Goal: Task Accomplishment & Management: Use online tool/utility

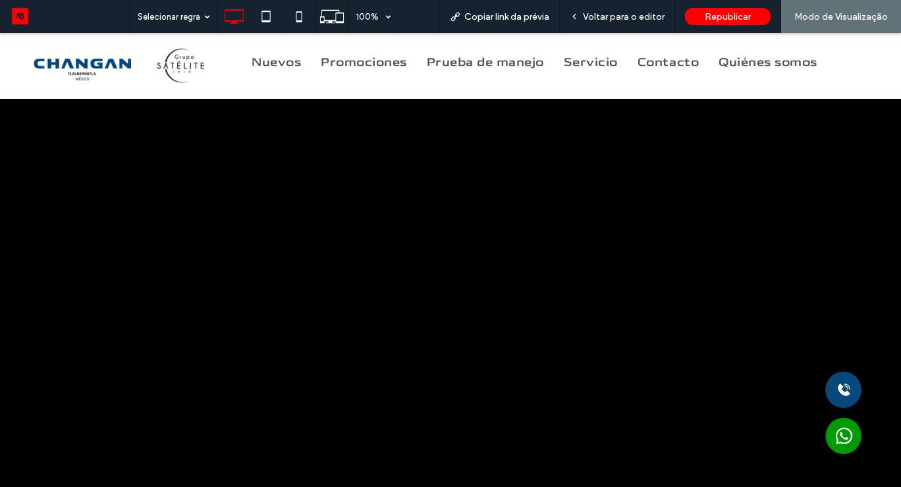
click at [719, 269] on div at bounding box center [450, 243] width 901 height 487
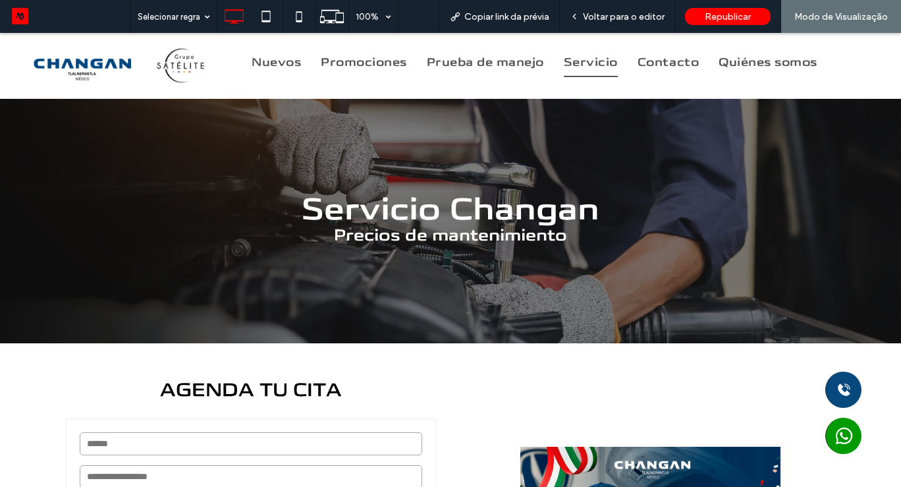
click at [719, 269] on div "Servicio Changan Precios de mantenimiento Click To Paste Linha + Adicionar seção" at bounding box center [450, 188] width 901 height 310
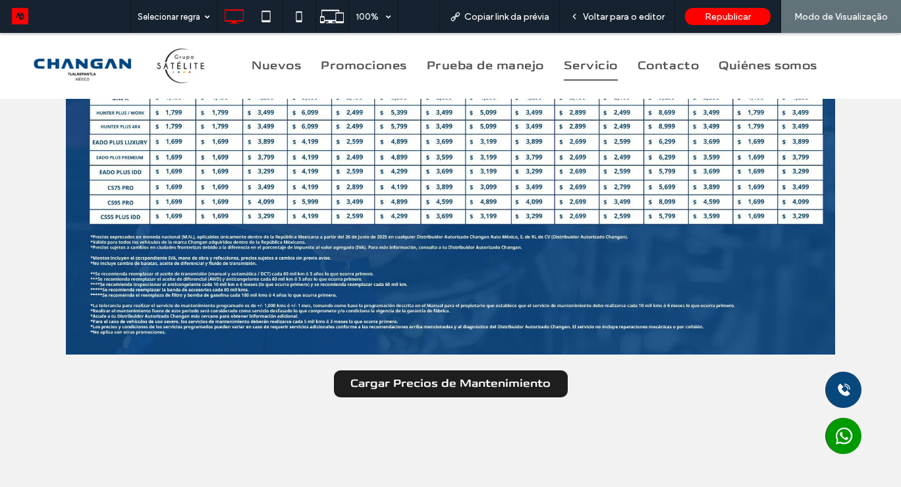
scroll to position [1028, 0]
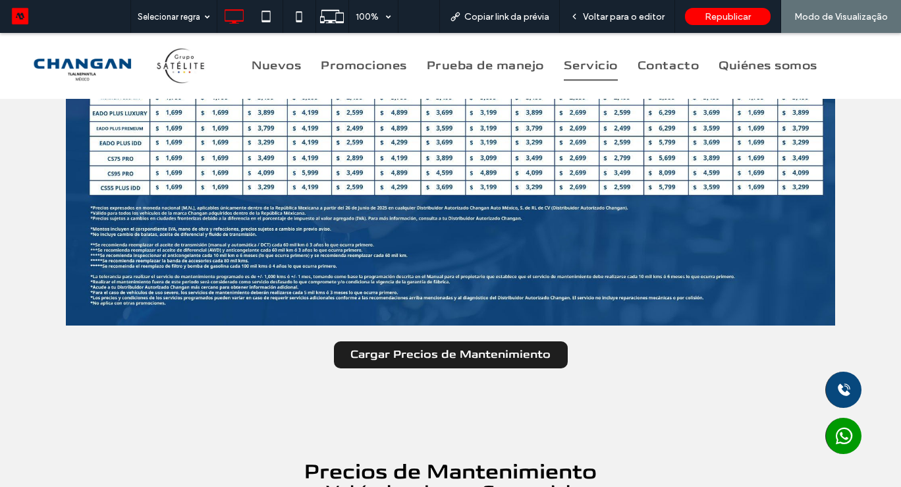
click at [650, 408] on div "Precios de Mantenimiento Vehículos de uso particular. Cargar Precios de Manteni…" at bounding box center [450, 103] width 790 height 624
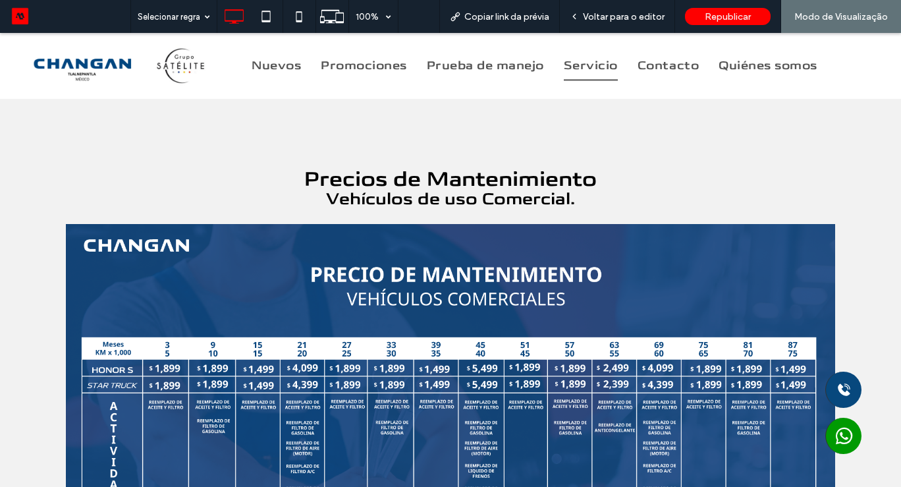
scroll to position [1344, 0]
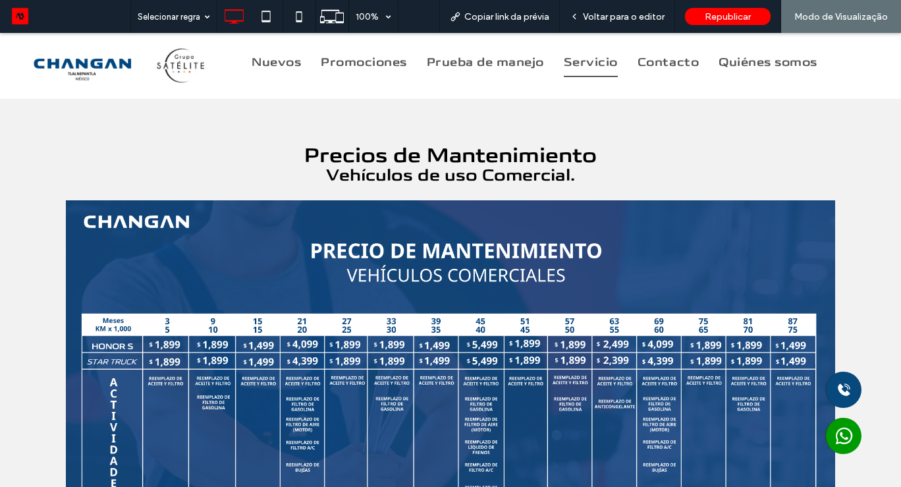
click at [794, 140] on div "Precios de Mantenimiento Vehículos de uso Comercial. Cargar Precios de Mantenim…" at bounding box center [450, 410] width 790 height 551
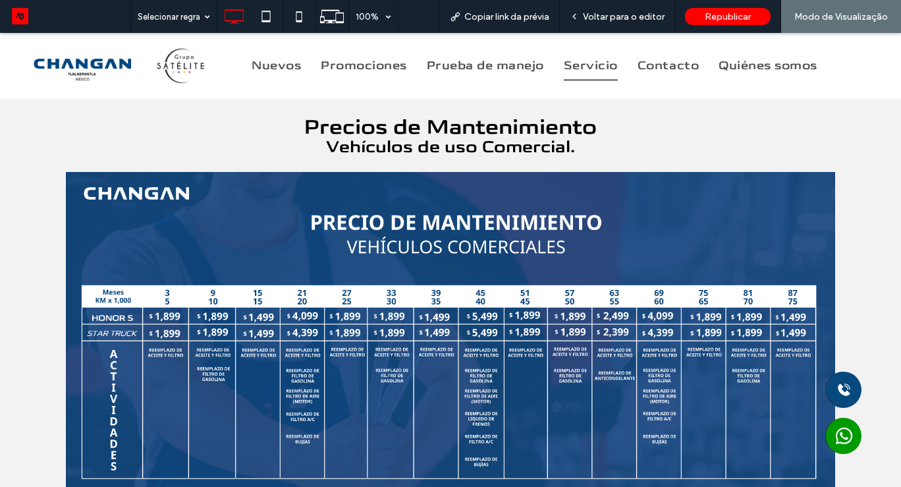
scroll to position [1397, 0]
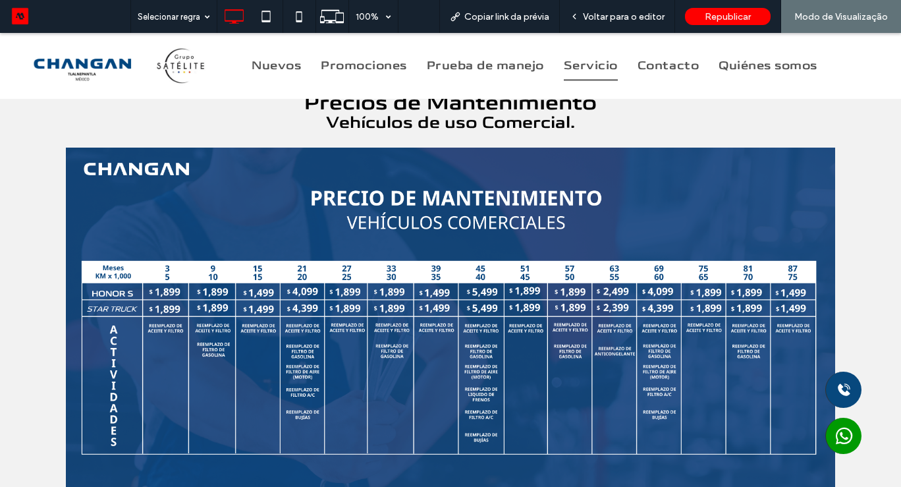
click at [875, 217] on div "Precios de Mantenimiento Vehículos de uso Comercial. Cargar Precios de Mantenim…" at bounding box center [450, 358] width 901 height 624
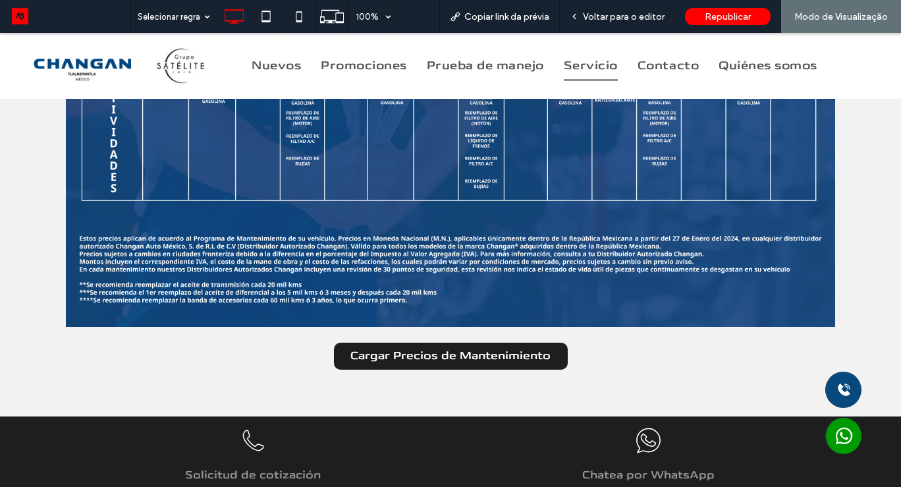
scroll to position [1660, 0]
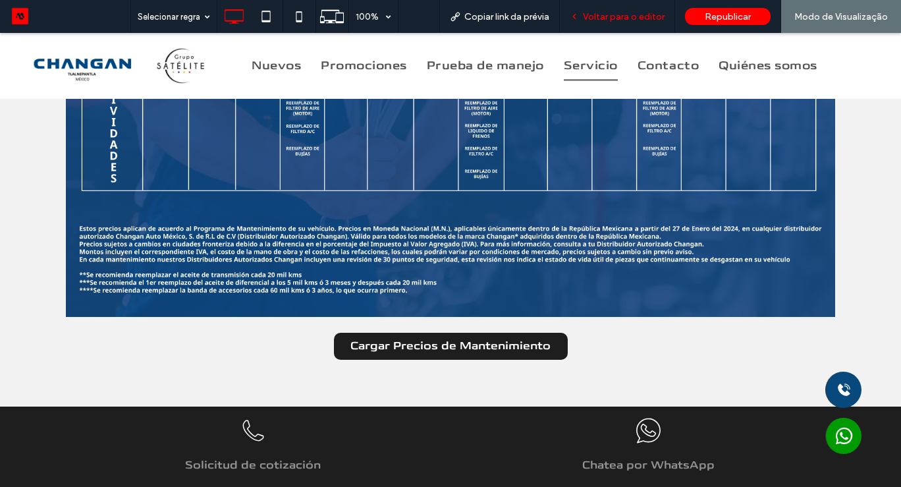
click at [636, 19] on span "Voltar para o editor" at bounding box center [624, 16] width 82 height 11
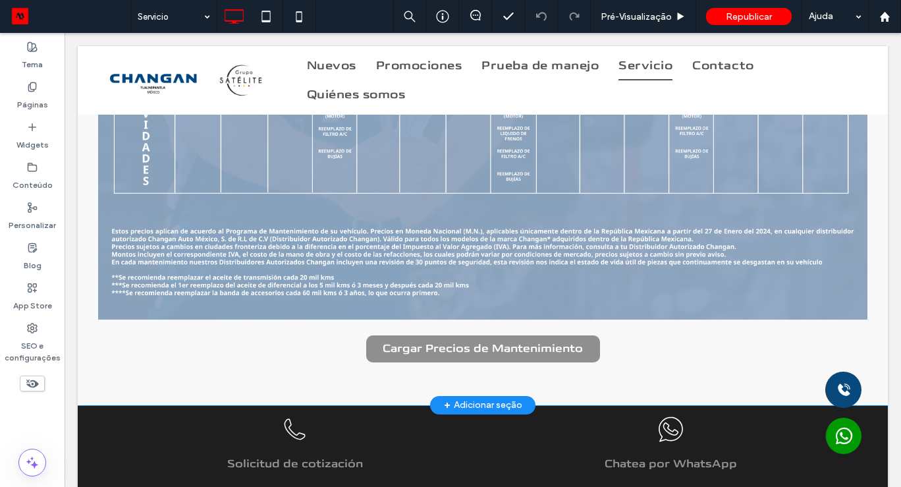
scroll to position [1652, 0]
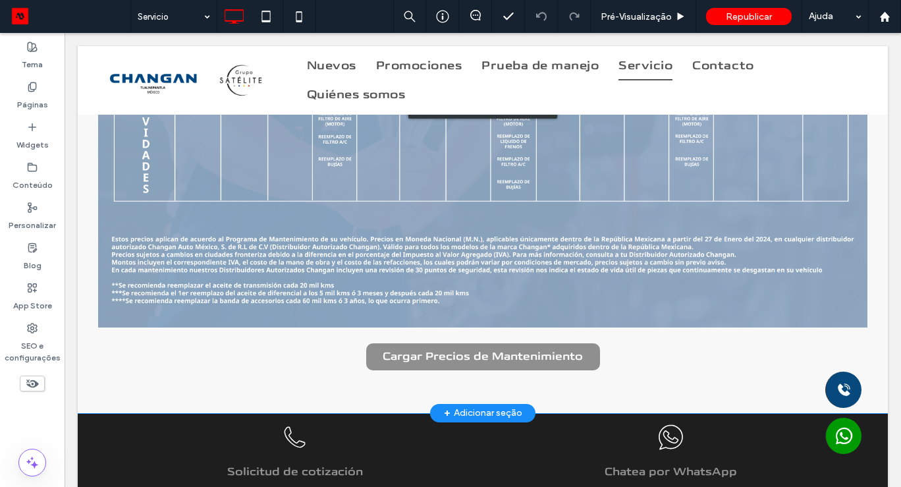
click at [468, 354] on div "Clique para editar no Modo Flex" at bounding box center [483, 104] width 810 height 617
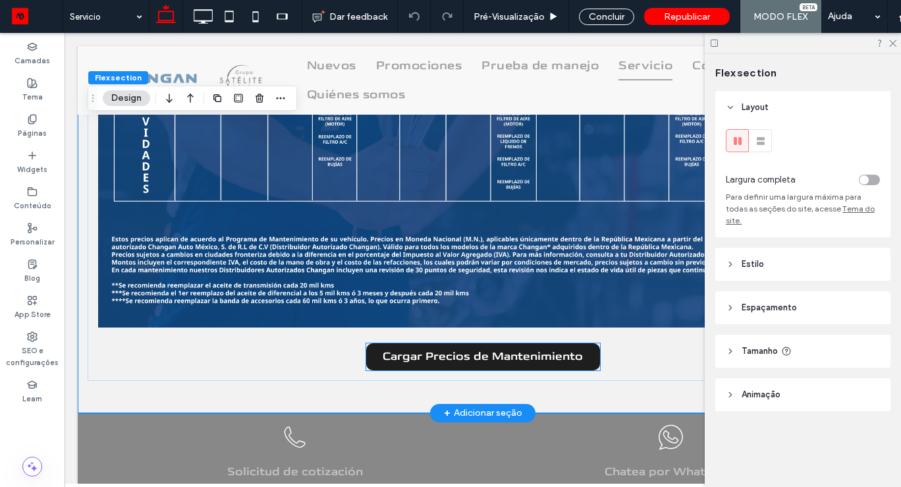
click at [468, 354] on span "Cargar Precios de Mantenimiento" at bounding box center [483, 357] width 200 height 14
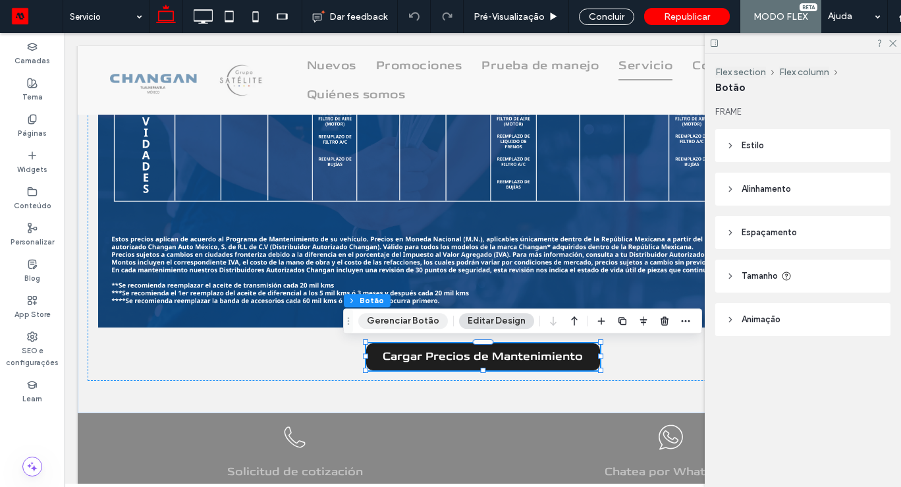
click at [435, 321] on button "Gerenciar Botão" at bounding box center [403, 321] width 90 height 16
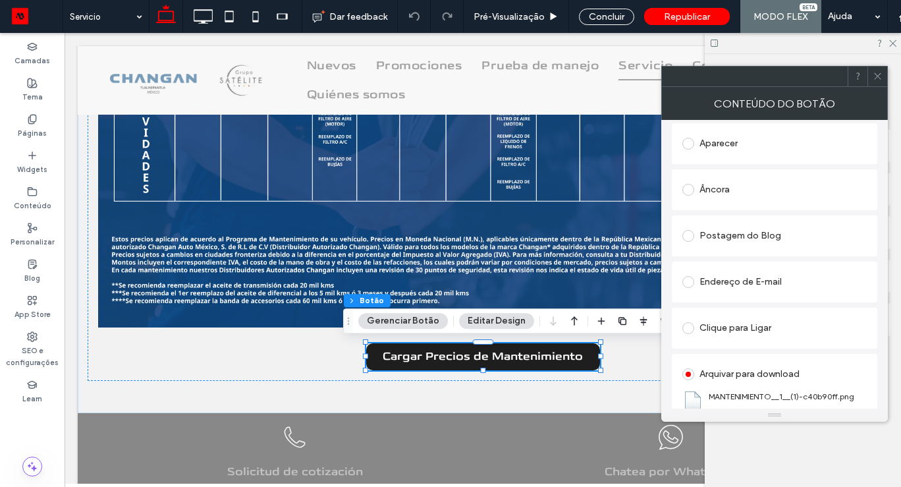
scroll to position [313, 0]
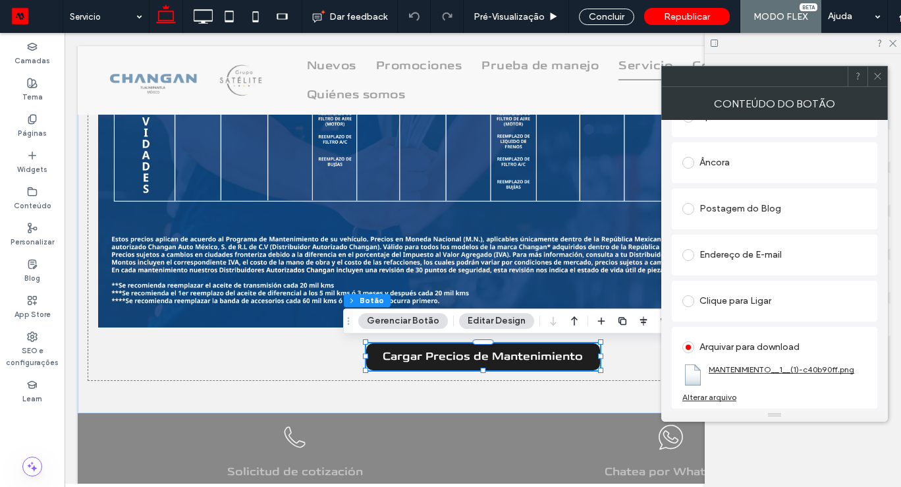
click at [740, 366] on link "MANTENIMIENTO__1__(1)-c40b90ff.png" at bounding box center [782, 369] width 146 height 10
click at [718, 399] on div "Alterar arquivo" at bounding box center [709, 397] width 54 height 10
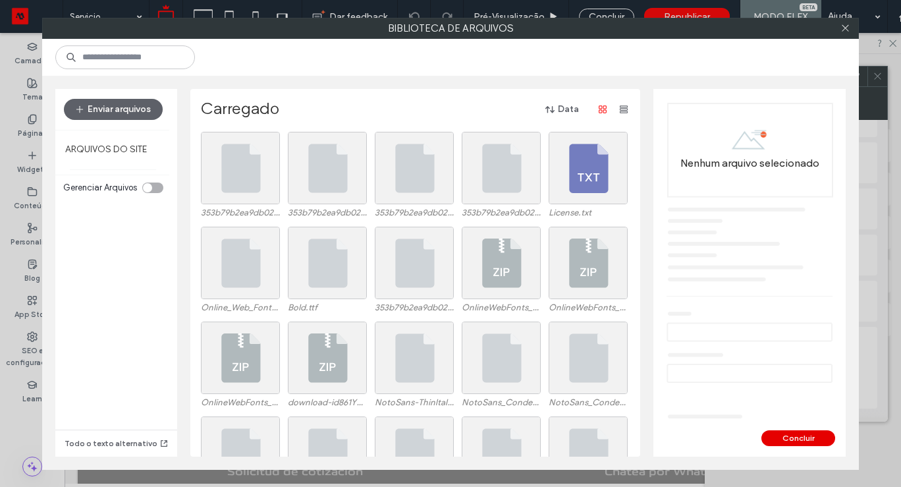
click at [803, 439] on button "Concluir" at bounding box center [799, 438] width 74 height 16
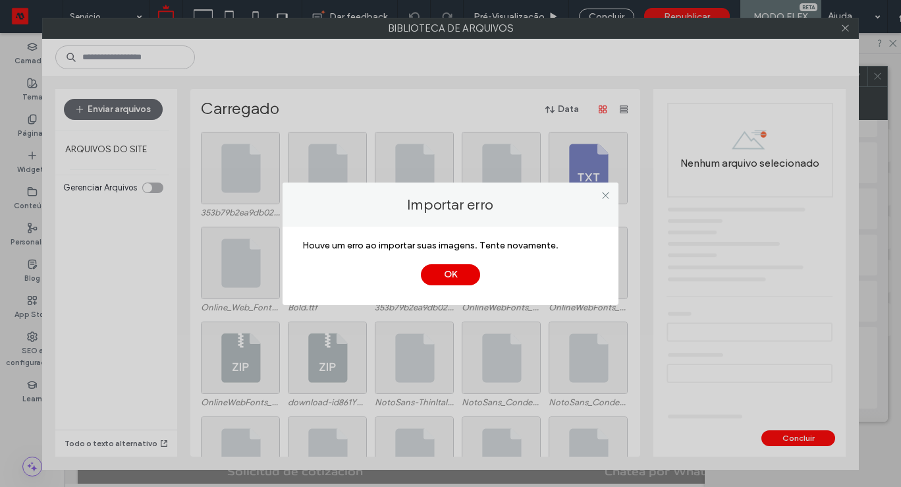
click at [446, 277] on button "OK" at bounding box center [450, 274] width 59 height 21
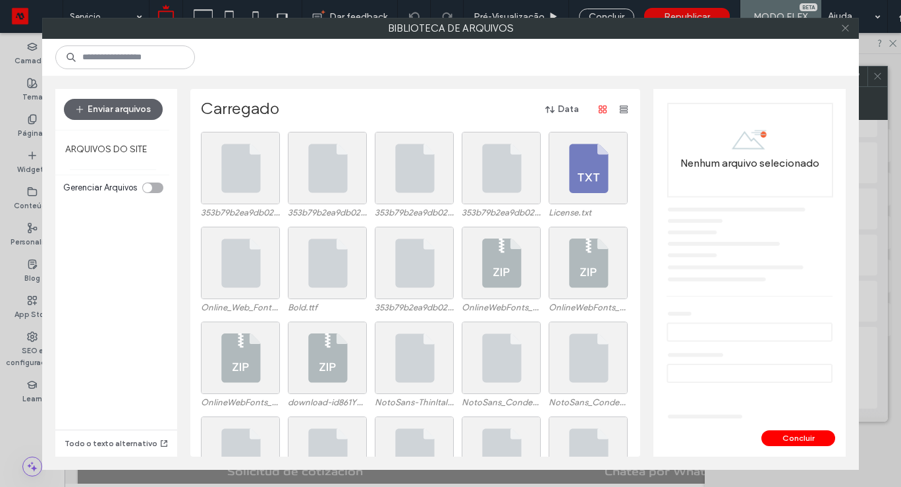
click at [846, 30] on icon at bounding box center [846, 28] width 10 height 10
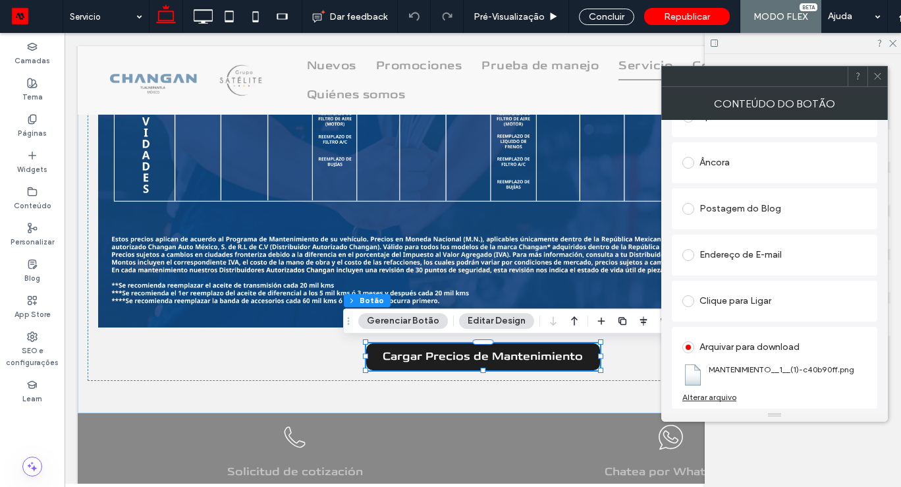
click at [874, 443] on div "Flex section Flex column Botão FRAME Estilo Principal Secundário ESCOLHA LAYOUT…" at bounding box center [803, 270] width 196 height 433
click at [882, 78] on div at bounding box center [878, 77] width 20 height 20
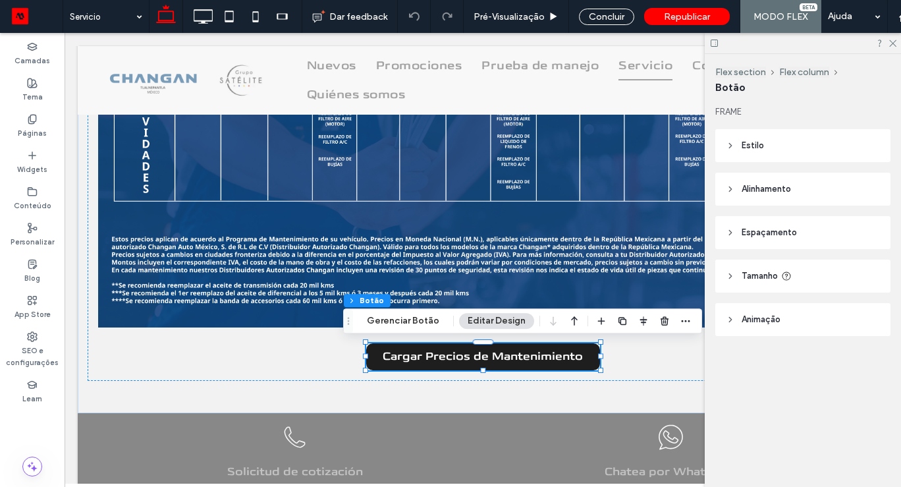
click at [882, 366] on div "FRAME Estilo Principal Secundário ESCOLHA LAYOUT NAVEGAÇÃO Estilo de botão Text…" at bounding box center [807, 246] width 184 height 283
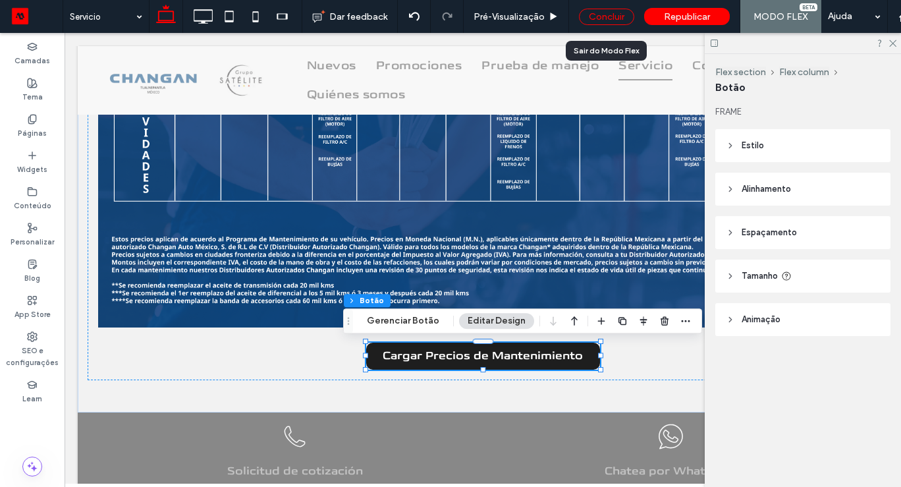
click at [609, 9] on div "Concluir" at bounding box center [606, 17] width 55 height 16
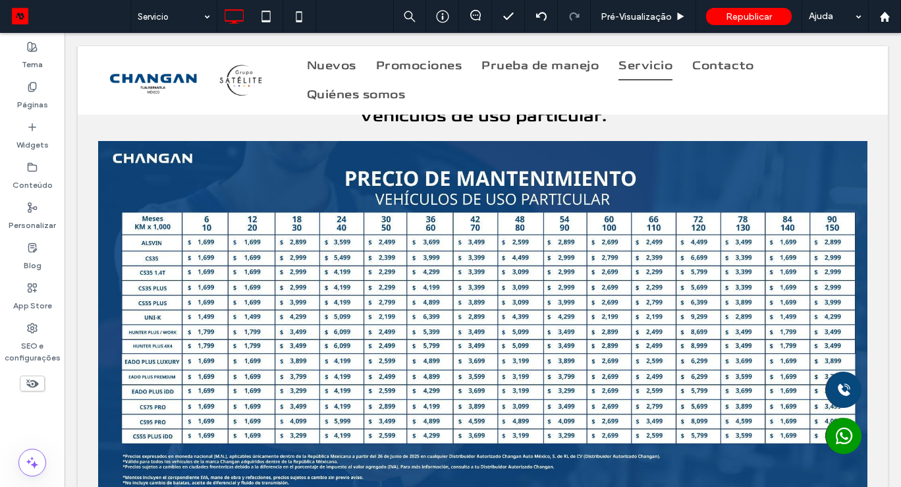
scroll to position [812, 0]
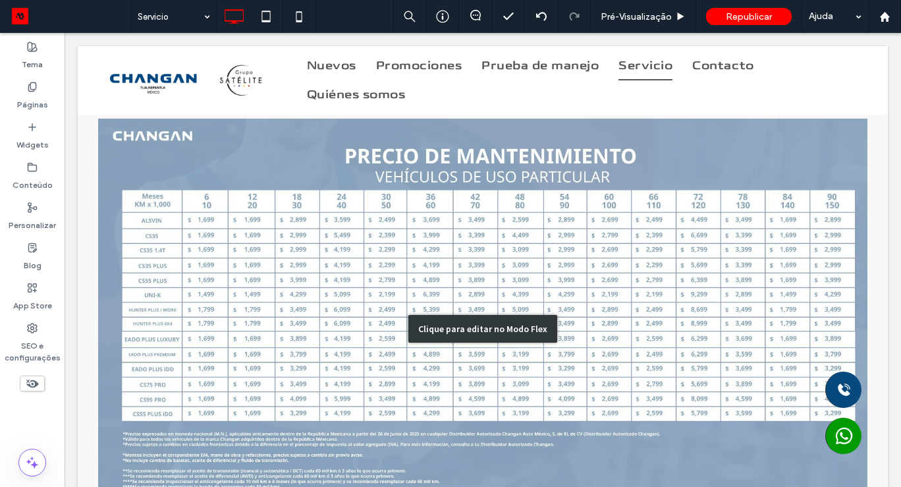
click at [883, 322] on div "Clique para editar no Modo Flex" at bounding box center [483, 328] width 810 height 617
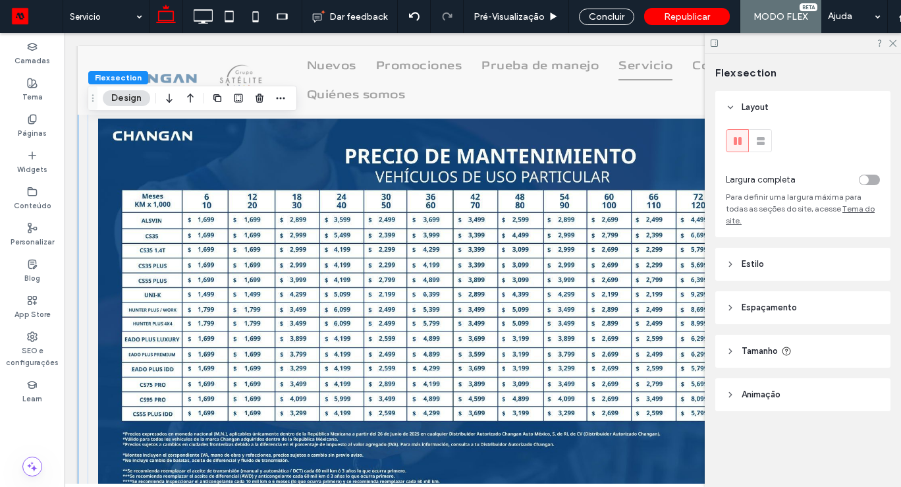
click at [891, 321] on div "Layout Largura completa Para definir uma largura máxima para todas as seções do…" at bounding box center [807, 277] width 184 height 373
click at [891, 44] on icon at bounding box center [892, 42] width 9 height 9
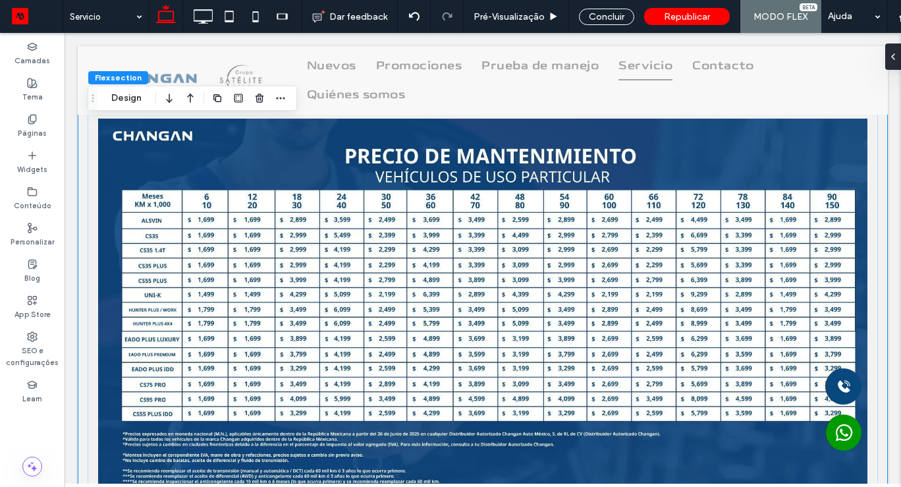
click at [609, 16] on div "Concluir" at bounding box center [606, 17] width 55 height 16
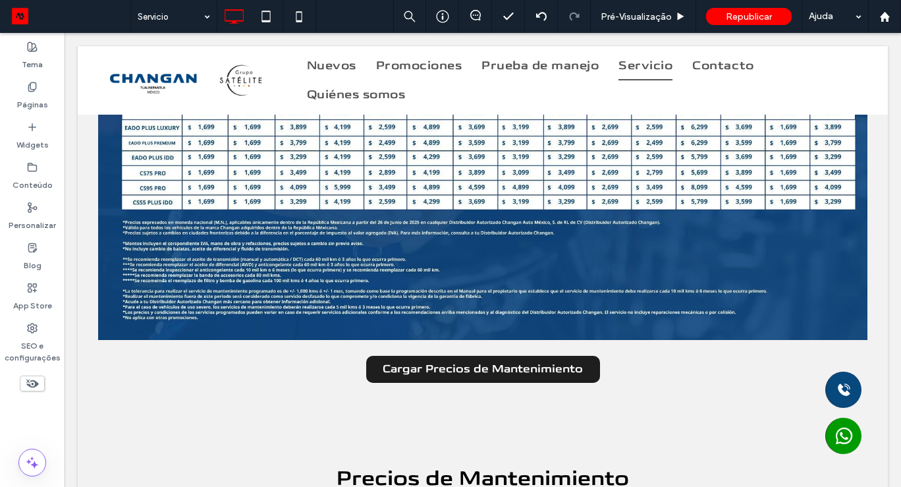
scroll to position [1049, 0]
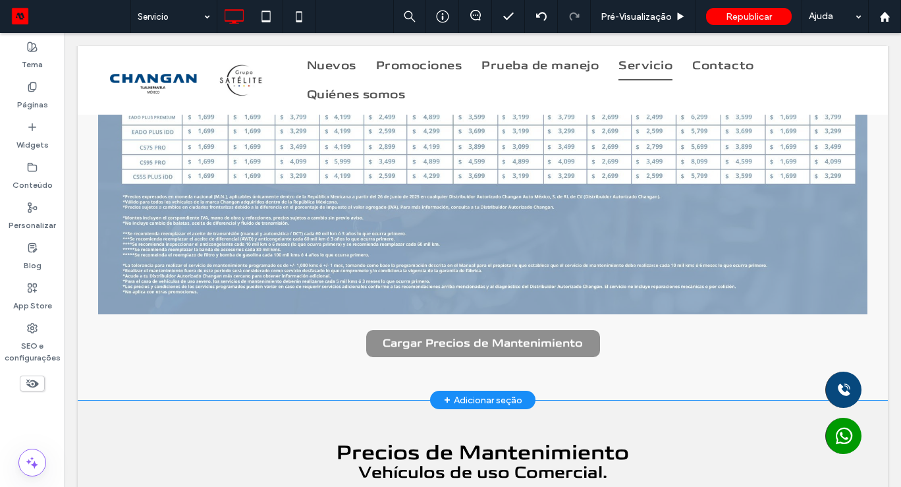
click at [478, 346] on div "Clique para editar no Modo Flex" at bounding box center [483, 91] width 810 height 617
click at [477, 346] on span "Cargar Precios de Mantenimiento" at bounding box center [483, 344] width 200 height 14
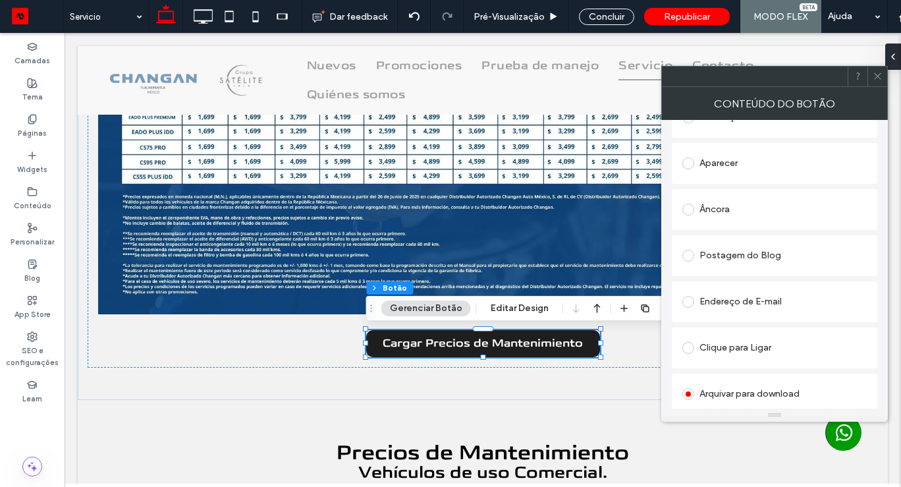
scroll to position [313, 0]
click at [750, 368] on link "update-servicio_(1)-f316d505.png" at bounding box center [772, 369] width 127 height 10
click at [717, 394] on div "Alterar arquivo" at bounding box center [709, 397] width 54 height 10
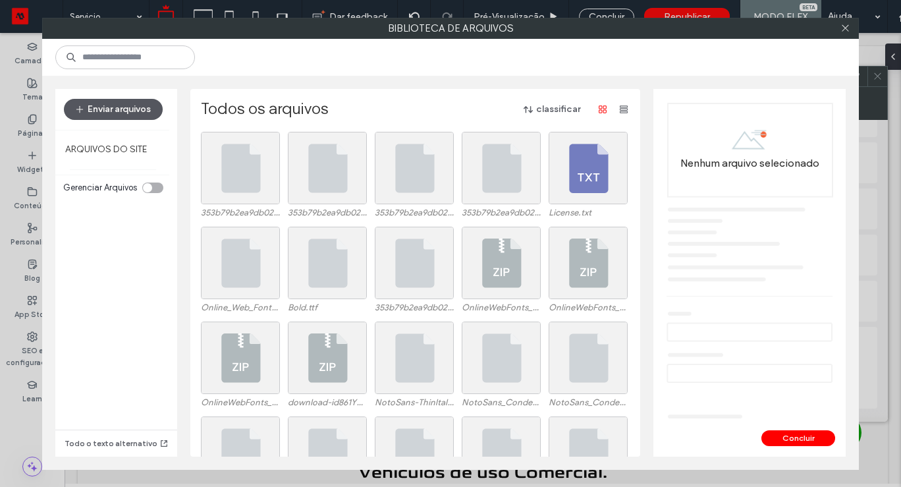
click at [111, 111] on button "Enviar arquivos" at bounding box center [113, 109] width 99 height 21
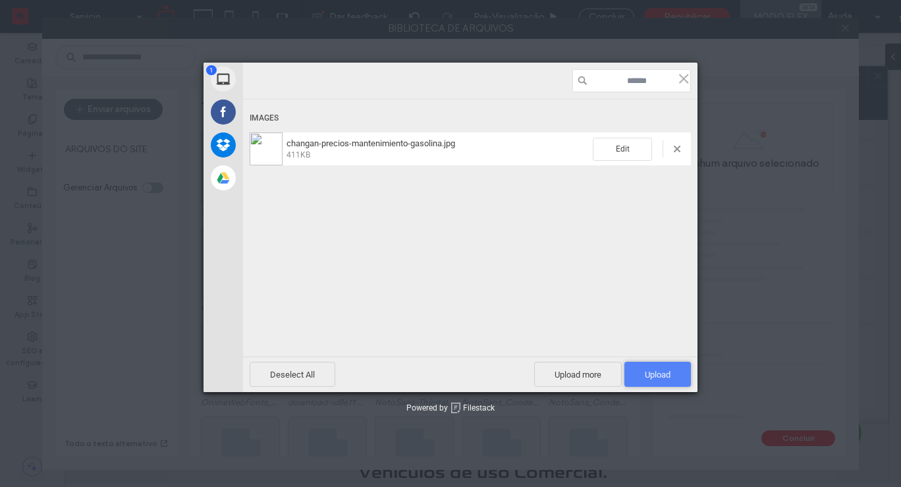
click at [661, 370] on span "Upload 1" at bounding box center [658, 375] width 26 height 10
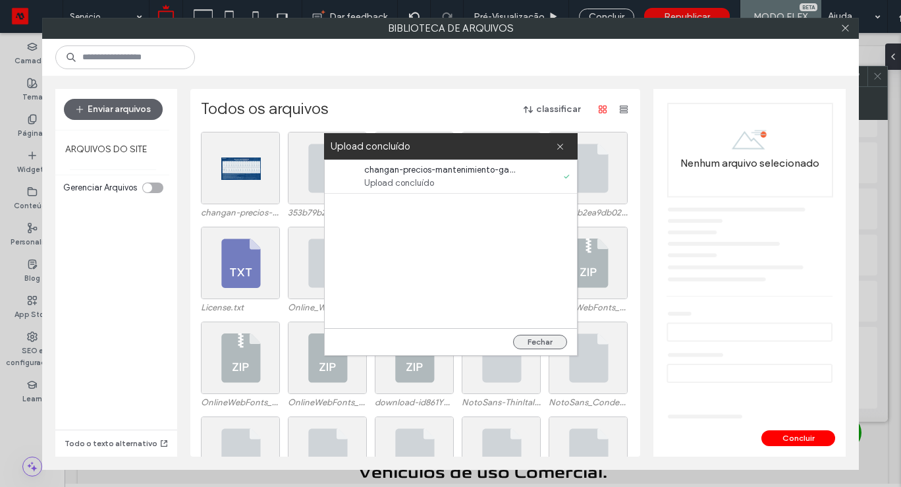
click at [550, 342] on button "Fechar" at bounding box center [540, 342] width 54 height 14
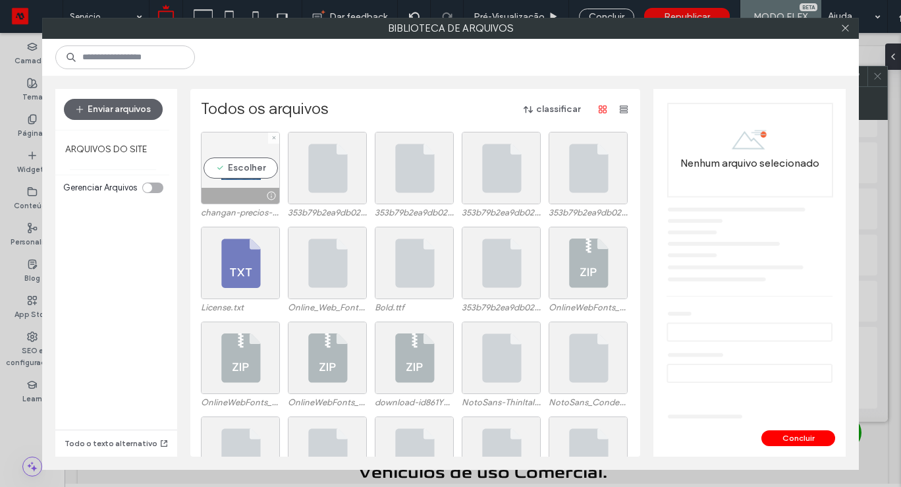
click at [232, 170] on div "Escolher" at bounding box center [240, 168] width 79 height 72
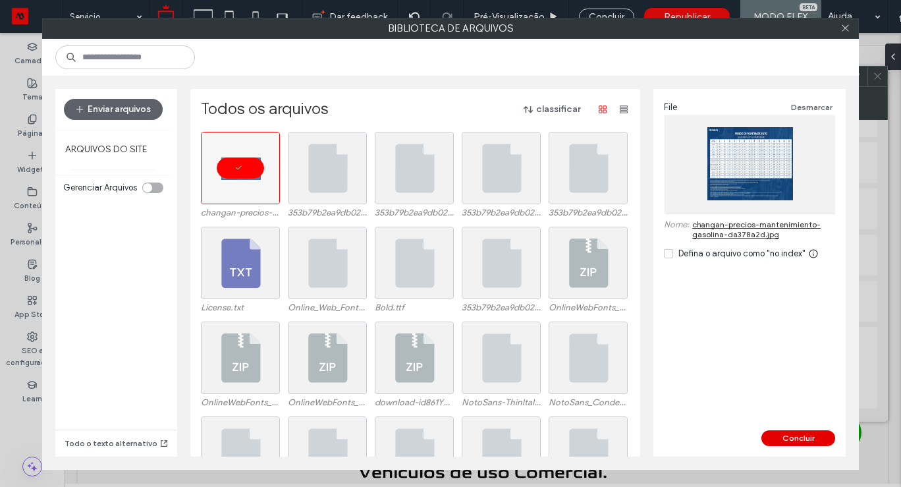
click at [804, 435] on button "Concluir" at bounding box center [799, 438] width 74 height 16
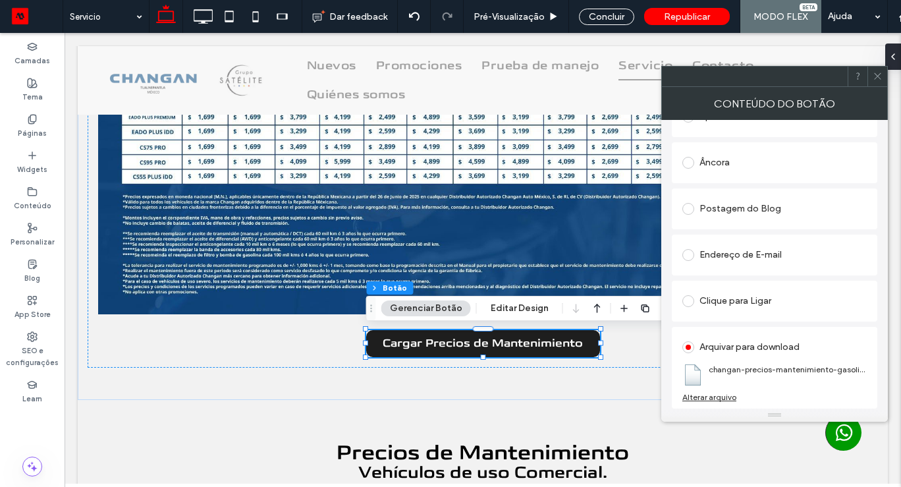
click at [877, 82] on span at bounding box center [878, 77] width 10 height 20
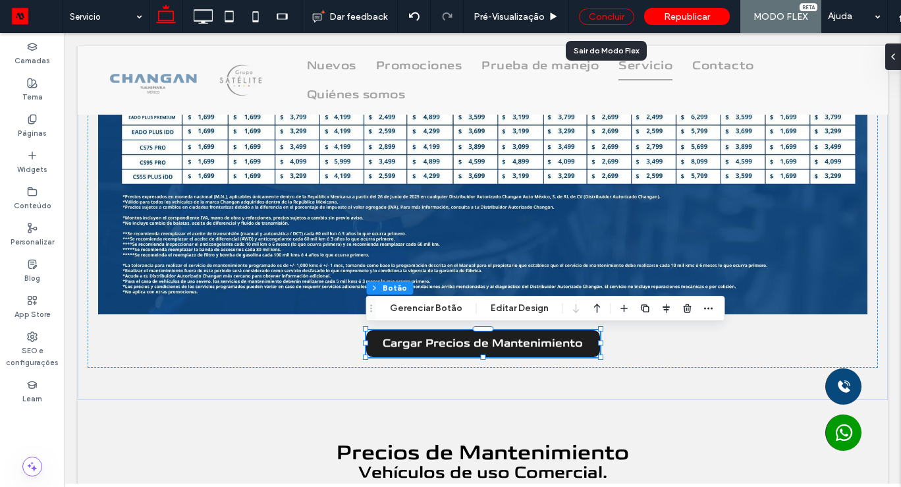
click at [601, 24] on div "Concluir" at bounding box center [606, 17] width 55 height 16
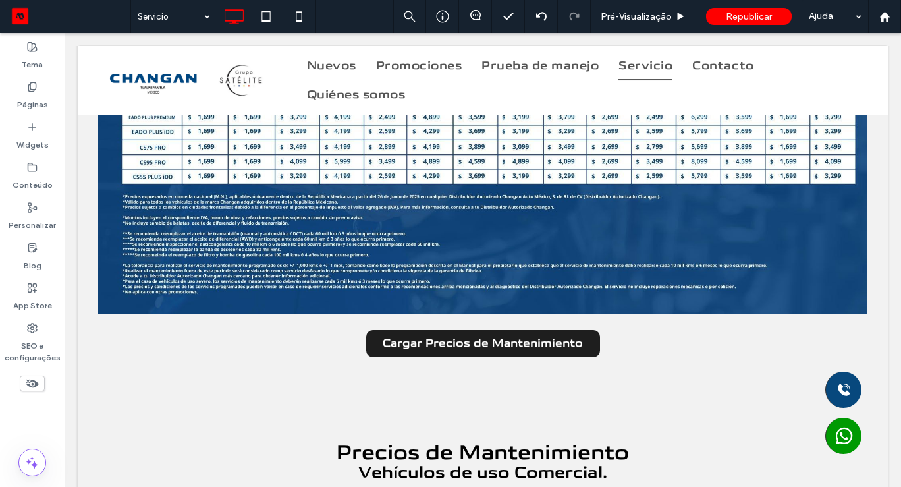
click at [897, 353] on body "Click To Paste Click To Paste Click To Paste Click To Paste Click To Paste Clic…" at bounding box center [483, 278] width 837 height 2588
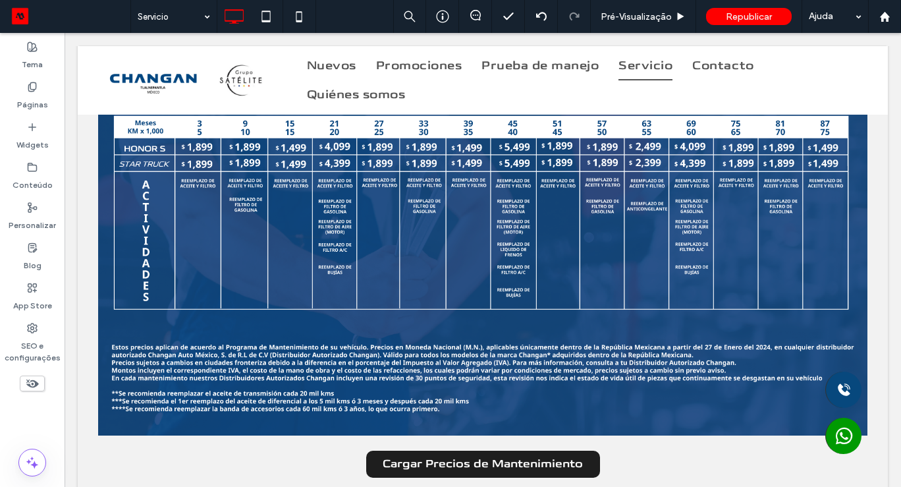
scroll to position [1531, 0]
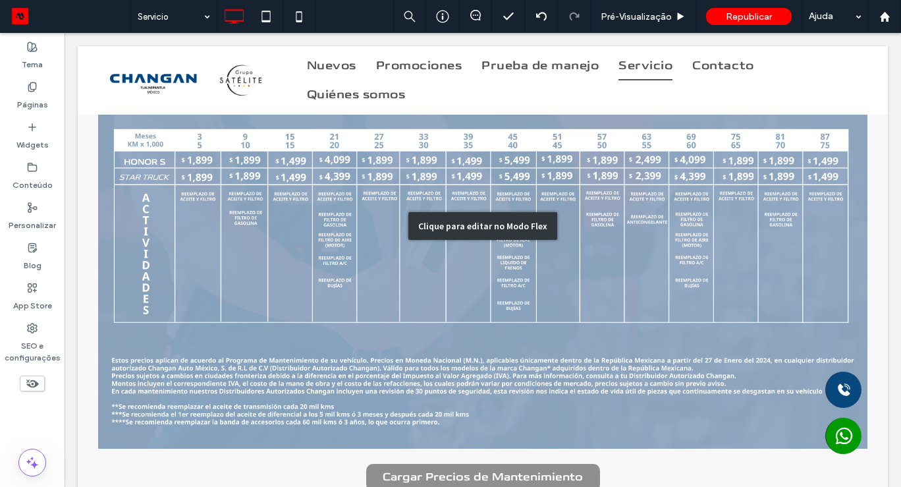
click at [736, 283] on div "Clique para editar no Modo Flex" at bounding box center [483, 226] width 810 height 616
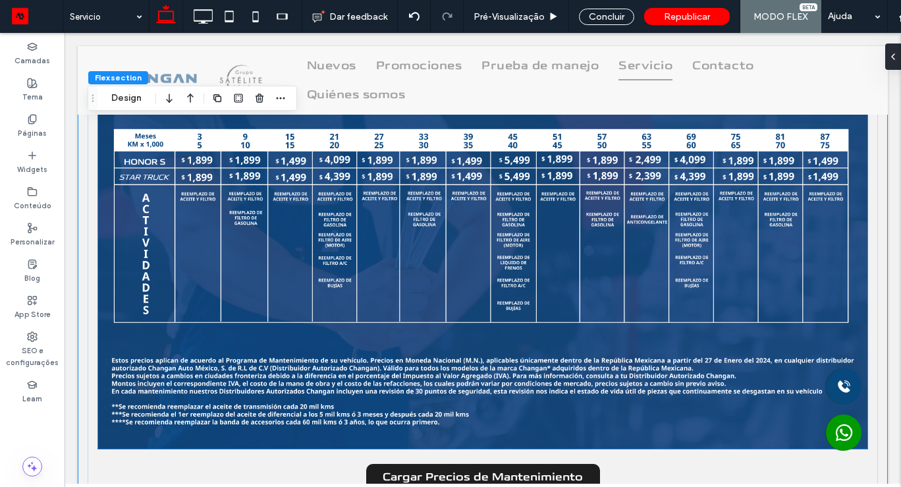
click at [592, 239] on img at bounding box center [482, 232] width 769 height 433
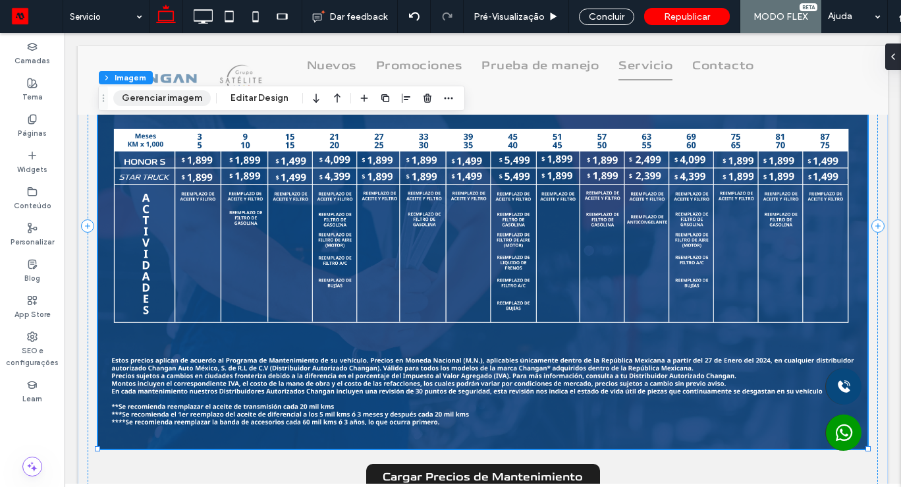
click at [173, 99] on button "Gerenciar imagem" at bounding box center [161, 98] width 97 height 16
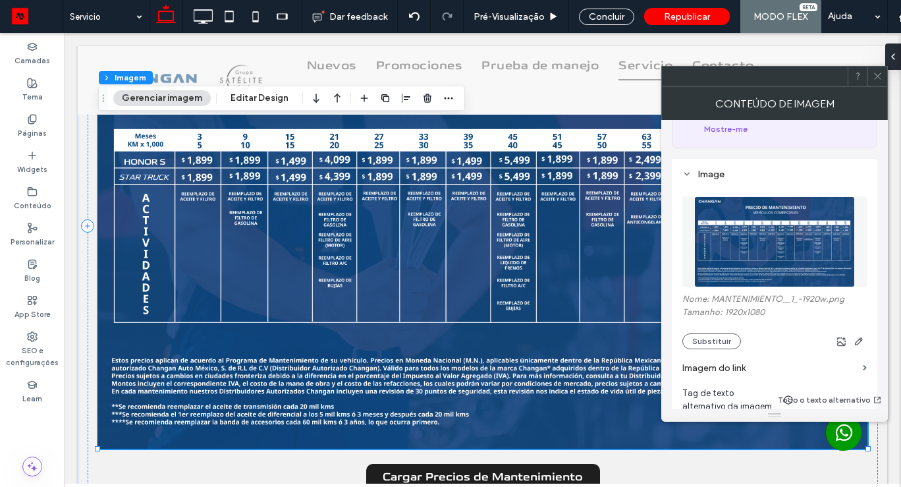
scroll to position [116, 0]
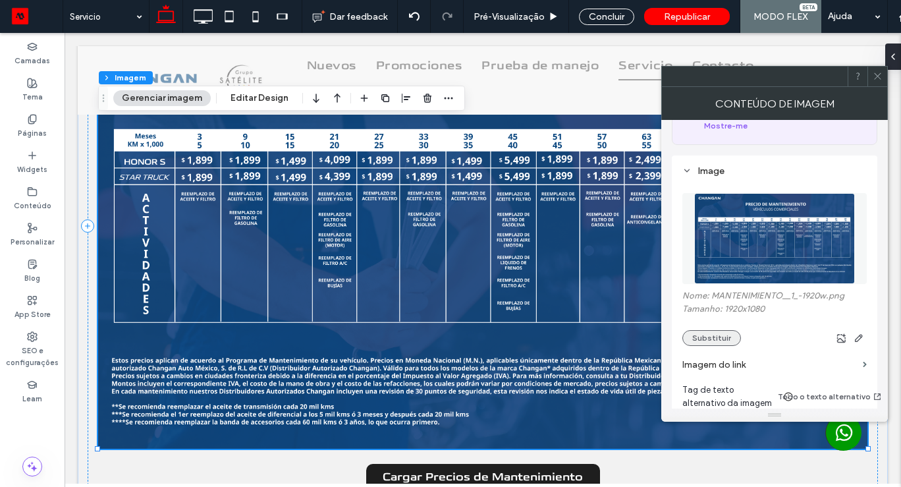
click at [702, 331] on button "Substituir" at bounding box center [711, 338] width 59 height 16
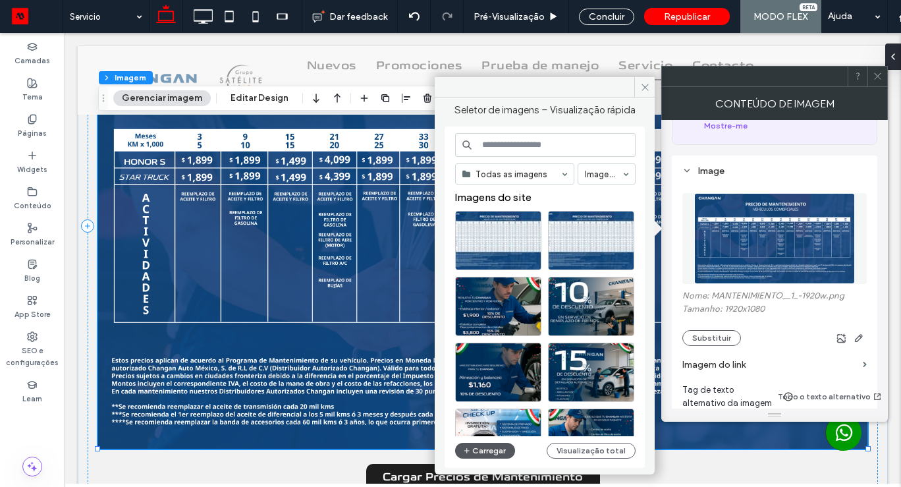
click at [473, 451] on button "Carregar" at bounding box center [485, 451] width 60 height 16
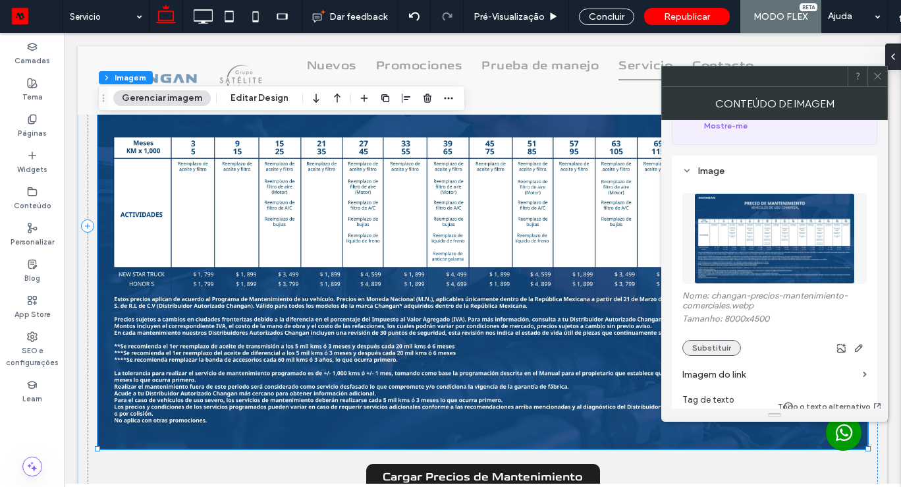
click at [720, 340] on button "Substituir" at bounding box center [711, 348] width 59 height 16
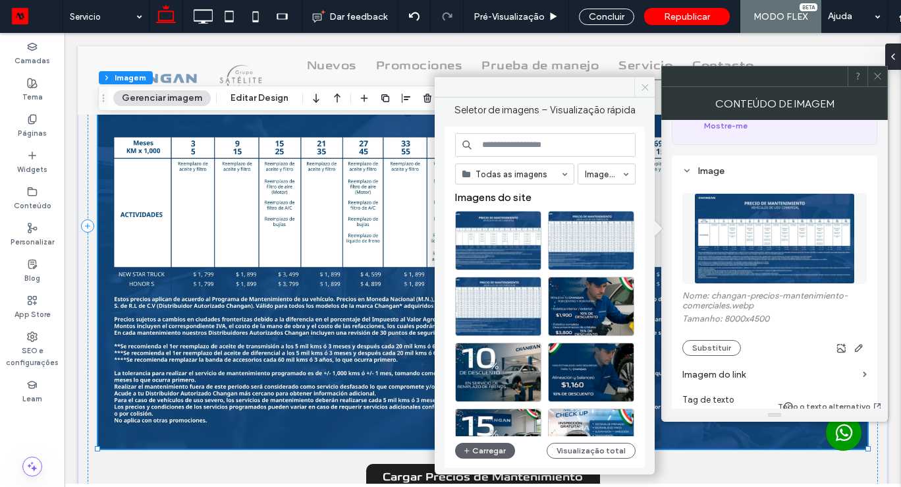
click at [643, 88] on use at bounding box center [645, 87] width 7 height 7
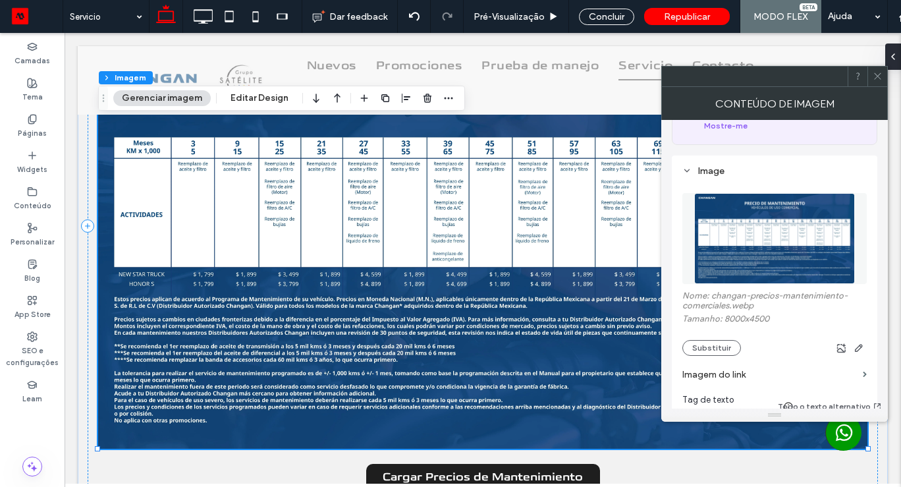
click at [880, 82] on span at bounding box center [878, 77] width 10 height 20
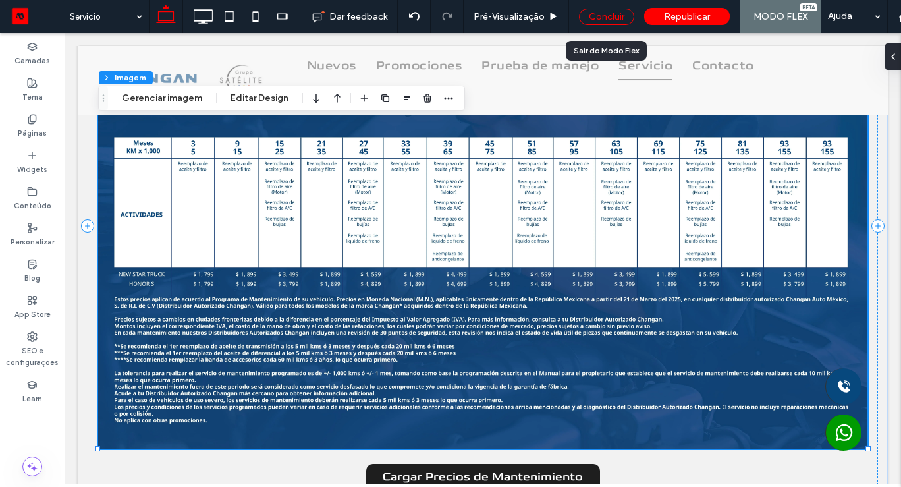
click at [596, 13] on div "Concluir" at bounding box center [606, 17] width 55 height 16
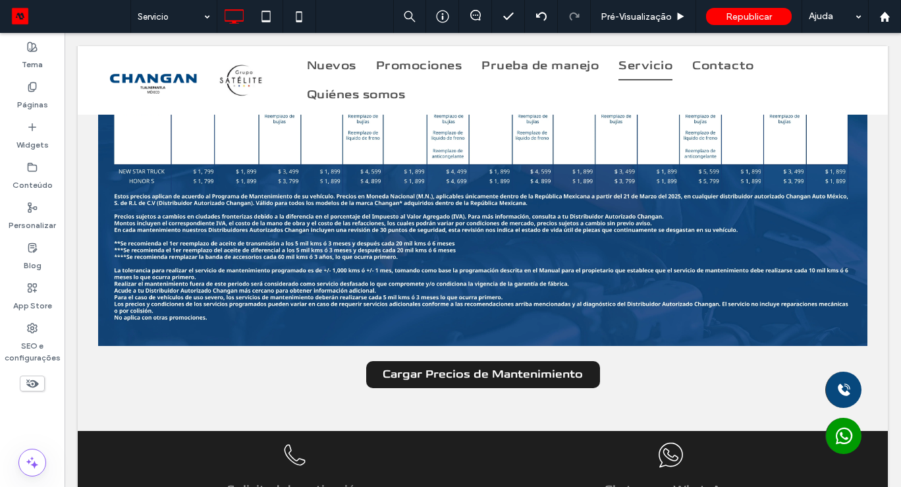
scroll to position [1636, 0]
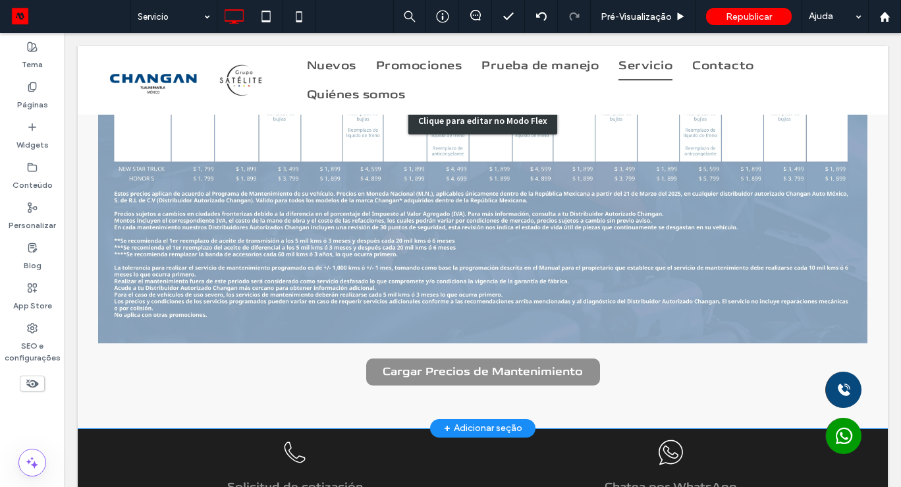
click at [474, 379] on div "Clique para editar no Modo Flex" at bounding box center [483, 120] width 810 height 616
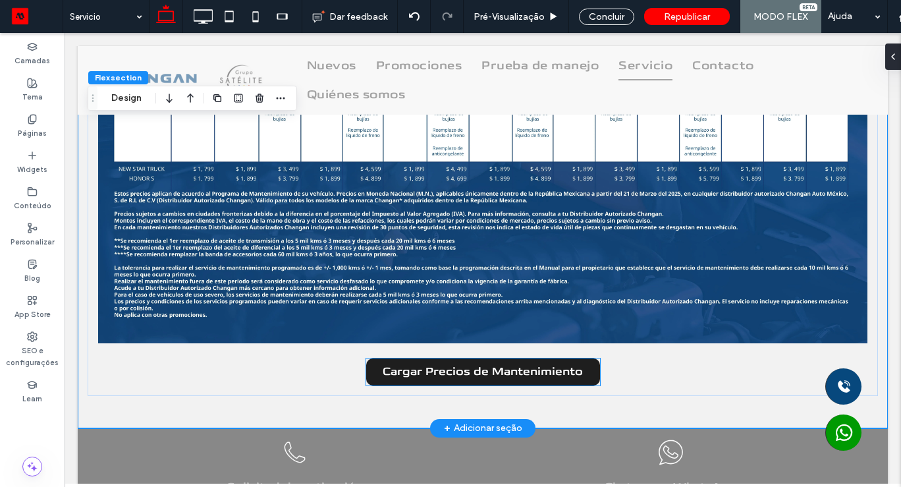
click at [474, 375] on span "Cargar Precios de Mantenimiento" at bounding box center [483, 372] width 200 height 14
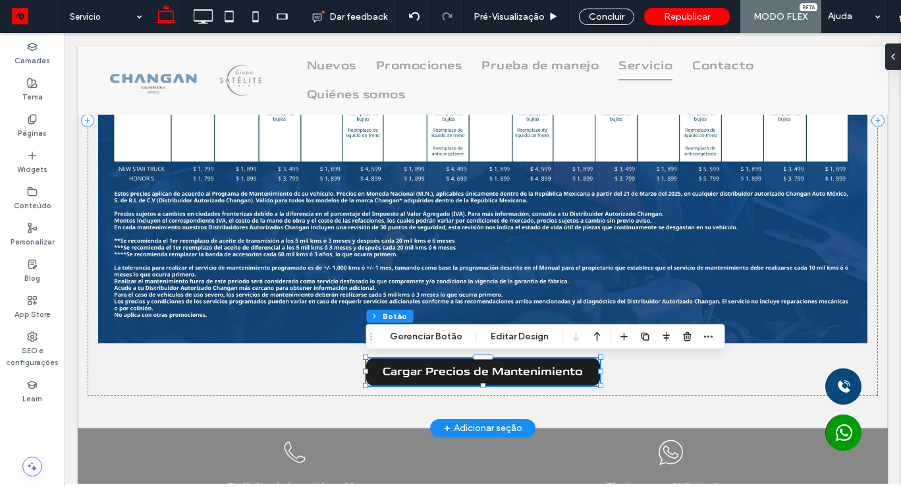
click at [474, 375] on span "Cargar Precios de Mantenimiento" at bounding box center [483, 372] width 200 height 14
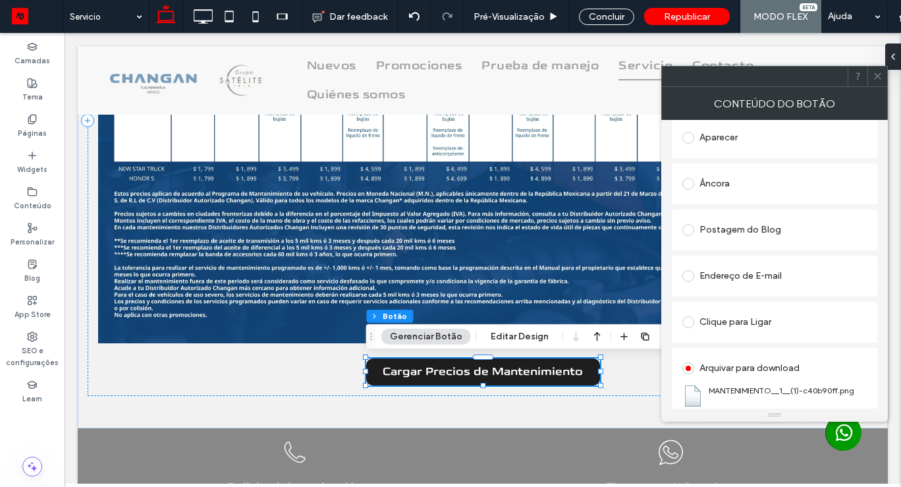
scroll to position [313, 0]
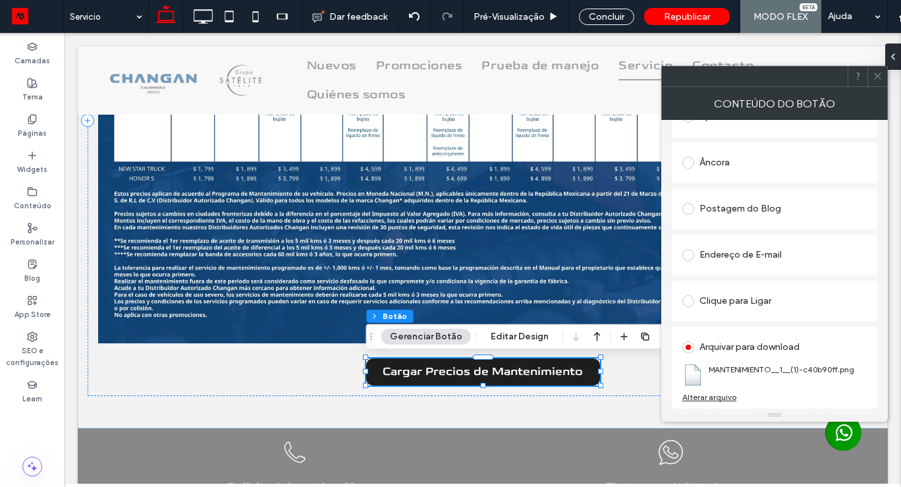
click at [731, 397] on div "Alterar arquivo" at bounding box center [709, 397] width 54 height 10
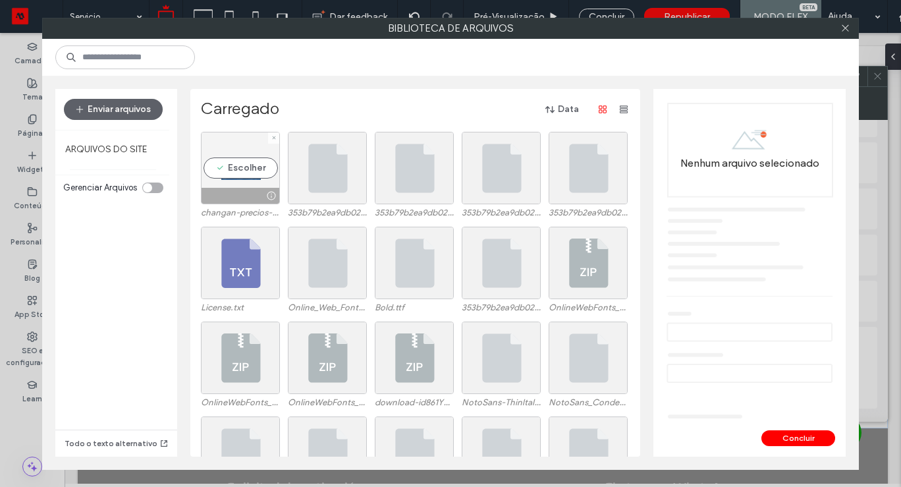
click at [213, 173] on div "Escolher" at bounding box center [240, 168] width 79 height 72
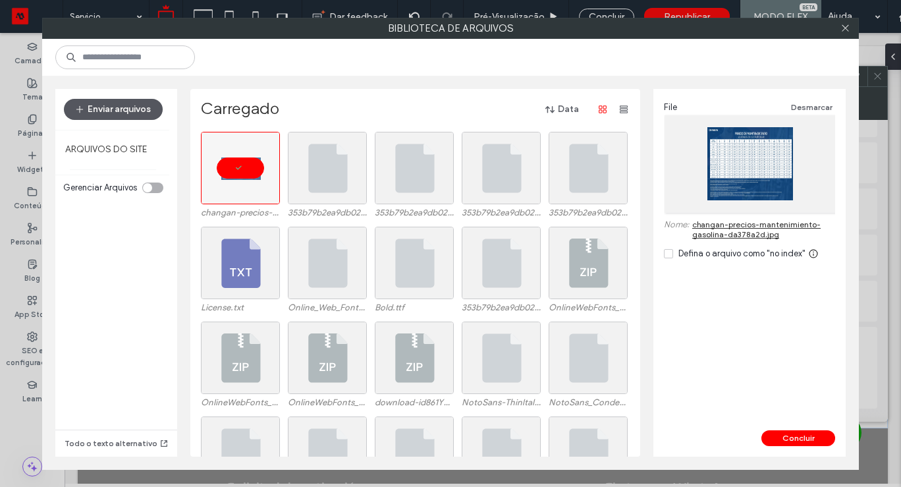
click at [107, 112] on button "Enviar arquivos" at bounding box center [113, 109] width 99 height 21
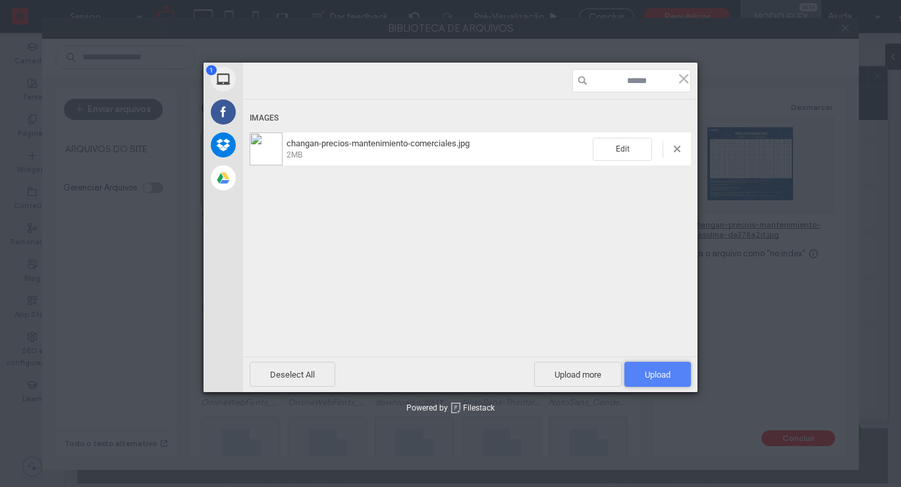
click at [661, 364] on span "Upload 1" at bounding box center [657, 374] width 67 height 25
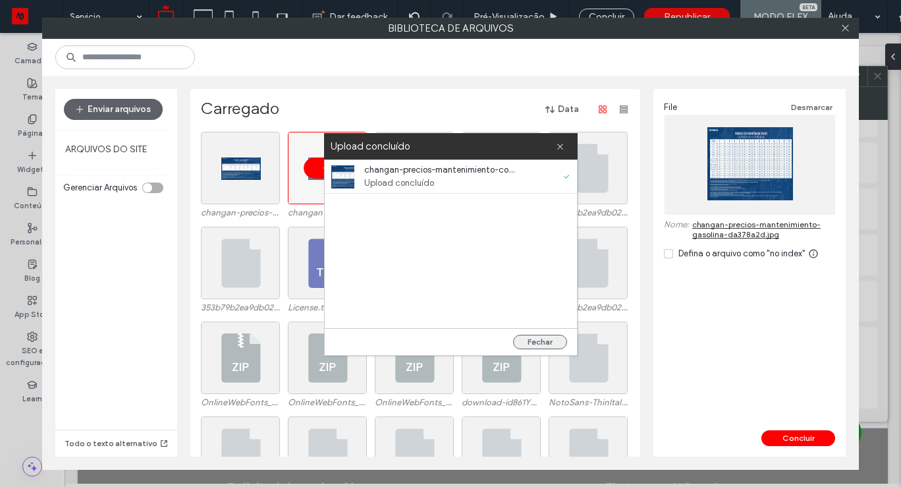
click at [557, 341] on button "Fechar" at bounding box center [540, 342] width 54 height 14
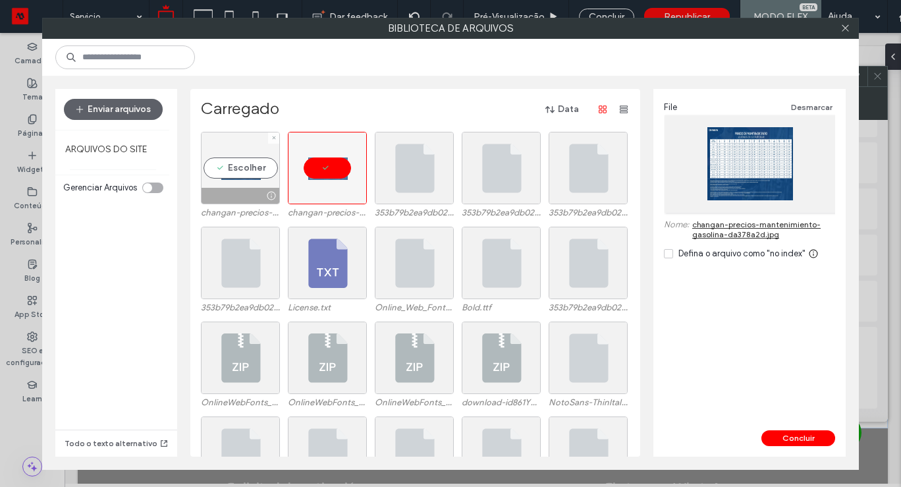
click at [239, 163] on div "Escolher" at bounding box center [240, 168] width 79 height 72
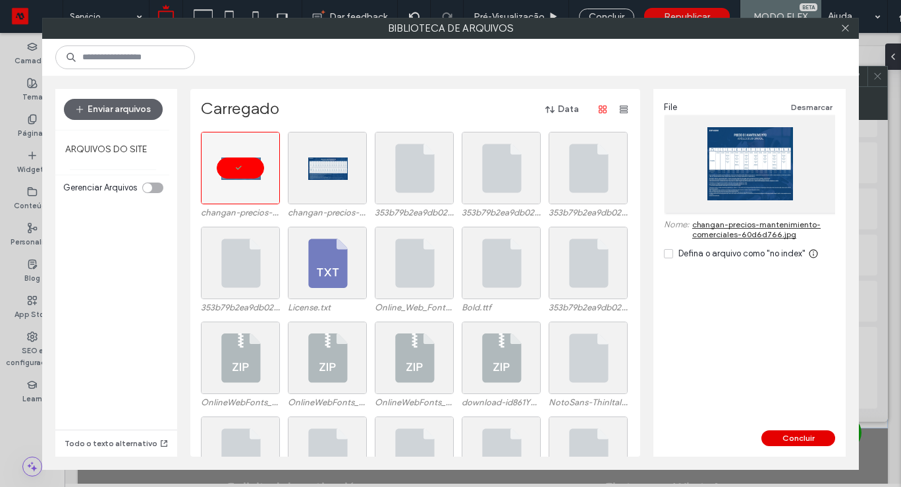
click at [794, 435] on button "Concluir" at bounding box center [799, 438] width 74 height 16
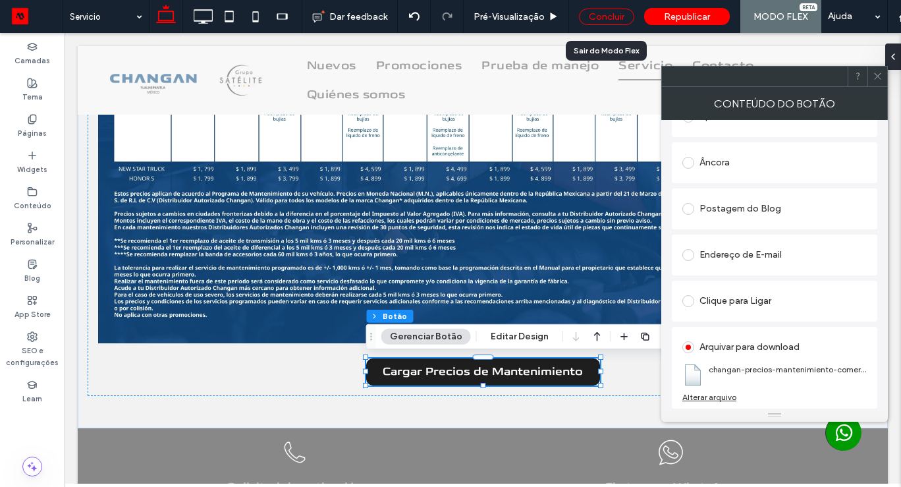
click at [609, 19] on div "Concluir" at bounding box center [606, 17] width 55 height 16
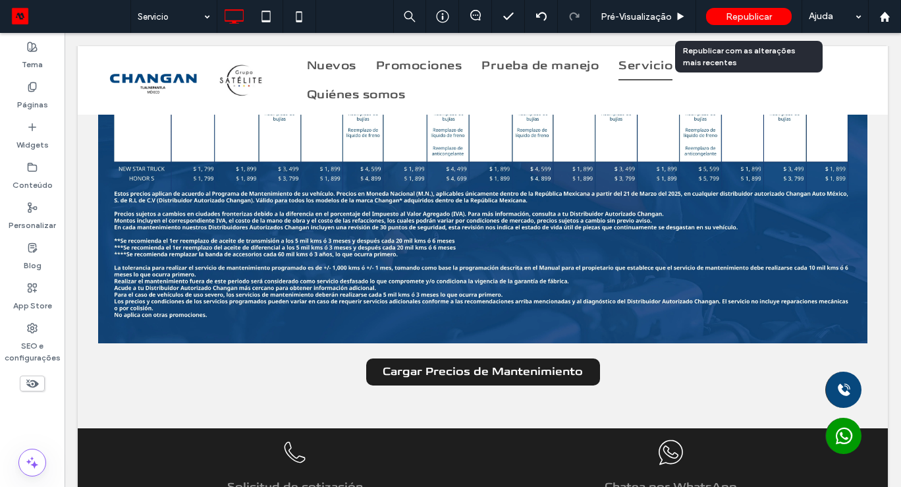
click at [754, 16] on span "Republicar" at bounding box center [749, 16] width 46 height 11
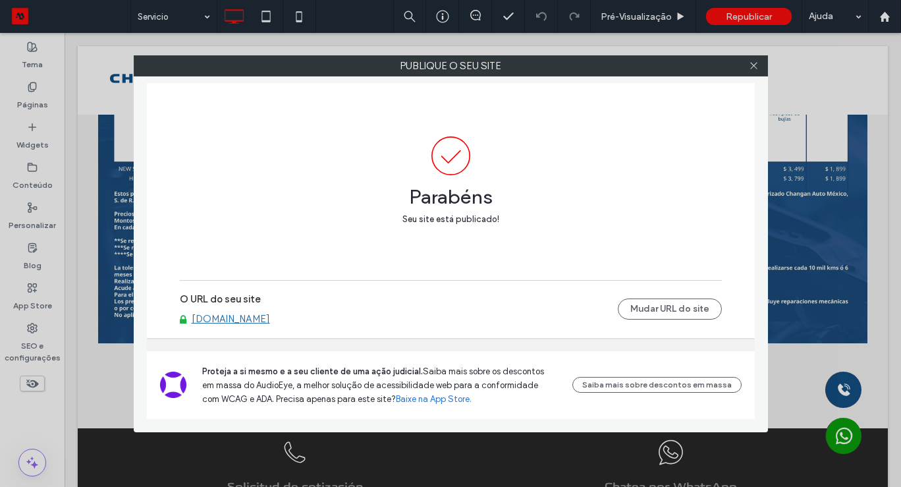
click at [760, 70] on div at bounding box center [754, 66] width 20 height 20
click at [752, 65] on icon at bounding box center [754, 66] width 10 height 10
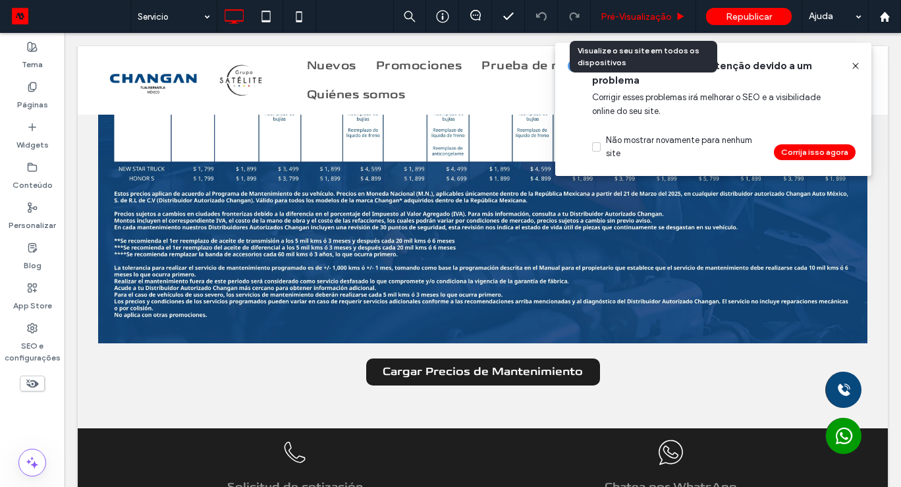
click at [616, 16] on span "Pré-Visualizaçāo" at bounding box center [636, 16] width 71 height 11
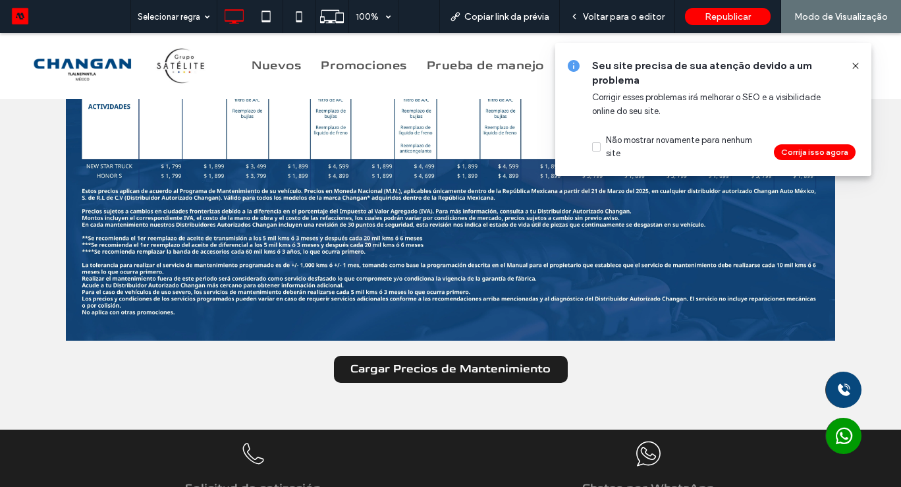
scroll to position [1644, 0]
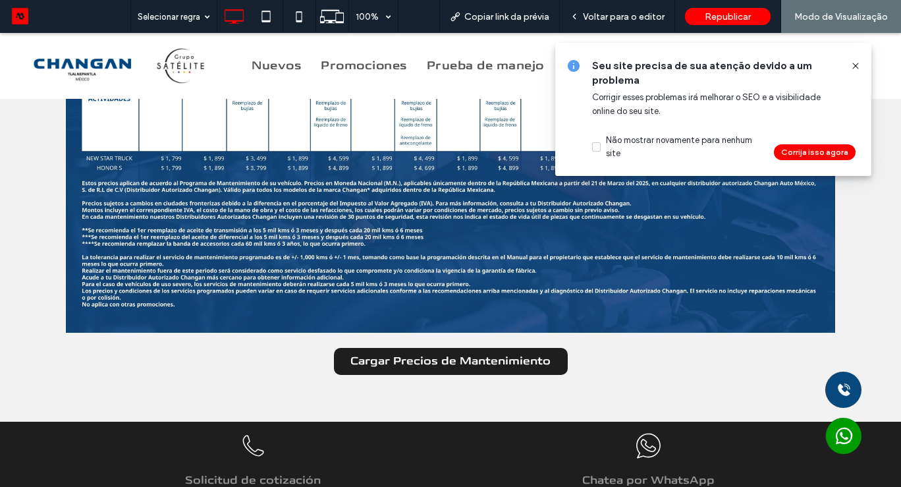
click at [856, 67] on icon at bounding box center [855, 66] width 11 height 11
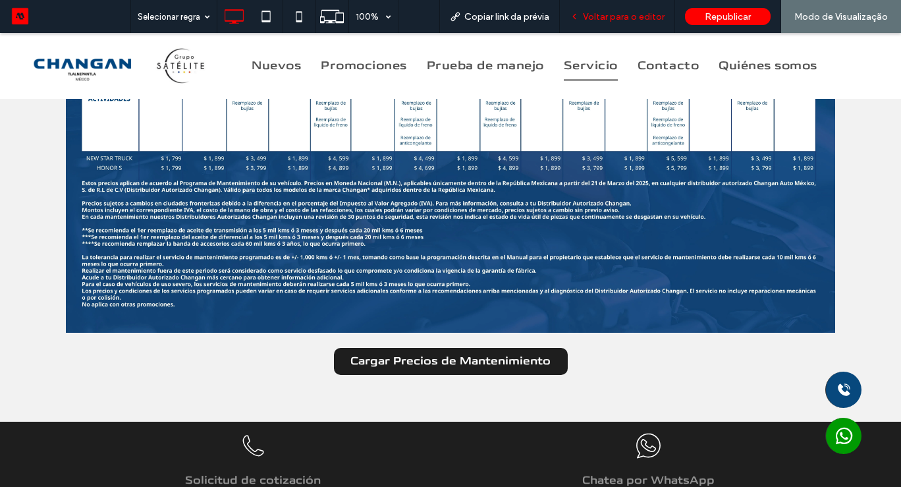
click at [593, 20] on span "Voltar para o editor" at bounding box center [624, 16] width 82 height 11
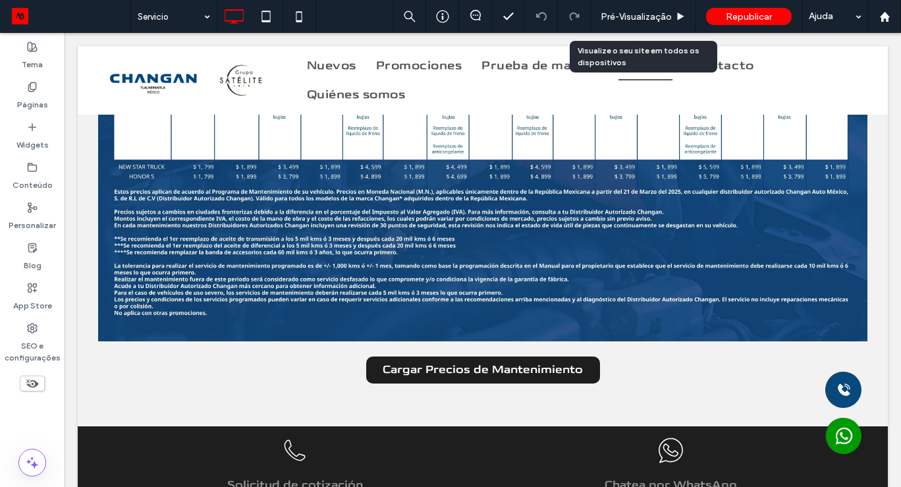
scroll to position [1636, 0]
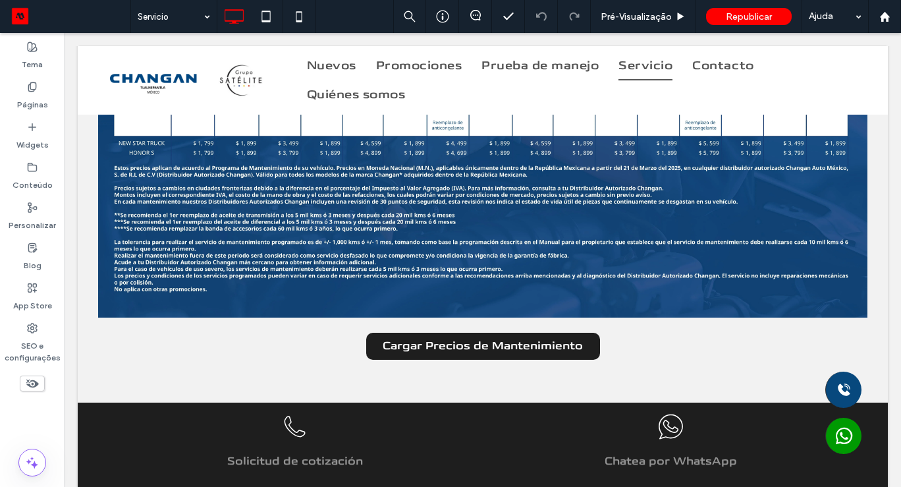
scroll to position [1663, 0]
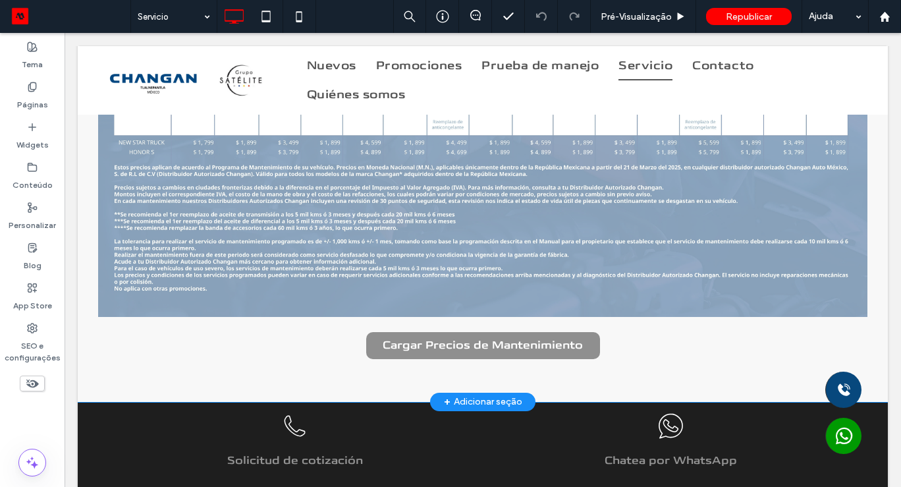
click at [487, 398] on div "+ Adicionar seção" at bounding box center [483, 402] width 78 height 14
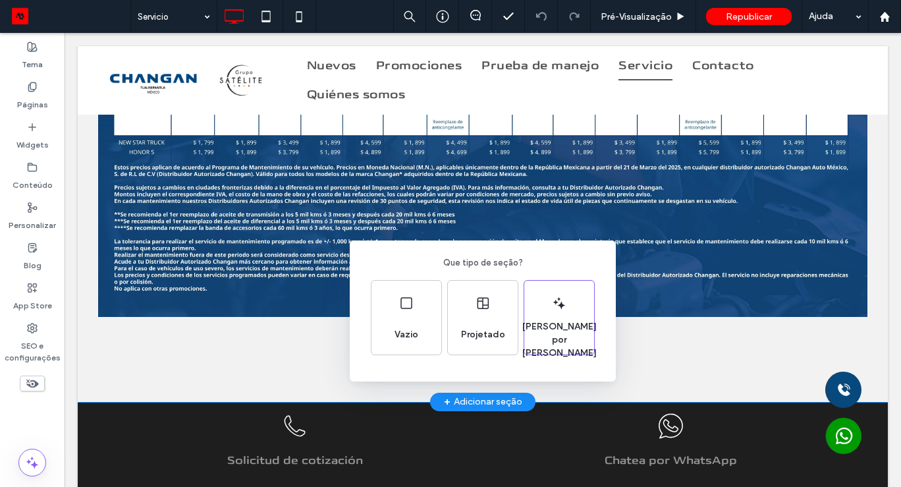
click at [899, 383] on div "Que tipo de seção? Vazio Projetado Gerado por IA" at bounding box center [450, 275] width 901 height 551
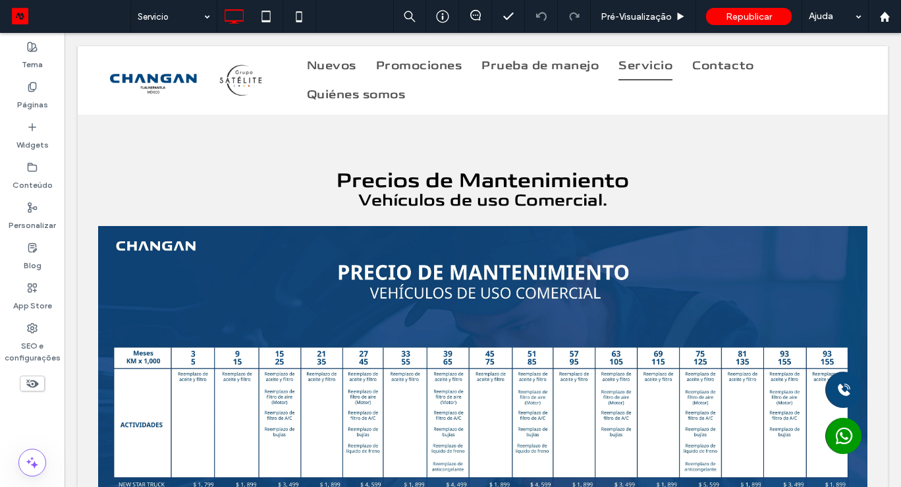
scroll to position [1316, 0]
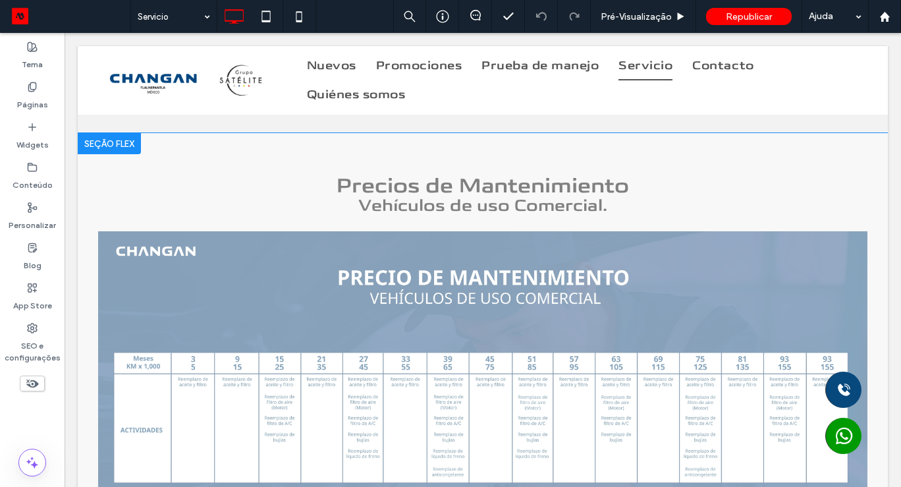
click at [115, 140] on div at bounding box center [109, 143] width 63 height 21
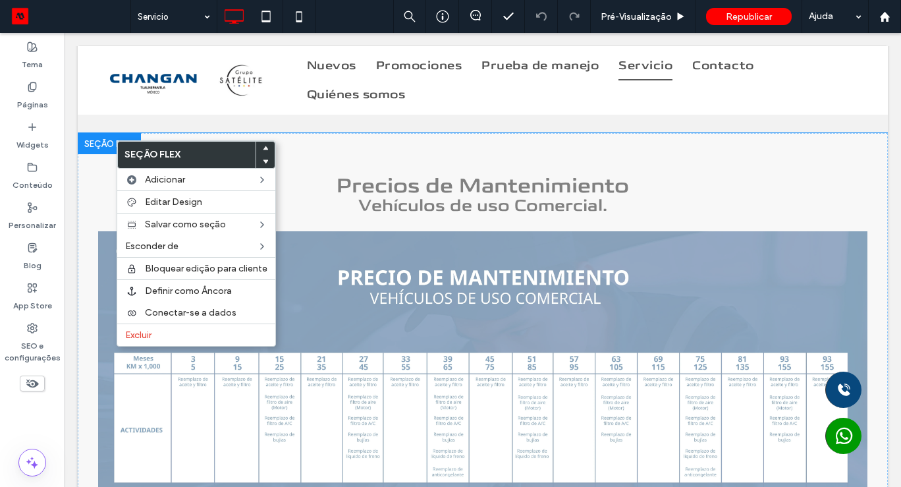
click at [88, 138] on div at bounding box center [109, 143] width 63 height 21
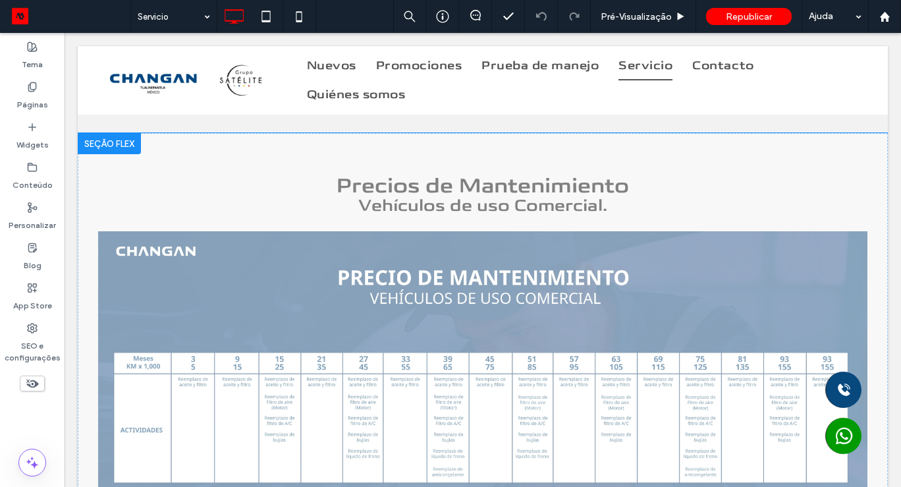
click at [88, 138] on div at bounding box center [109, 143] width 63 height 21
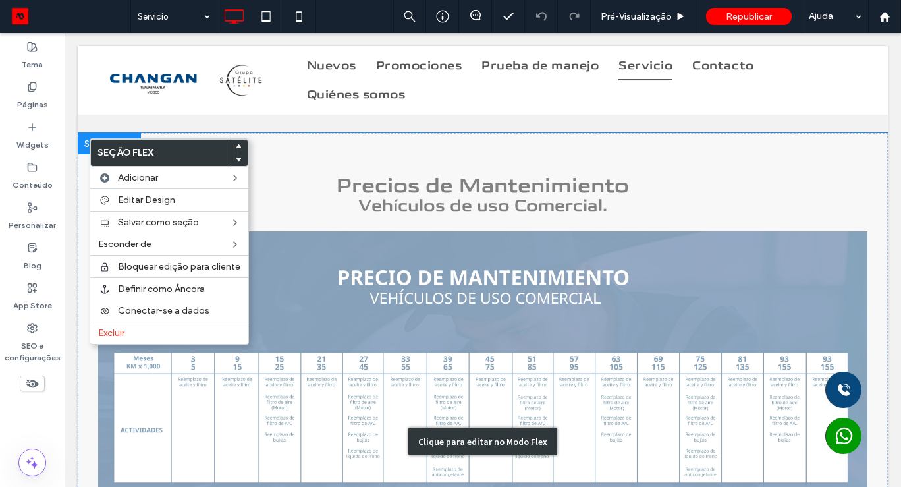
click at [396, 156] on div "Clique para editar no Modo Flex" at bounding box center [483, 441] width 810 height 616
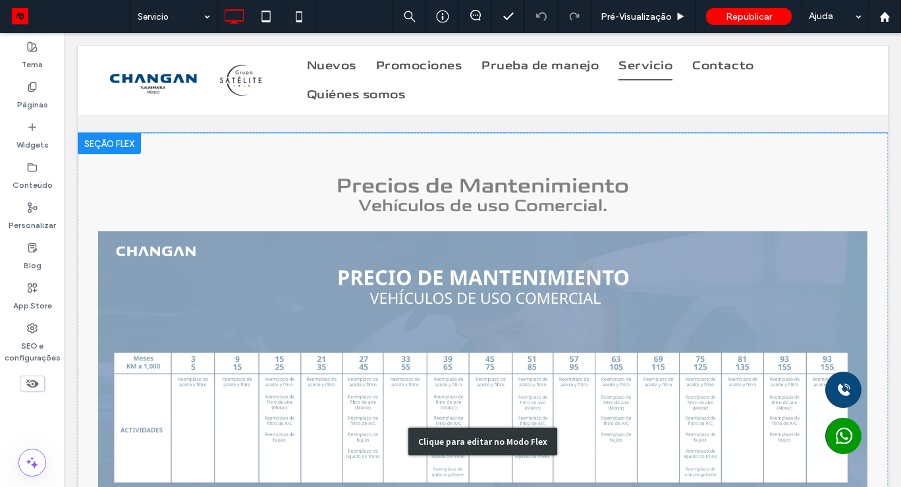
click at [396, 156] on div "Clique para editar no Modo Flex" at bounding box center [483, 441] width 810 height 616
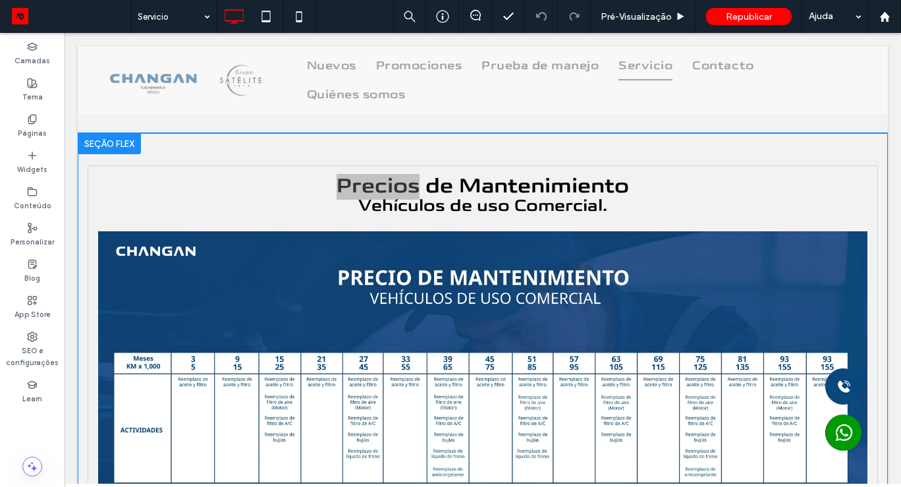
click at [396, 156] on div "Precios de Mantenimiento Vehículos de uso Comercial. Cargar Precios de Mantenim…" at bounding box center [483, 441] width 790 height 616
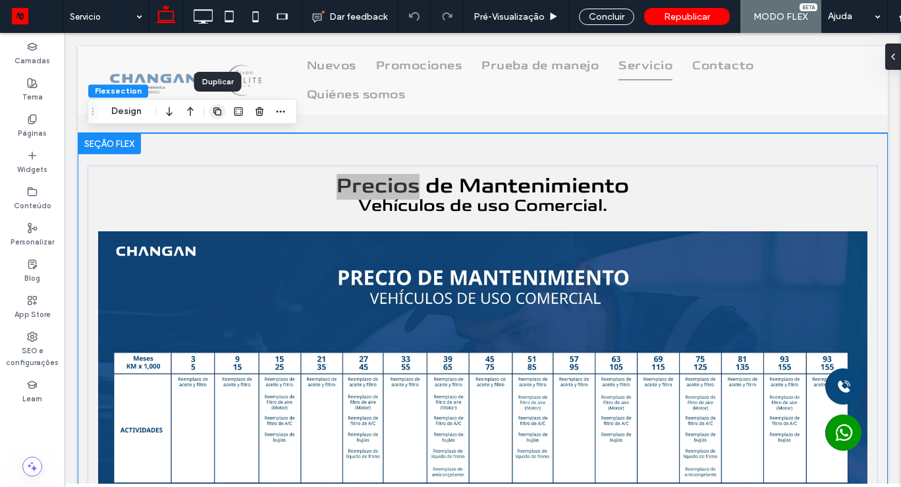
click at [214, 112] on use "button" at bounding box center [217, 111] width 8 height 8
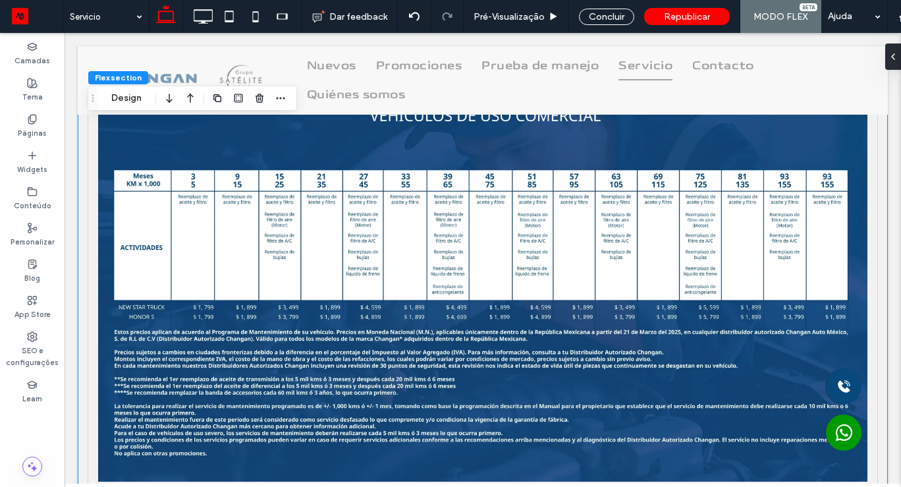
scroll to position [2001, 0]
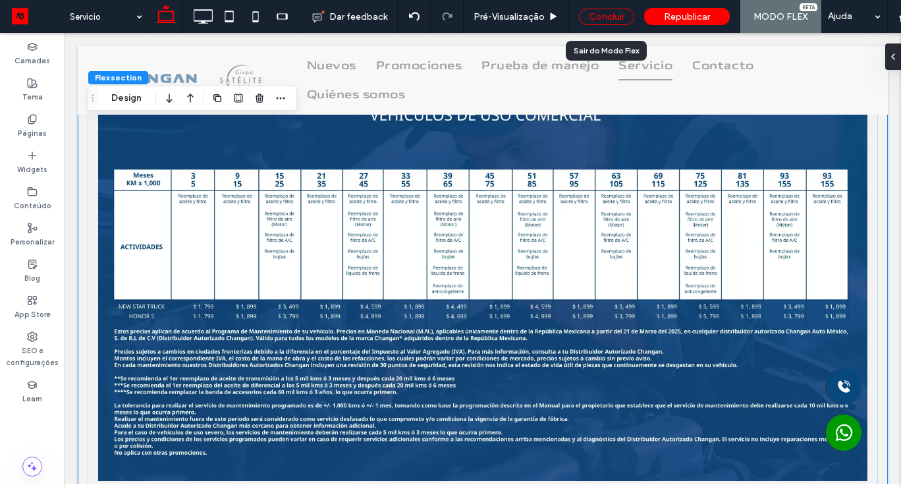
click at [615, 21] on div "Concluir" at bounding box center [606, 17] width 55 height 16
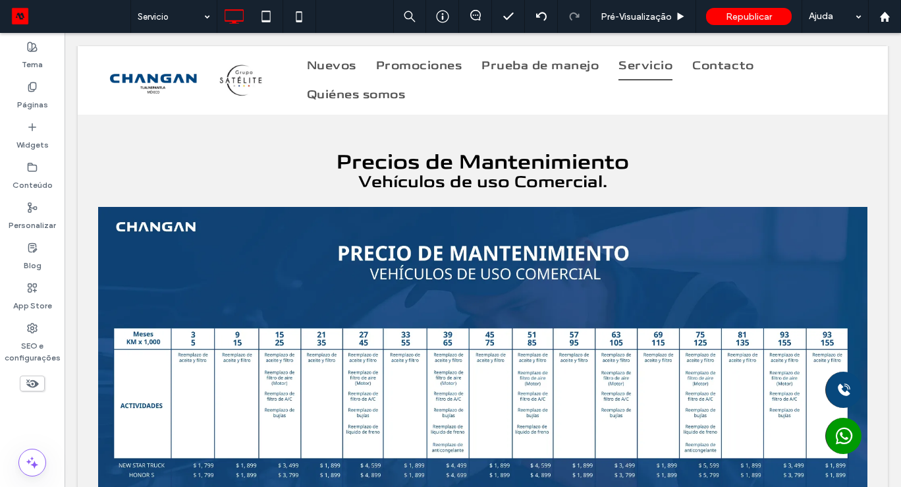
scroll to position [1831, 0]
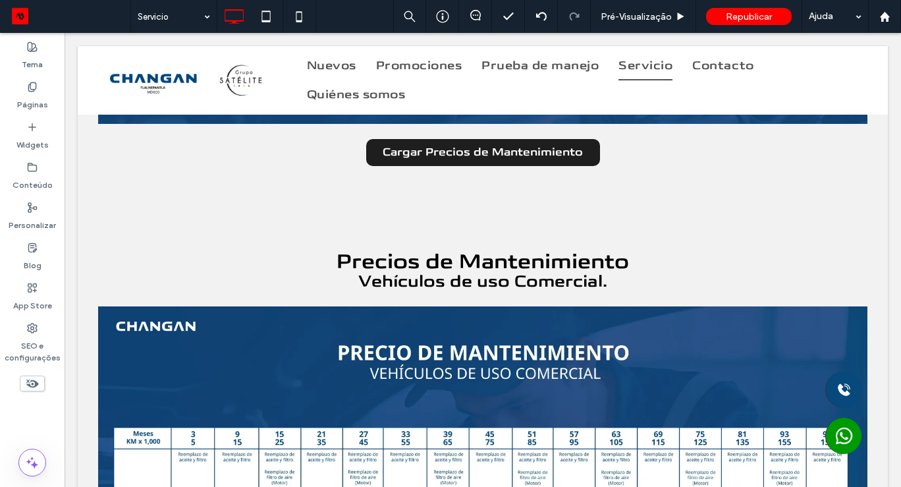
scroll to position [1752, 0]
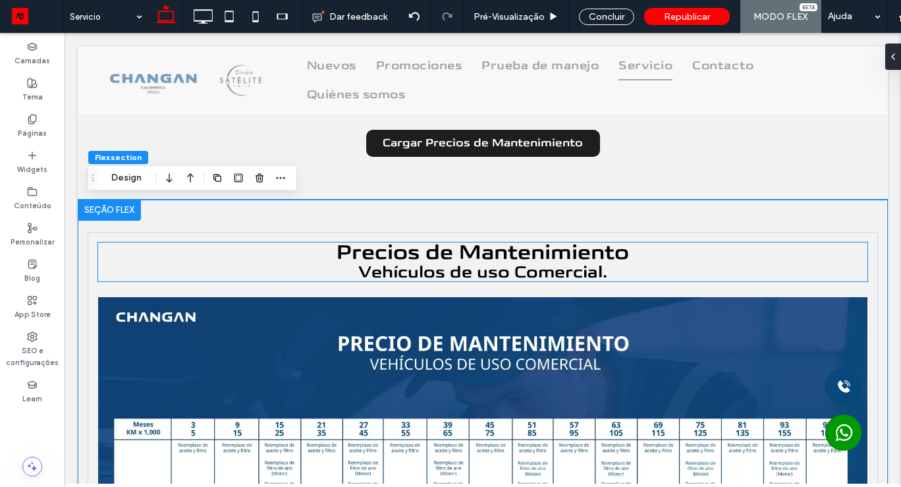
click at [528, 269] on span "Vehículos de uso Comercial." at bounding box center [482, 272] width 249 height 21
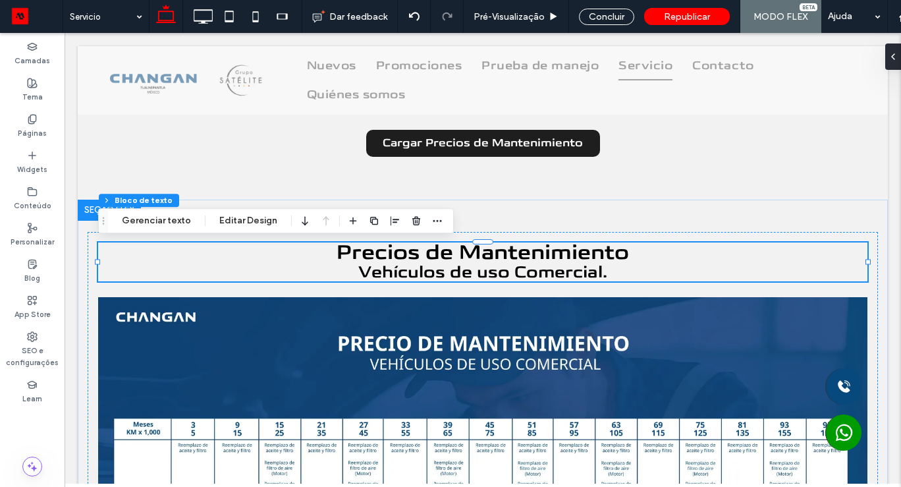
click at [522, 269] on span "Vehículos de uso Comercial." at bounding box center [482, 272] width 249 height 21
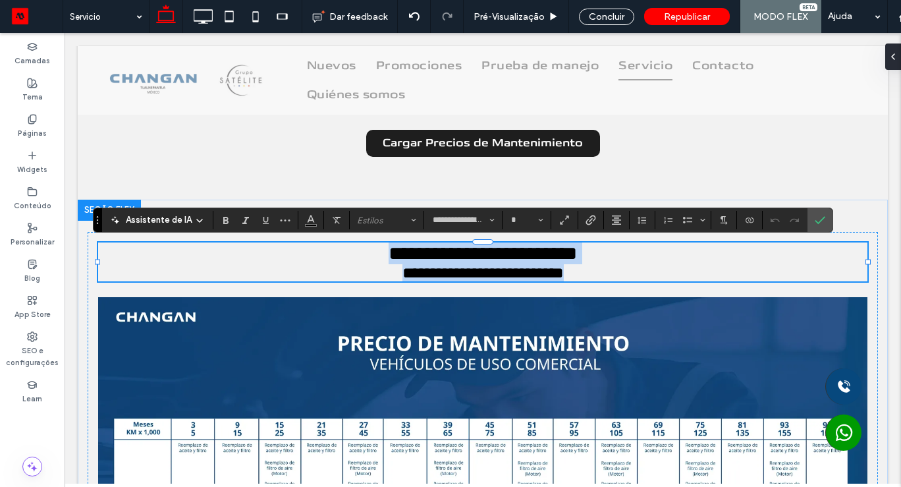
type input "**"
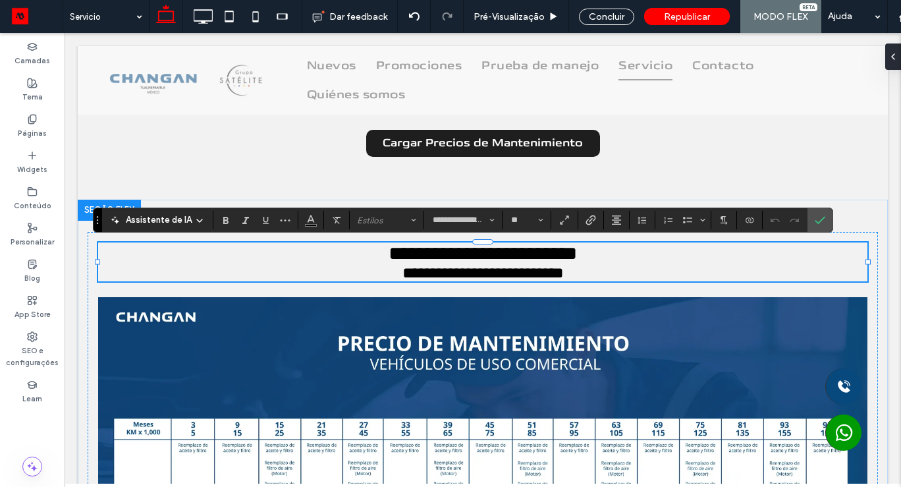
click at [609, 271] on h3 "**********" at bounding box center [482, 272] width 769 height 17
drag, startPoint x: 609, startPoint y: 271, endPoint x: 456, endPoint y: 268, distance: 153.5
click at [456, 268] on h3 "**********" at bounding box center [482, 272] width 769 height 17
click at [820, 219] on use "Confirmar" at bounding box center [820, 220] width 11 height 8
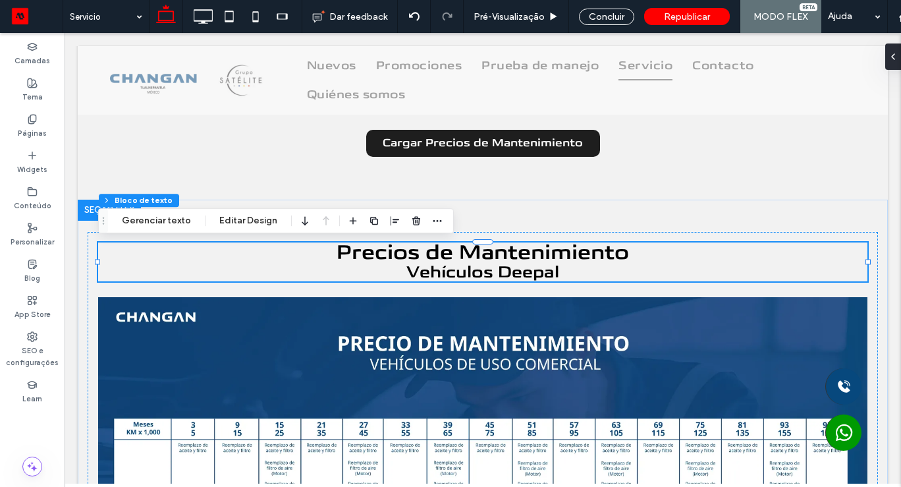
click at [603, 19] on div "Concluir" at bounding box center [606, 17] width 55 height 16
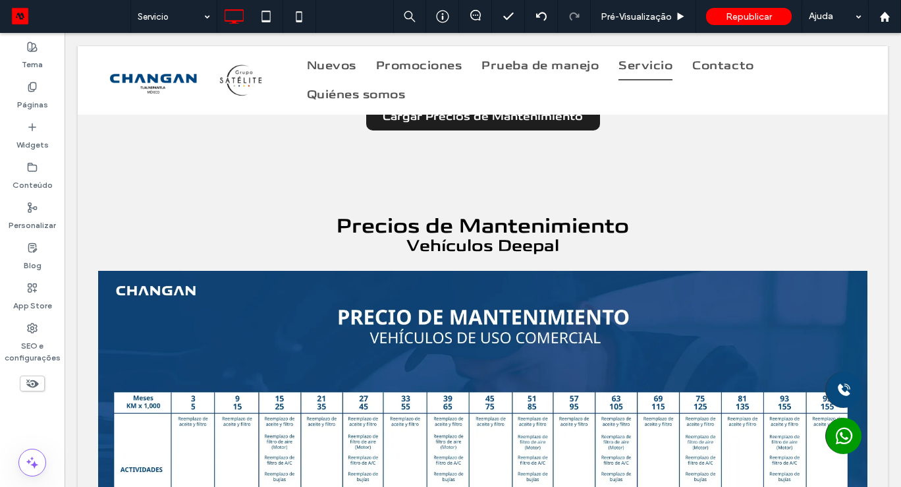
scroll to position [1781, 0]
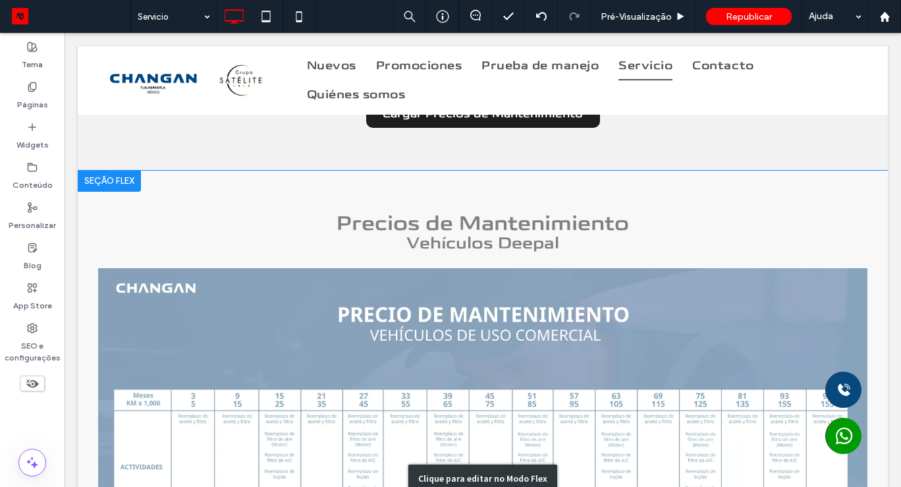
click at [486, 241] on div "Clique para editar no Modo Flex" at bounding box center [483, 479] width 810 height 616
click at [486, 241] on span "Vehículos Deepal" at bounding box center [482, 243] width 153 height 21
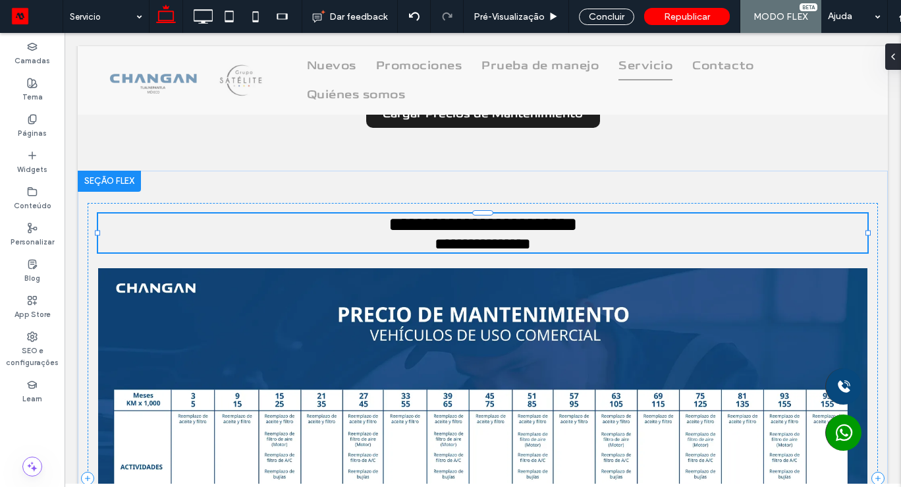
type input "**********"
type input "**"
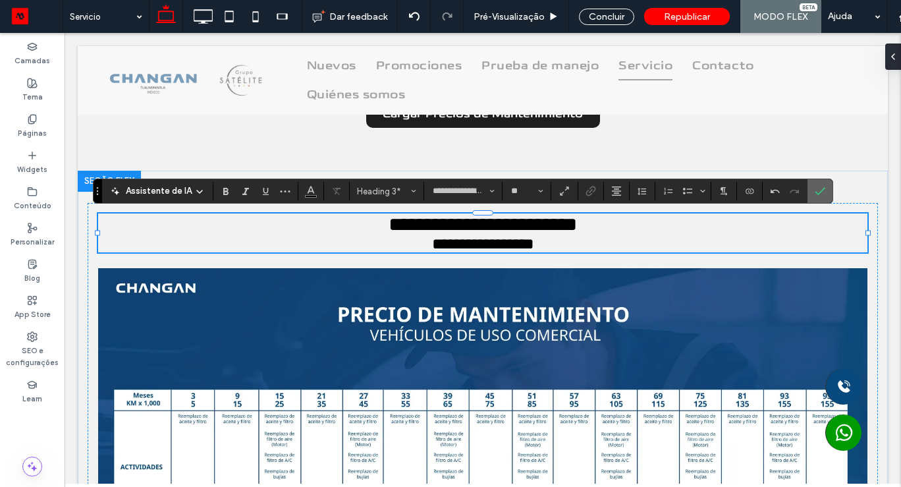
click at [821, 193] on icon "Confirmar" at bounding box center [820, 191] width 11 height 11
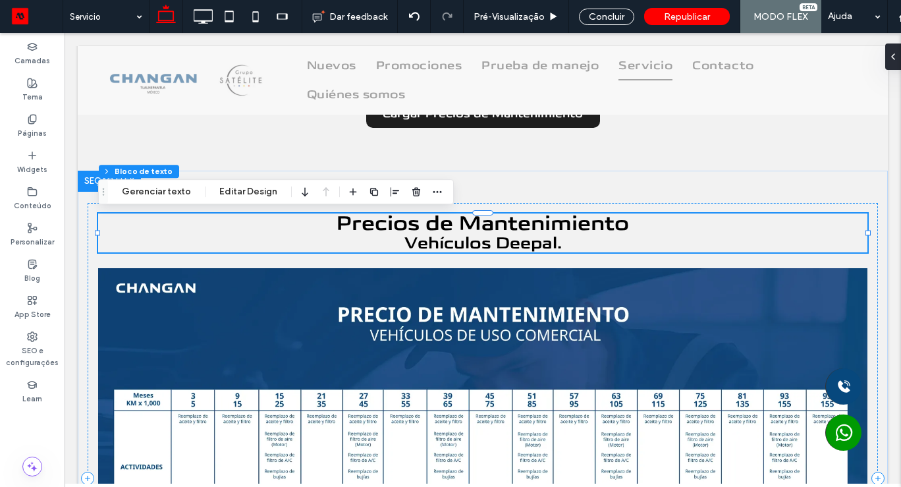
click at [599, 20] on div "Concluir" at bounding box center [606, 17] width 55 height 16
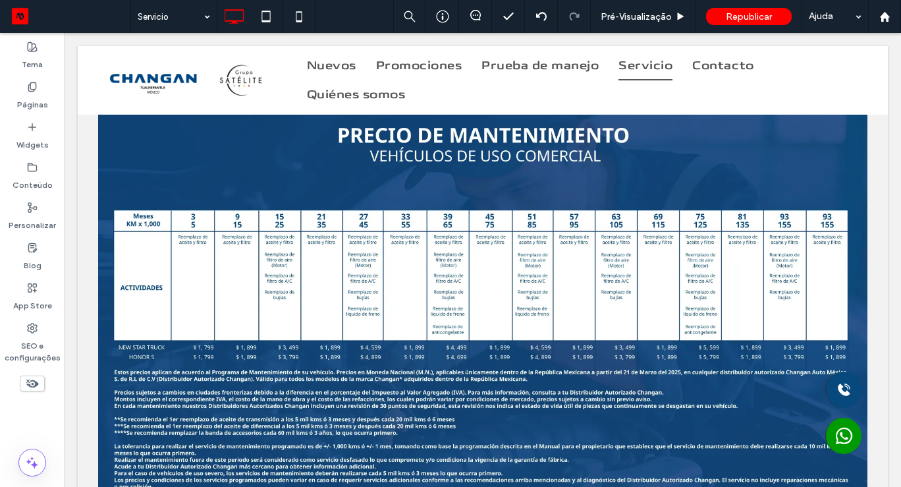
scroll to position [1978, 0]
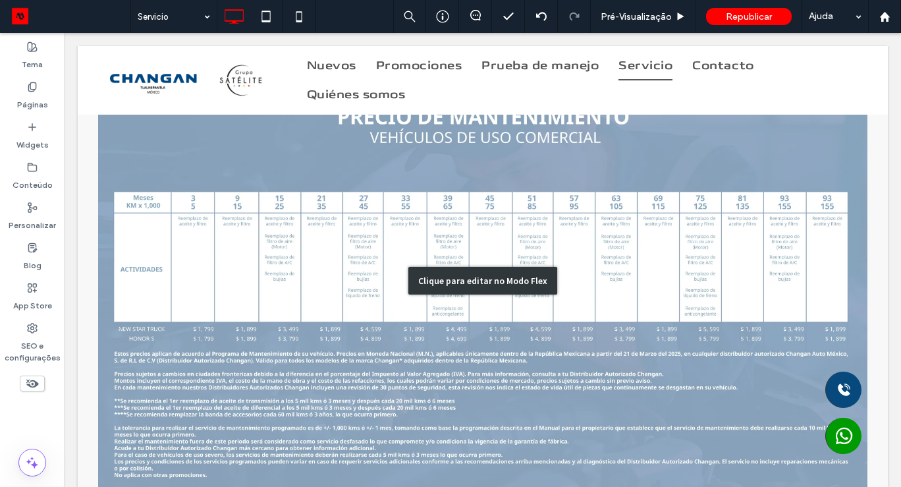
click at [645, 271] on div "Clique para editar no Modo Flex" at bounding box center [483, 281] width 810 height 616
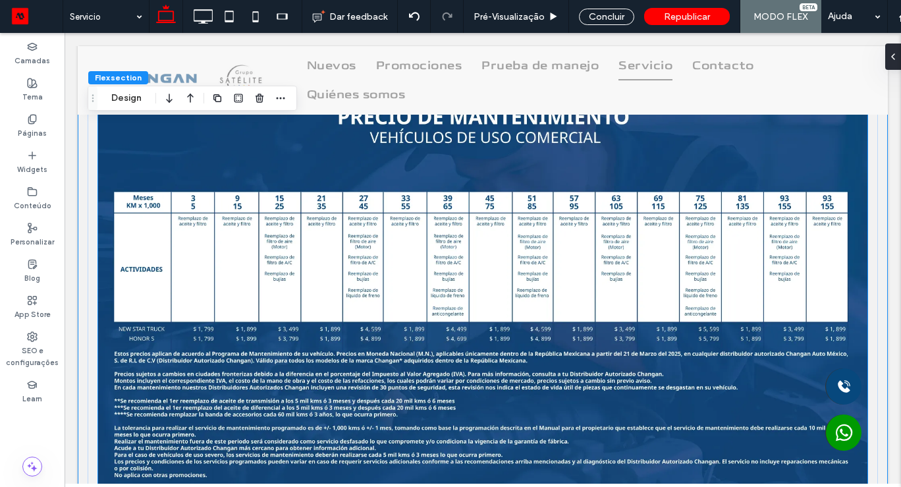
click at [642, 270] on img at bounding box center [482, 286] width 769 height 433
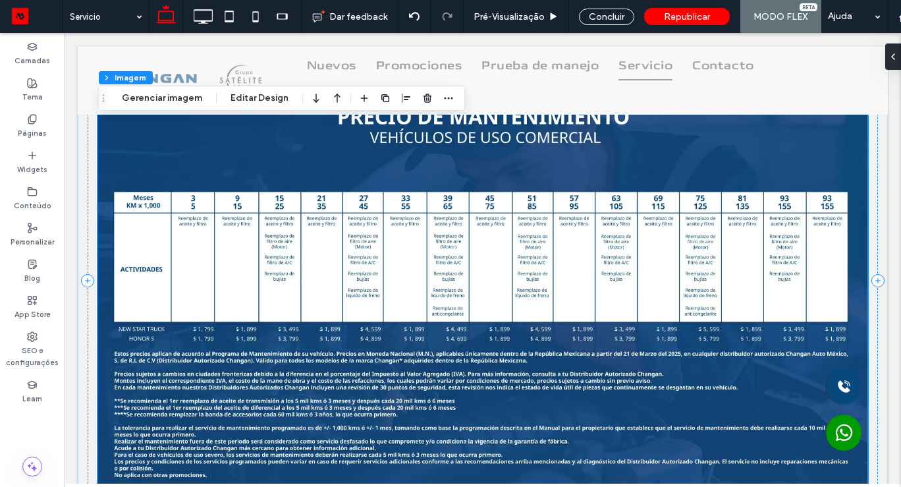
click at [281, 248] on img at bounding box center [482, 286] width 769 height 433
click at [281, 250] on img at bounding box center [482, 286] width 769 height 433
click at [183, 103] on button "Gerenciar imagem" at bounding box center [161, 98] width 97 height 16
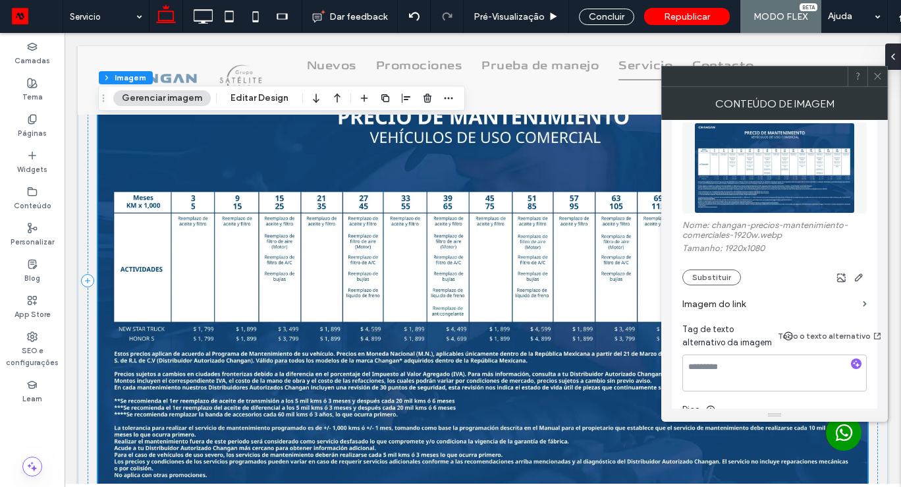
scroll to position [216, 0]
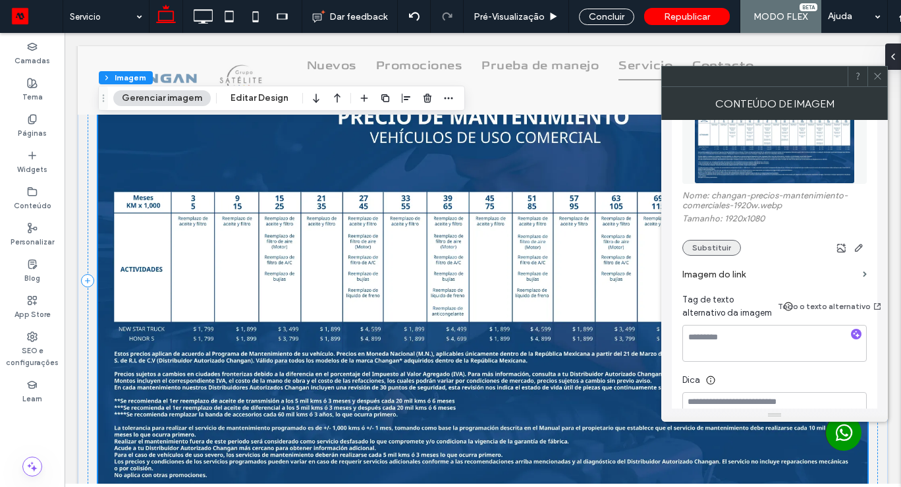
click at [715, 240] on button "Substituir" at bounding box center [711, 248] width 59 height 16
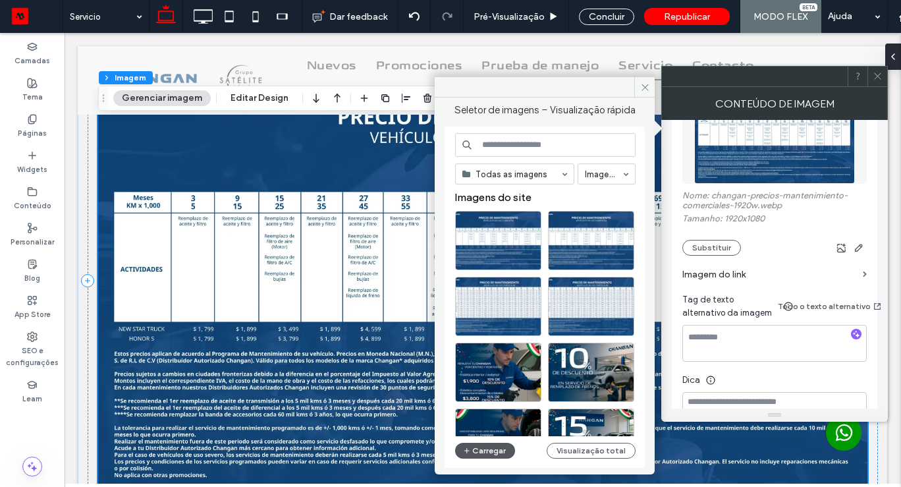
click at [472, 454] on button "Carregar" at bounding box center [485, 451] width 60 height 16
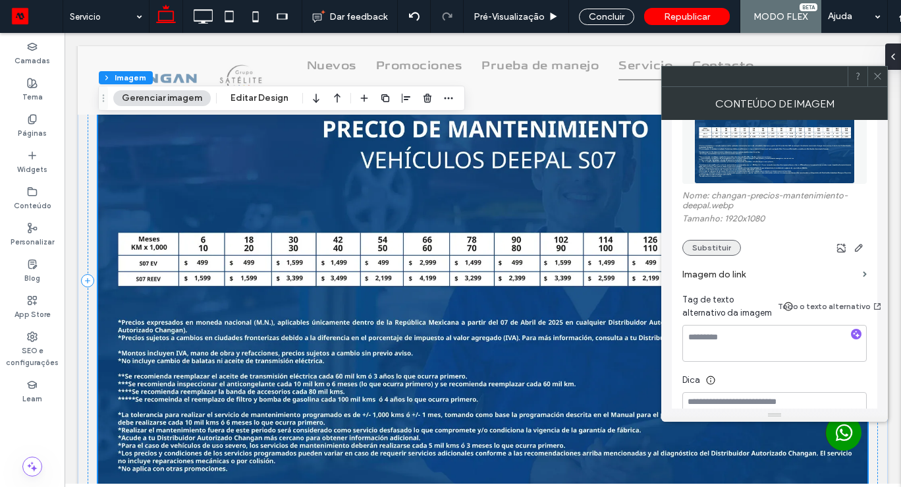
click at [716, 240] on button "Substituir" at bounding box center [711, 248] width 59 height 16
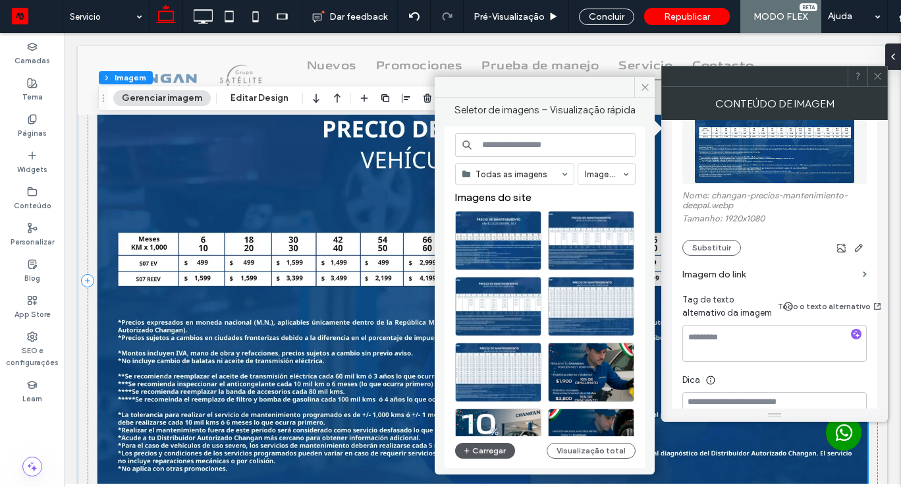
click at [491, 458] on button "Carregar" at bounding box center [485, 451] width 60 height 16
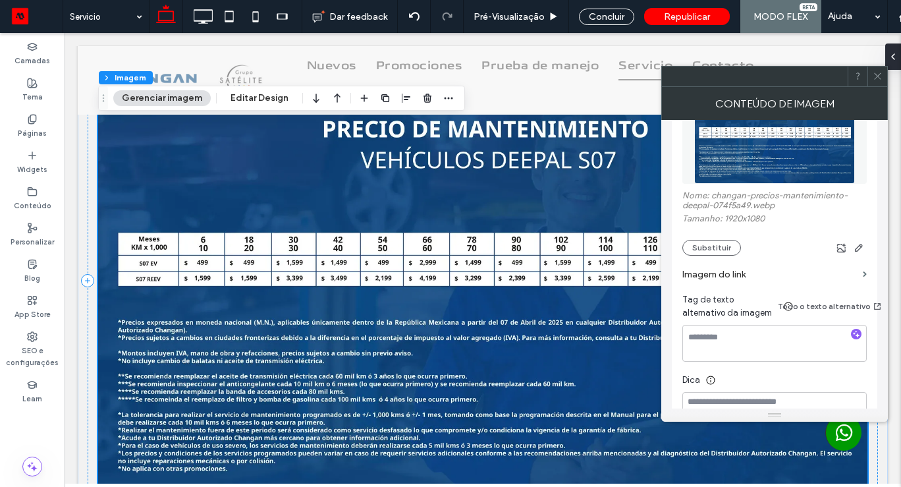
click at [880, 78] on use at bounding box center [877, 76] width 7 height 7
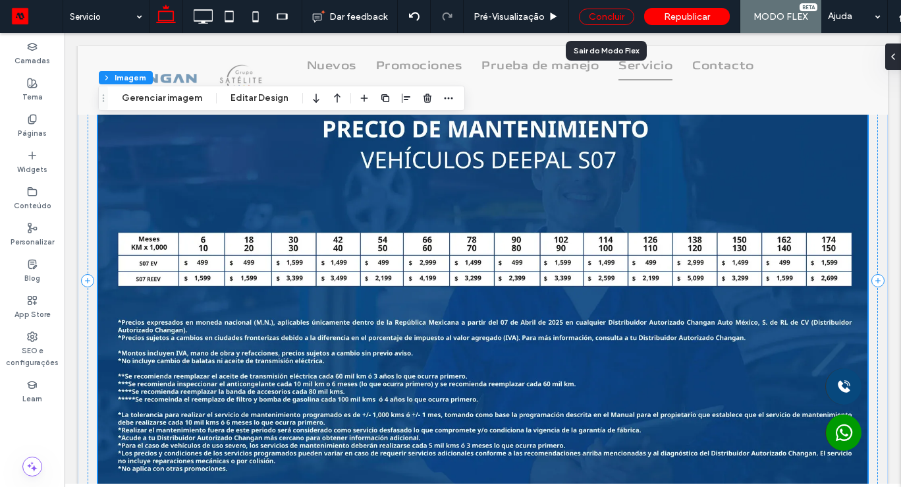
click at [607, 18] on div "Concluir" at bounding box center [606, 17] width 55 height 16
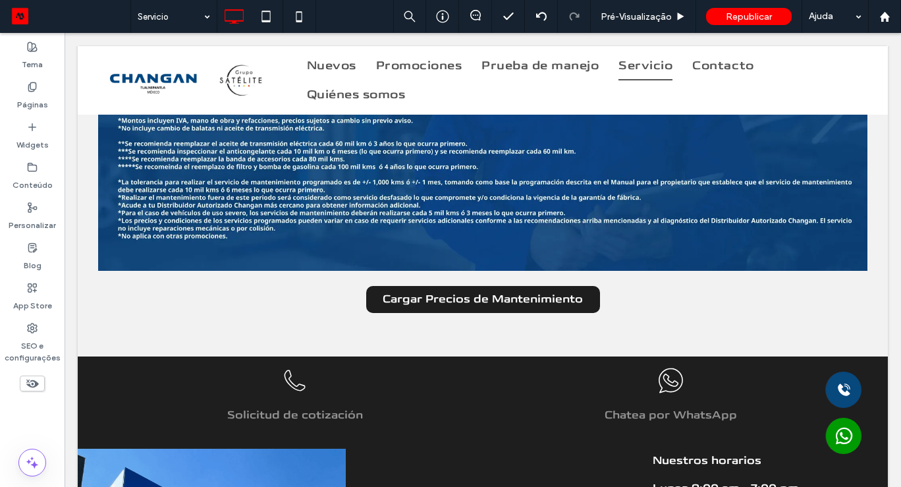
scroll to position [2242, 0]
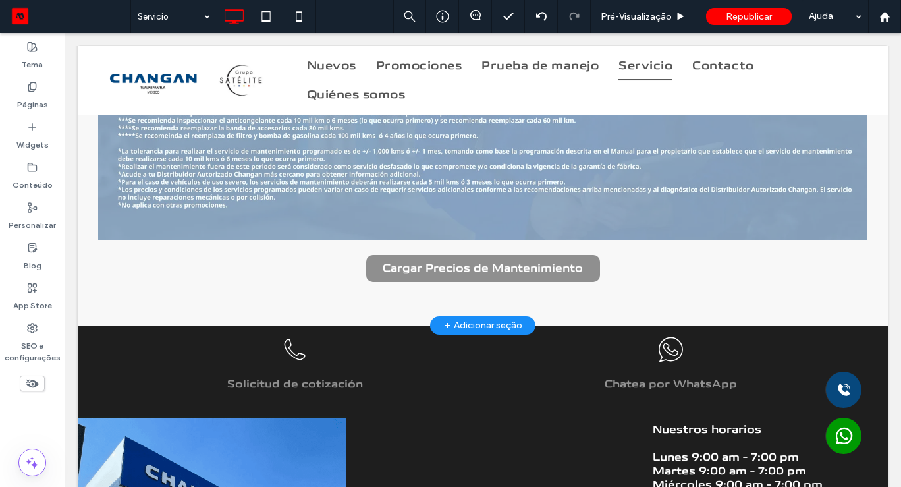
click at [499, 263] on div "Clique para editar no Modo Flex" at bounding box center [483, 17] width 810 height 616
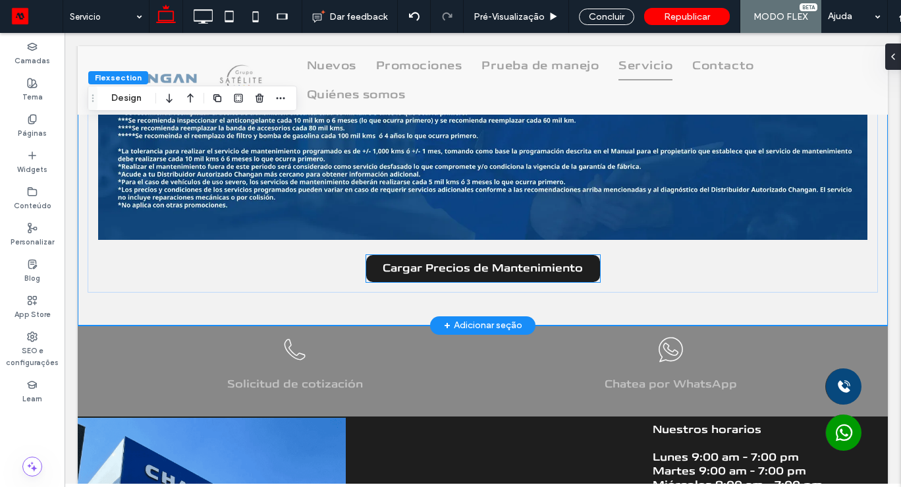
click at [499, 263] on span "Cargar Precios de Mantenimiento" at bounding box center [483, 269] width 200 height 14
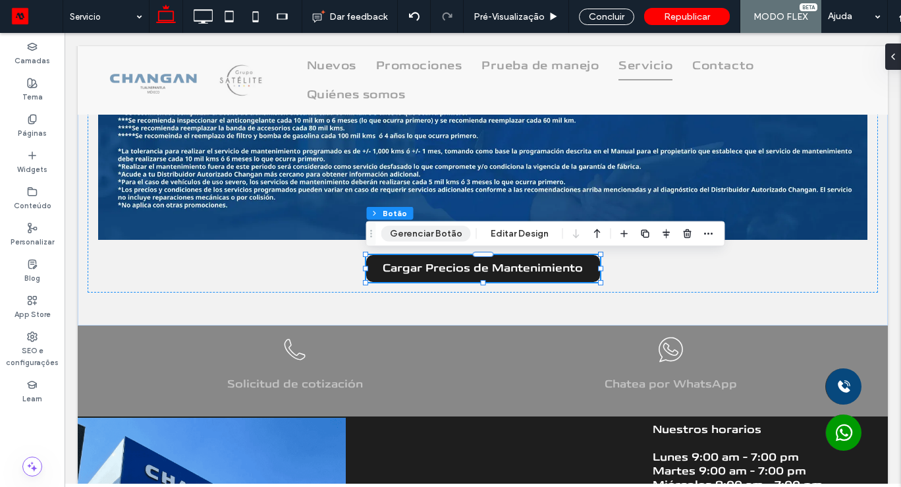
click at [427, 233] on button "Gerenciar Botão" at bounding box center [426, 234] width 90 height 16
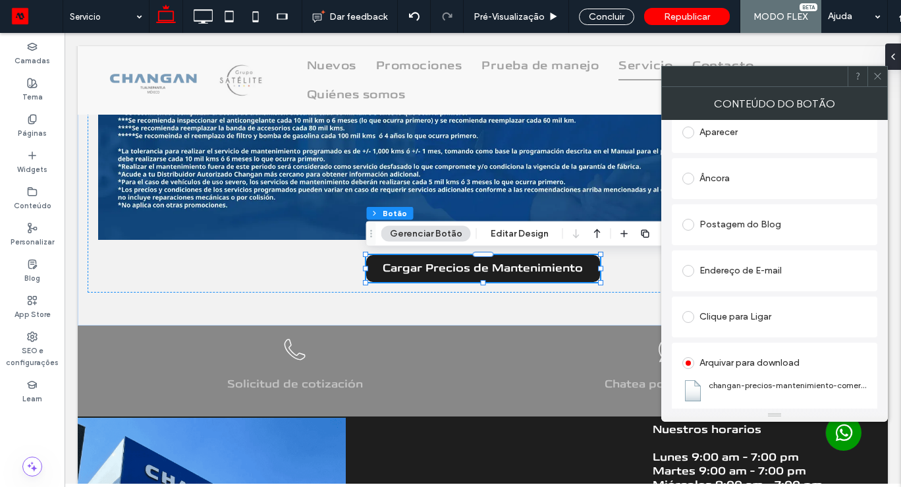
scroll to position [313, 0]
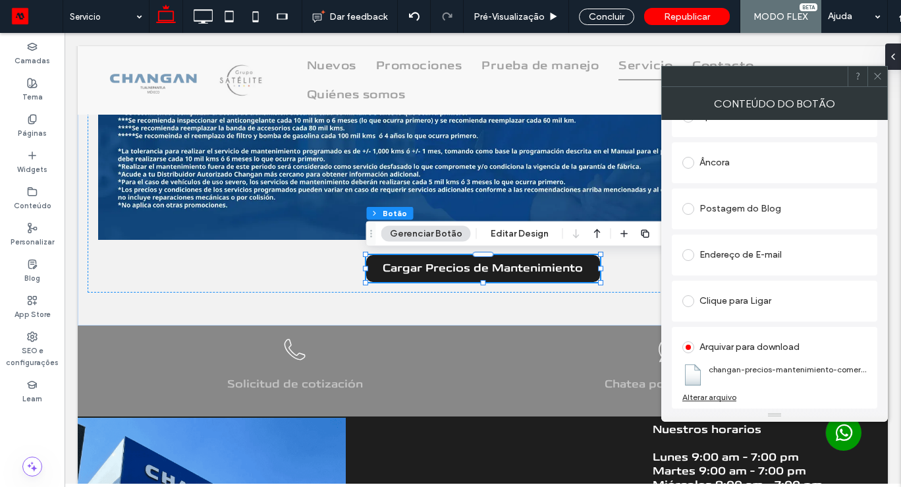
click at [728, 397] on div "Alterar arquivo" at bounding box center [709, 397] width 54 height 10
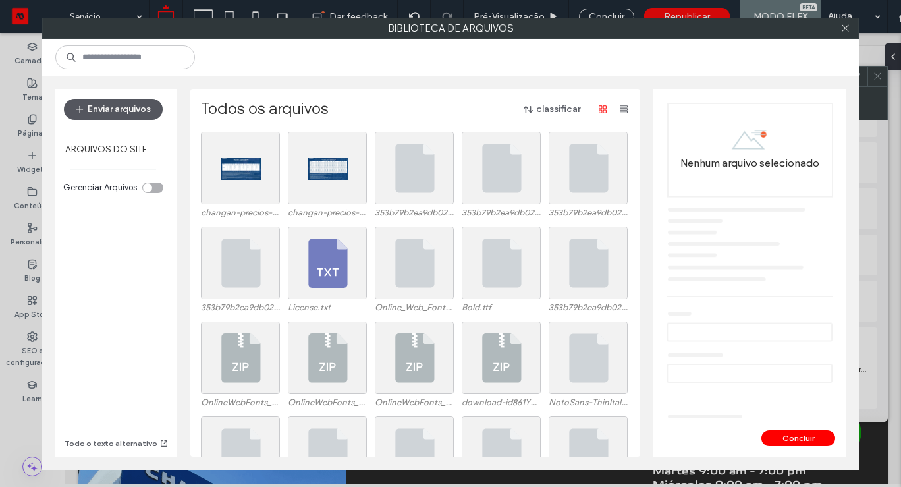
click at [124, 105] on button "Enviar arquivos" at bounding box center [113, 109] width 99 height 21
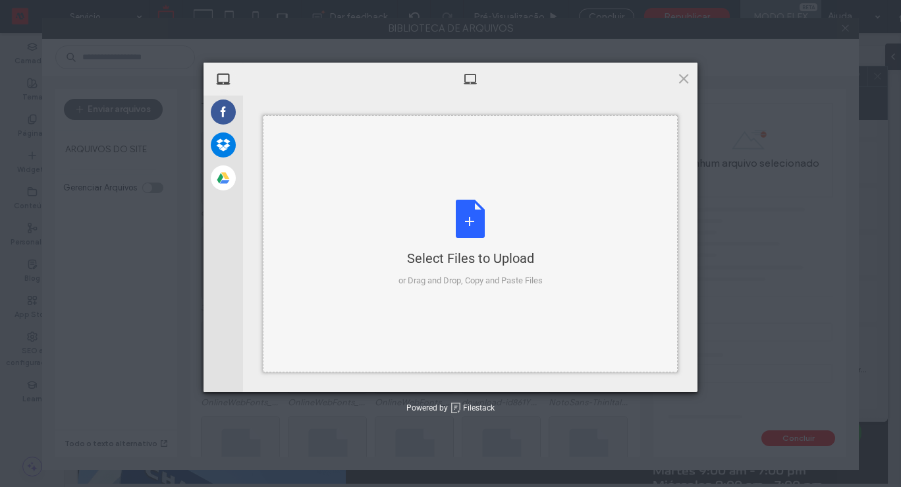
click at [427, 227] on div "Select Files to Upload or Drag and Drop, Copy and Paste Files" at bounding box center [471, 244] width 144 height 88
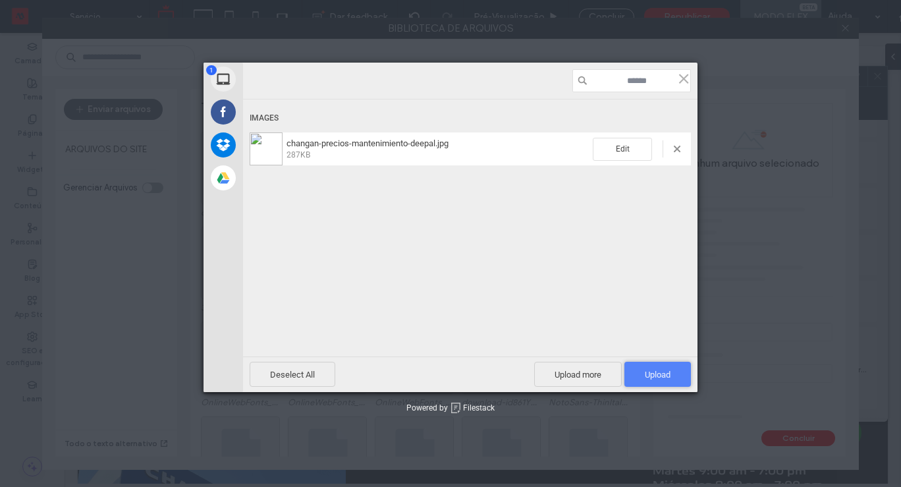
click at [662, 381] on span "Upload 1" at bounding box center [657, 374] width 67 height 25
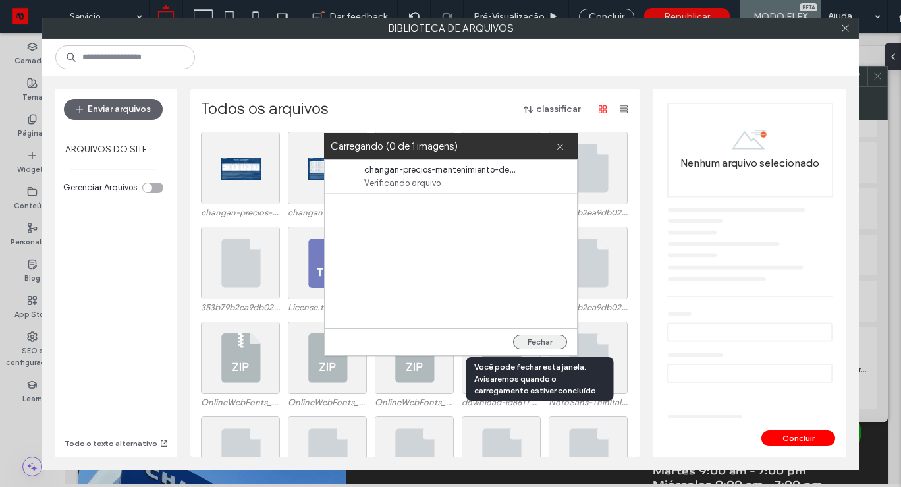
click at [546, 339] on button "Fechar" at bounding box center [540, 342] width 54 height 14
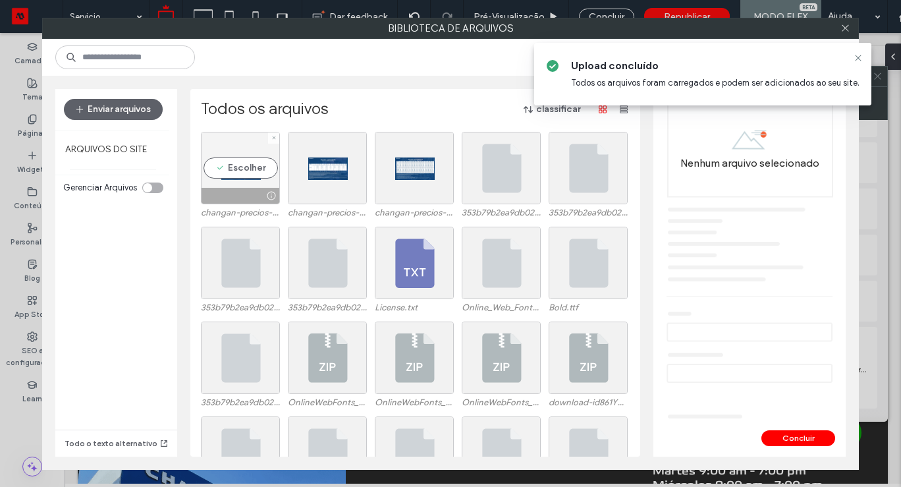
click at [239, 162] on div "Escolher" at bounding box center [240, 168] width 79 height 72
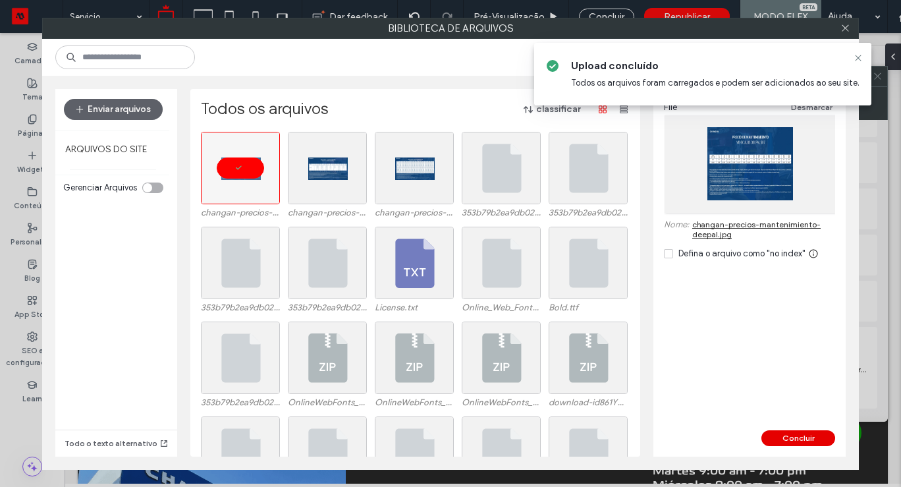
click at [804, 436] on button "Concluir" at bounding box center [799, 438] width 74 height 16
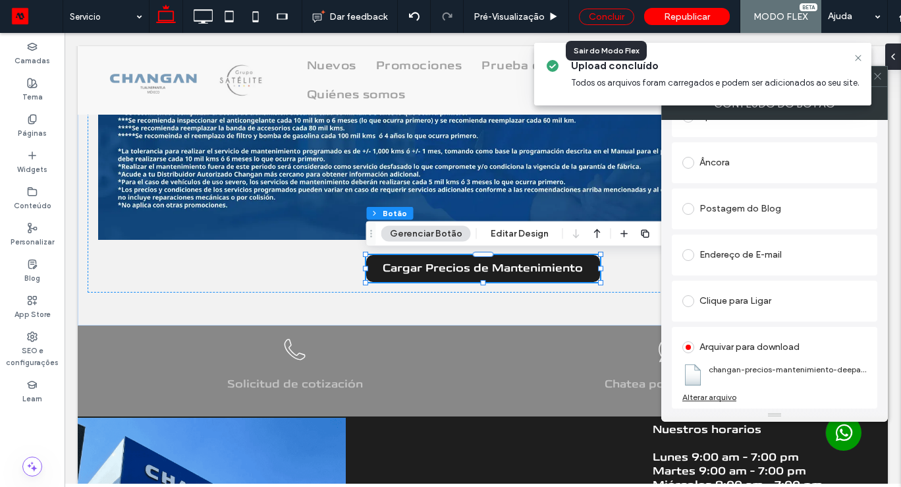
click at [614, 20] on div "Concluir" at bounding box center [606, 17] width 55 height 16
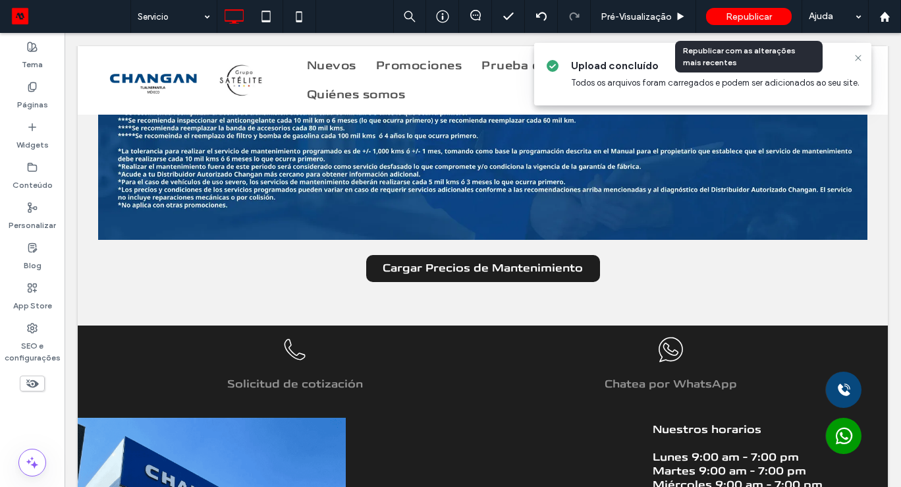
click at [744, 16] on span "Republicar" at bounding box center [749, 16] width 46 height 11
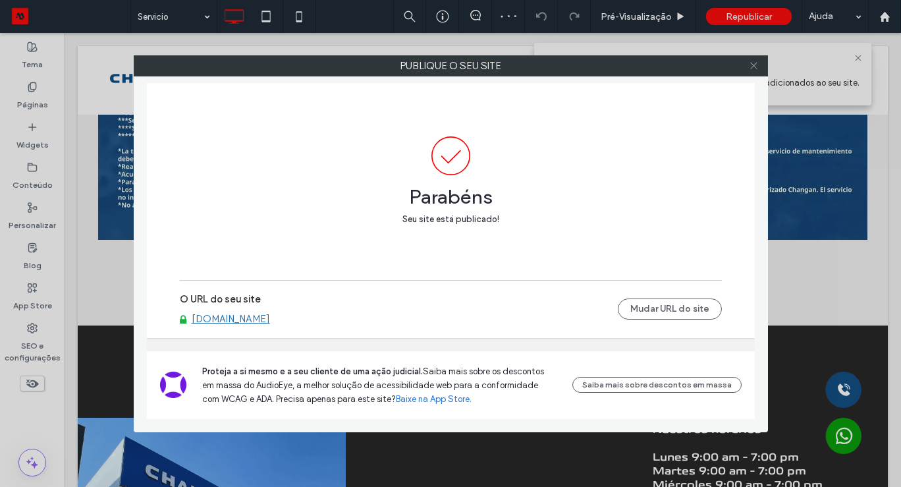
click at [758, 65] on icon at bounding box center [754, 66] width 10 height 10
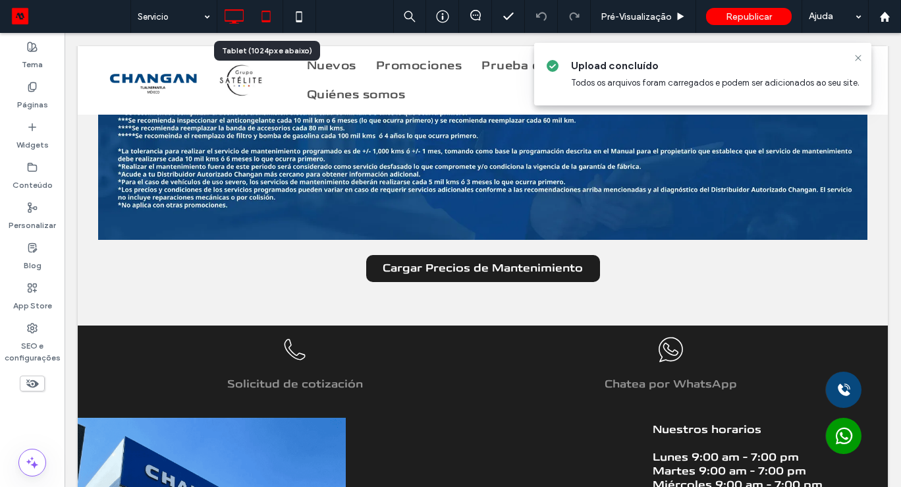
click at [269, 16] on icon at bounding box center [266, 16] width 26 height 26
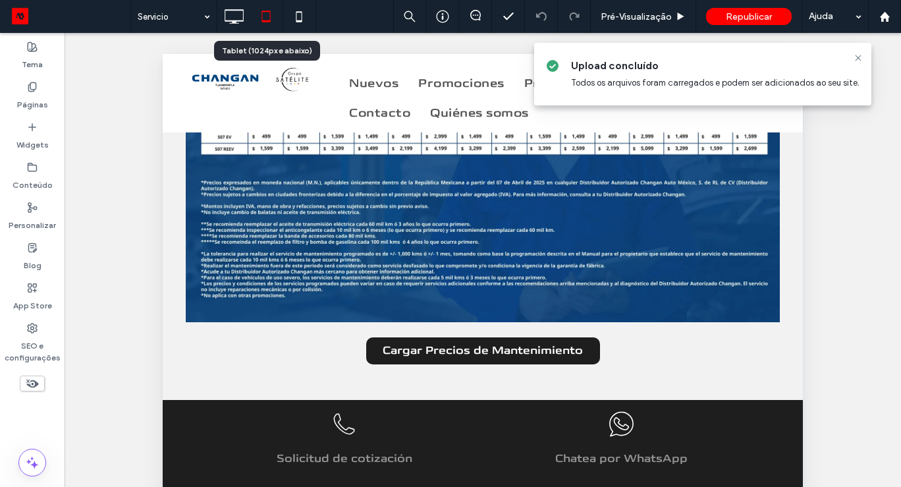
scroll to position [1839, 0]
click at [860, 59] on icon at bounding box center [858, 58] width 11 height 11
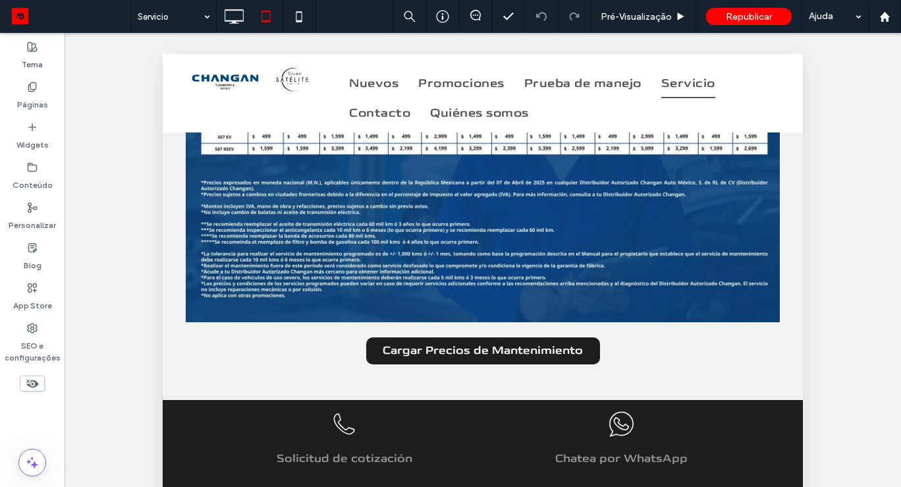
click at [868, 265] on div "Reexibir? Sim Reexibir? Sim Reexibir? Sim Reexibir? Sim Reexibir? Sim Reexibir?…" at bounding box center [483, 276] width 837 height 487
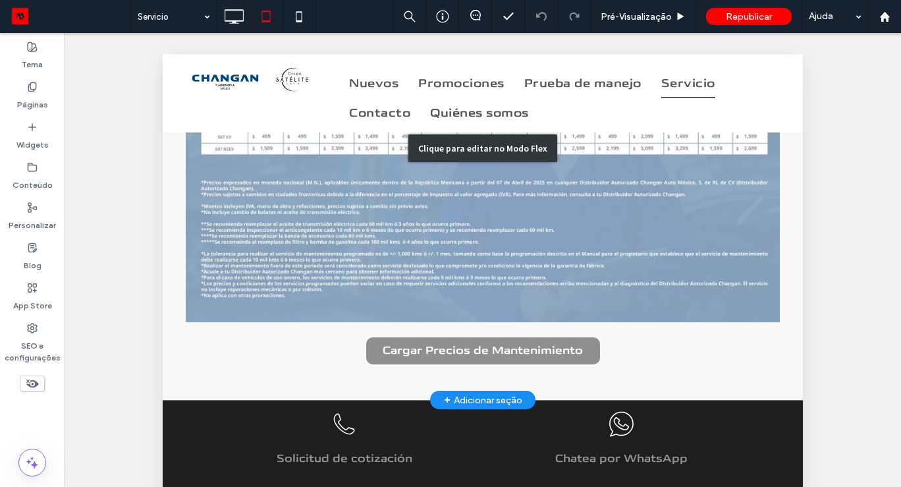
click at [800, 340] on div "Clique para editar no Modo Flex" at bounding box center [483, 148] width 640 height 503
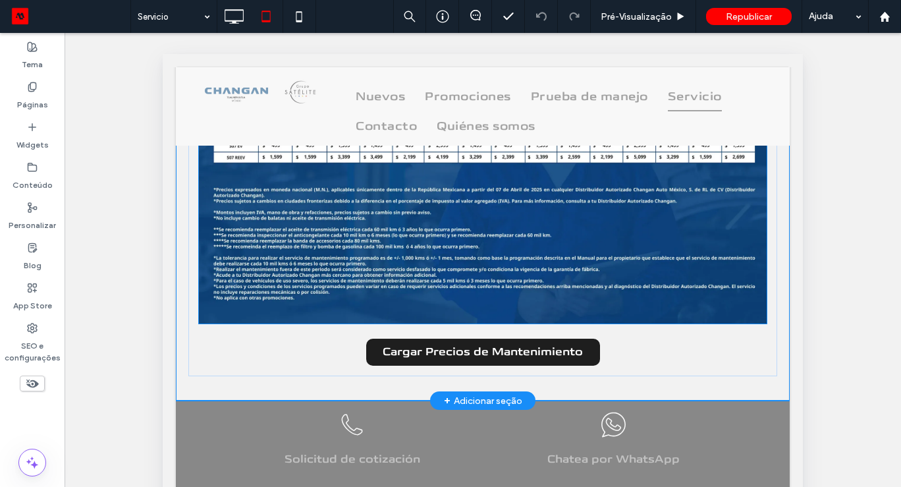
scroll to position [1667, 0]
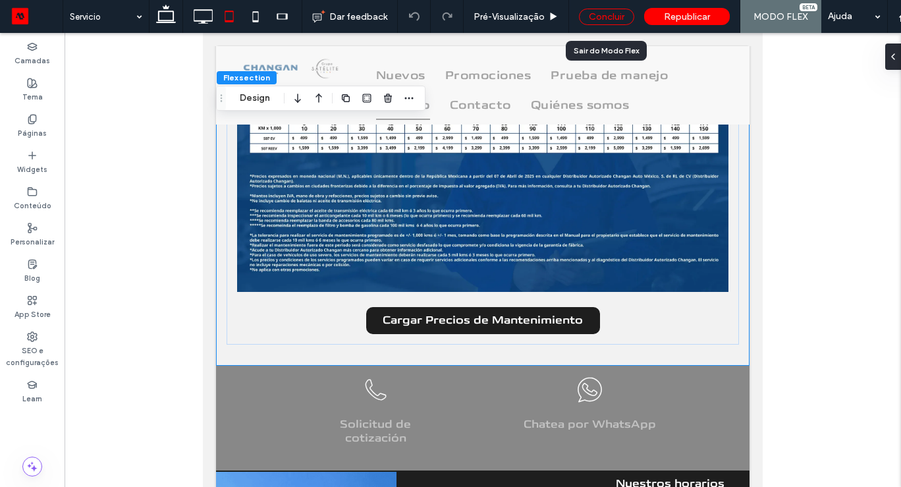
click at [613, 11] on div "Concluir" at bounding box center [606, 17] width 55 height 16
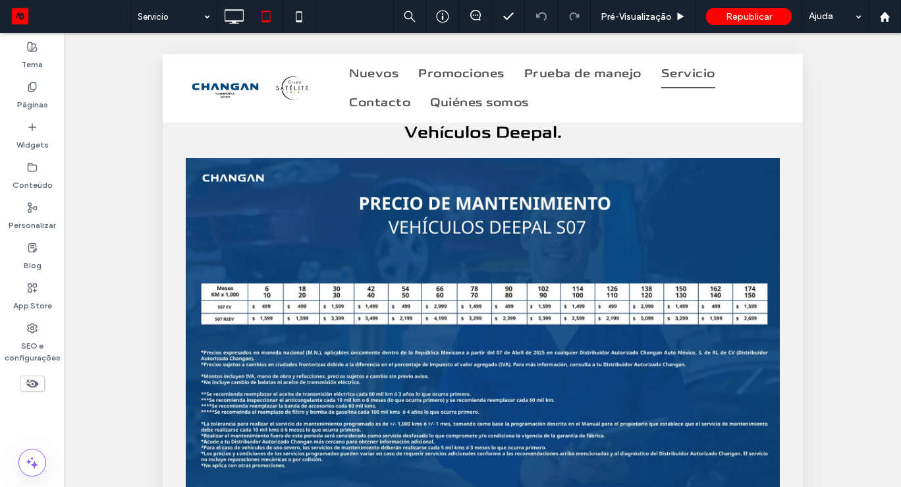
scroll to position [1770, 0]
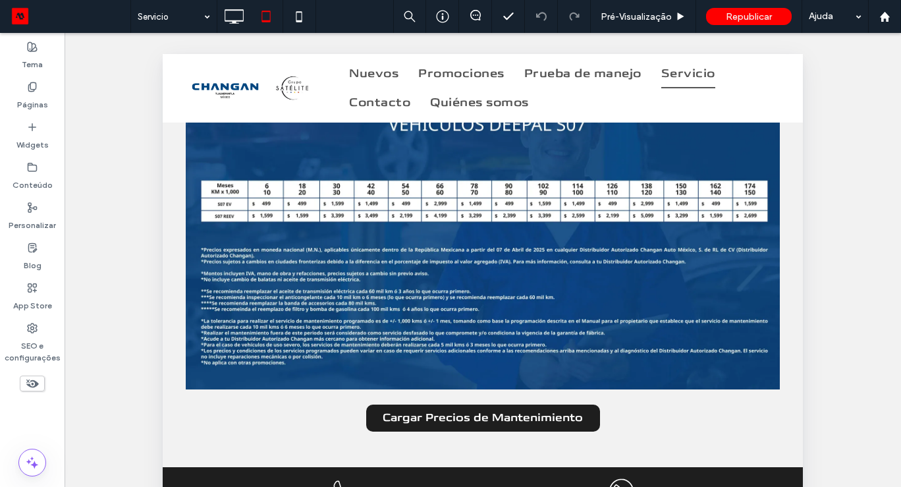
click at [862, 277] on div "Reexibir? Sim Reexibir? Sim Reexibir? Sim Reexibir? Sim Reexibir? Sim Reexibir?…" at bounding box center [483, 276] width 837 height 487
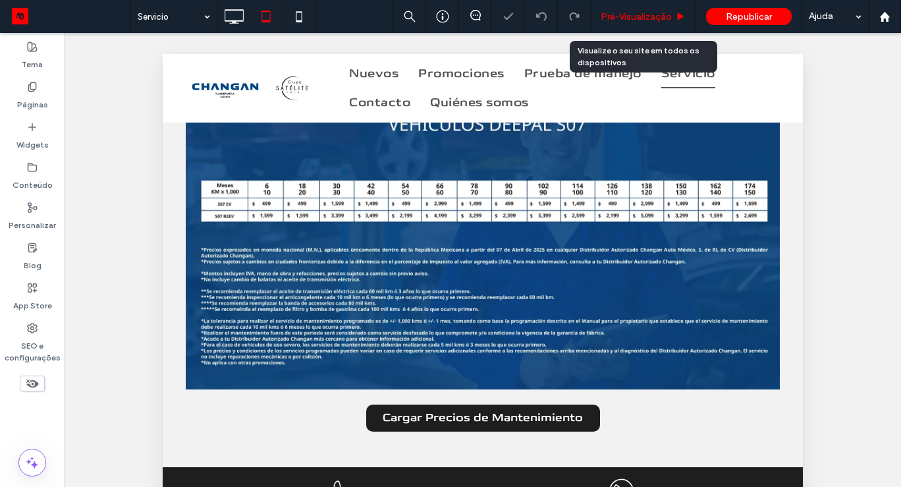
click at [628, 10] on div "Pré-Visualizaçāo" at bounding box center [643, 16] width 105 height 33
click at [630, 11] on span "Pré-Visualizaçāo" at bounding box center [636, 16] width 71 height 11
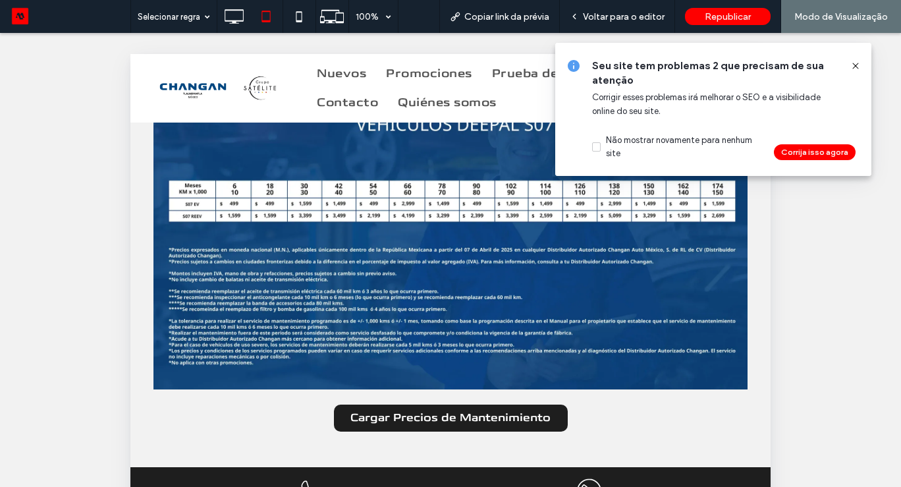
click at [760, 289] on div "Precios de Mantenimiento Vehículos Deepal. Cargar Precios de Mantenimiento" at bounding box center [450, 215] width 640 height 503
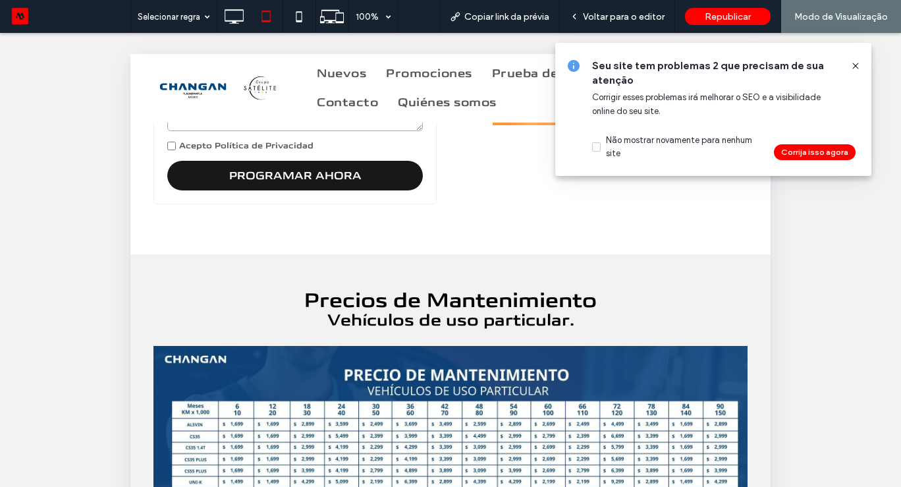
scroll to position [453, 0]
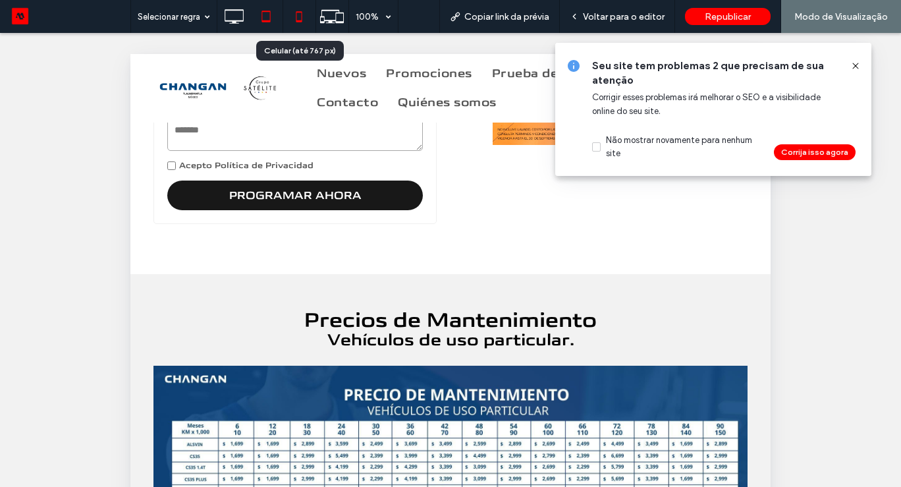
click at [298, 19] on icon at bounding box center [299, 16] width 26 height 26
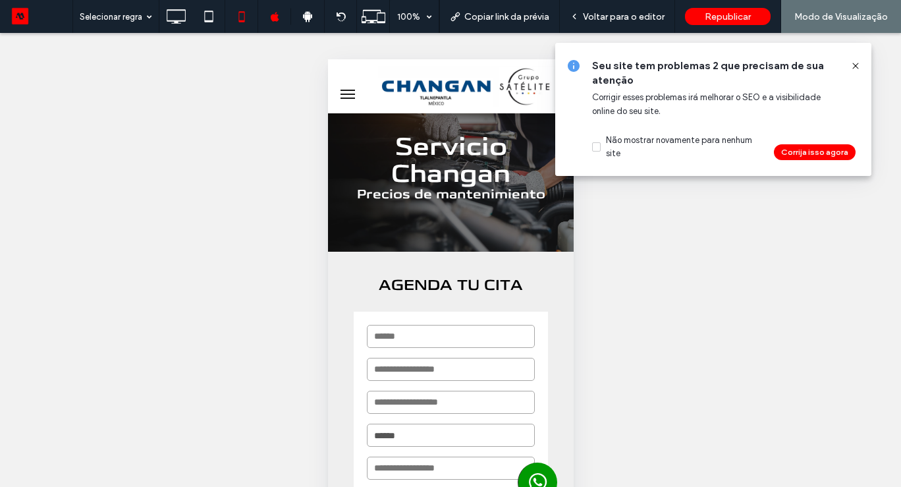
scroll to position [35, 0]
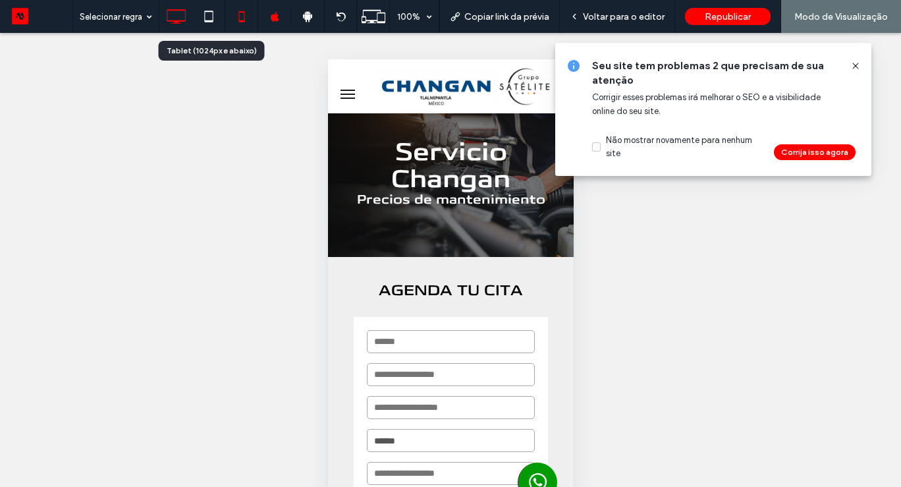
click at [180, 17] on icon at bounding box center [176, 16] width 26 height 26
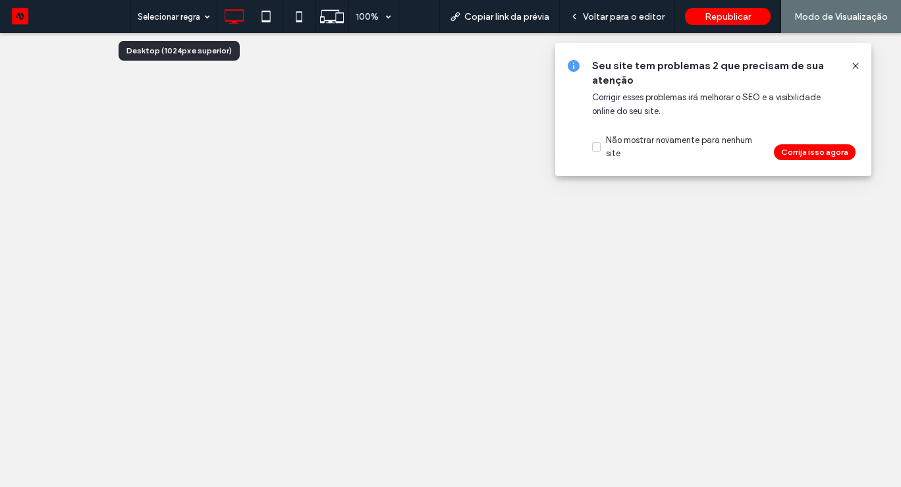
scroll to position [0, 0]
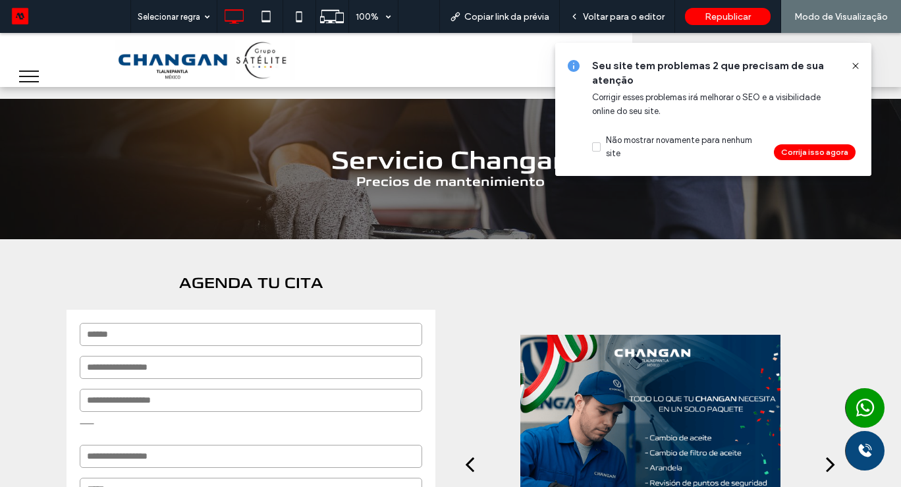
click at [857, 69] on icon at bounding box center [855, 66] width 11 height 11
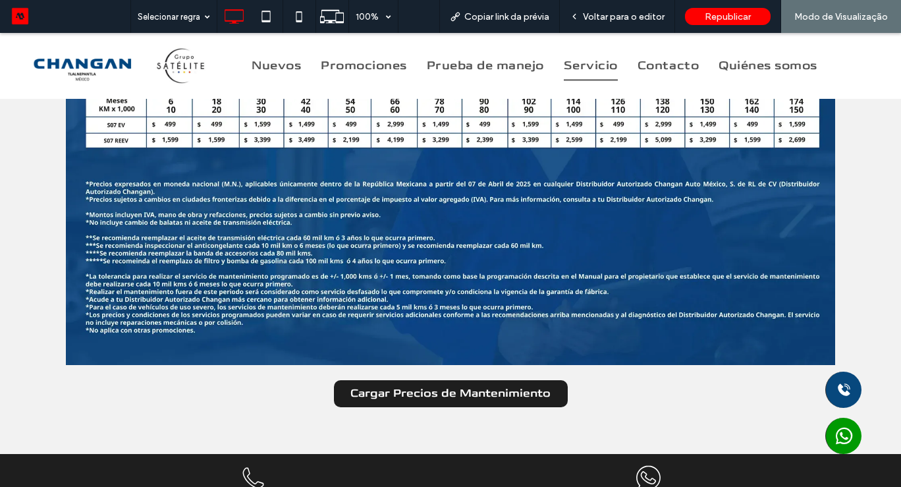
scroll to position [2268, 0]
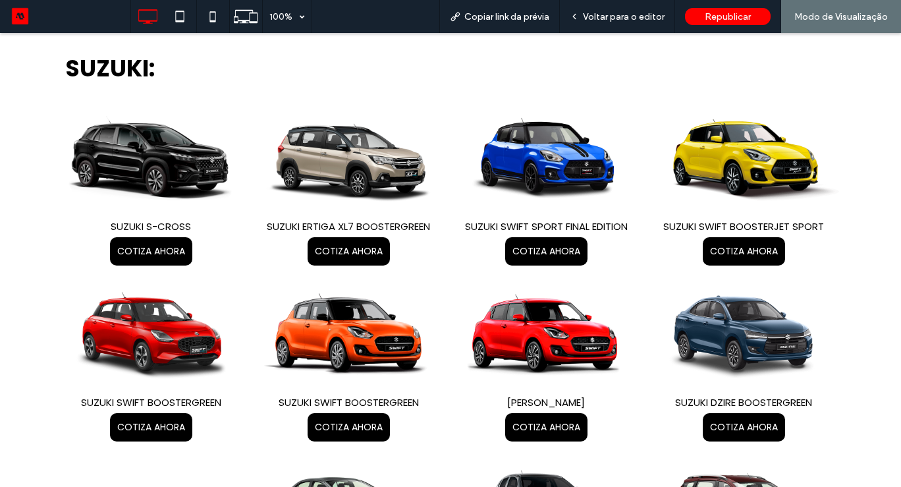
scroll to position [158, 0]
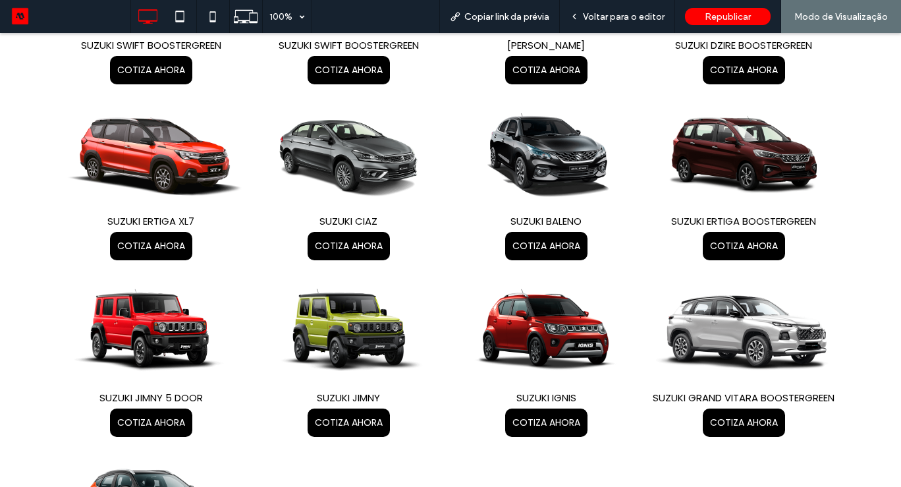
scroll to position [527, 0]
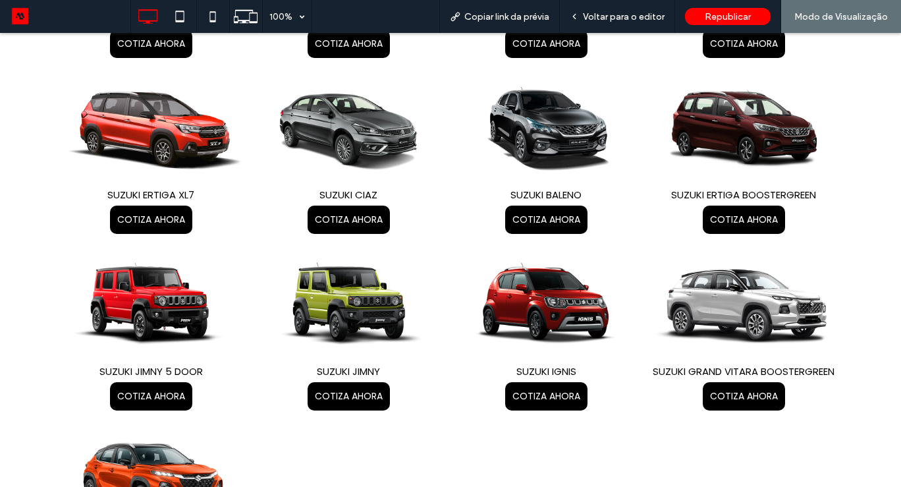
click at [821, 426] on div "SUZUKI S-CROSS COTIZA AHORA SUZUKI ERTIGA XL7 BOOSTERGREEN COTIZA AHORA SUZUKI …" at bounding box center [450, 149] width 790 height 873
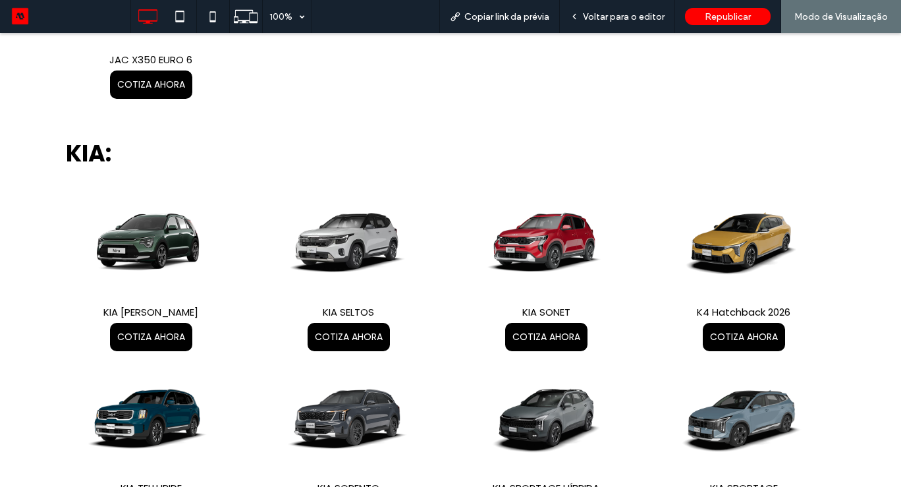
scroll to position [3710, 0]
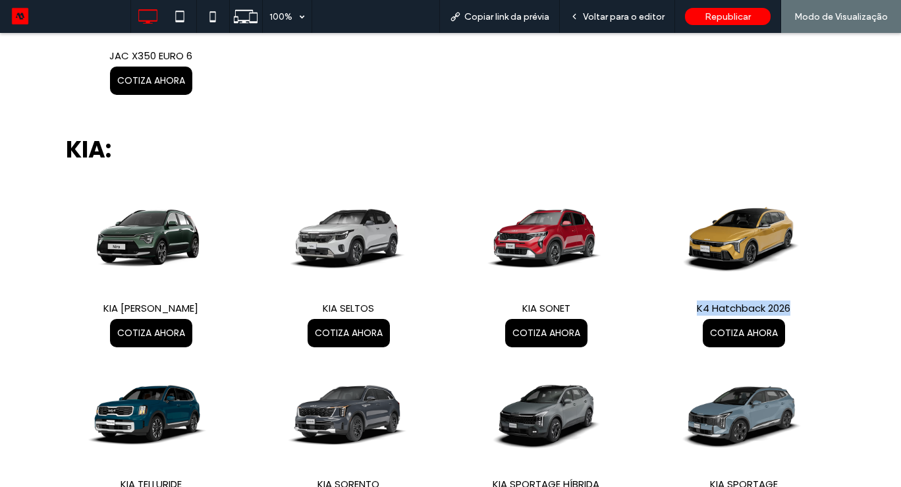
drag, startPoint x: 680, startPoint y: 306, endPoint x: 814, endPoint y: 306, distance: 133.7
click at [814, 306] on h5 "K4 Hatchback 2026" at bounding box center [743, 307] width 191 height 15
copy h5 "K4 Hatchback 2026"
click at [848, 356] on div "KIA NIRO HÍBRIDA COTIZA AHORA KIA SELTOS COTIZA AHORA KIA SONET" at bounding box center [450, 451] width 901 height 548
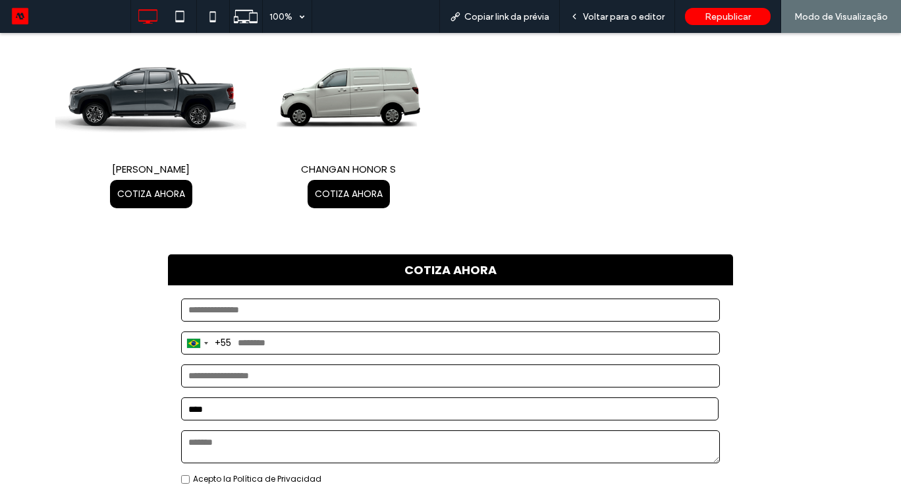
scroll to position [5001, 0]
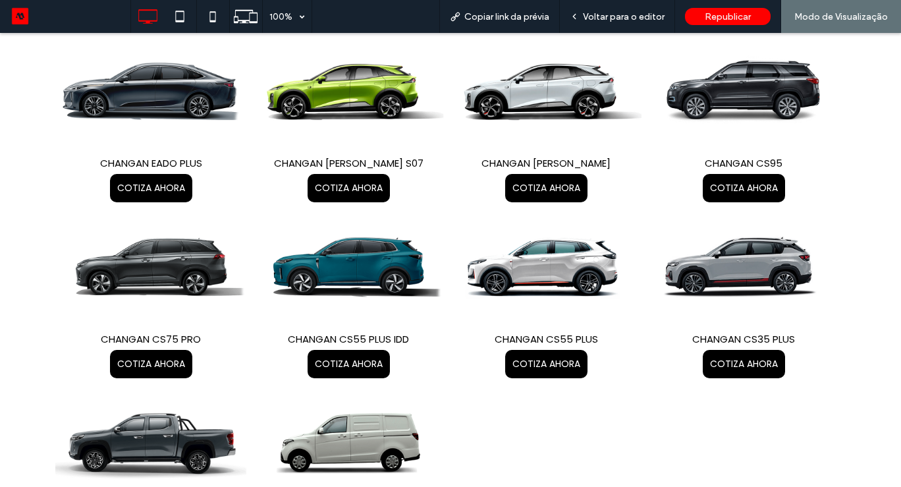
scroll to position [4632, 0]
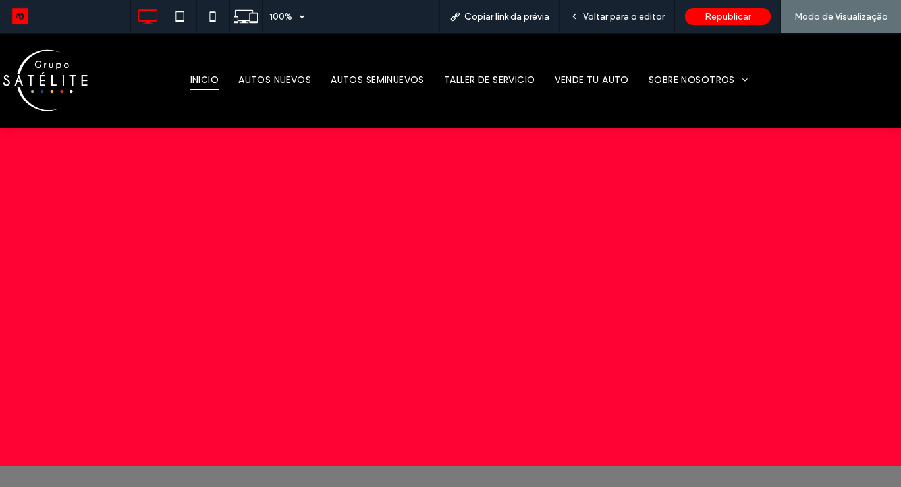
click at [304, 77] on span "AUTOS NUEVOS" at bounding box center [274, 80] width 72 height 20
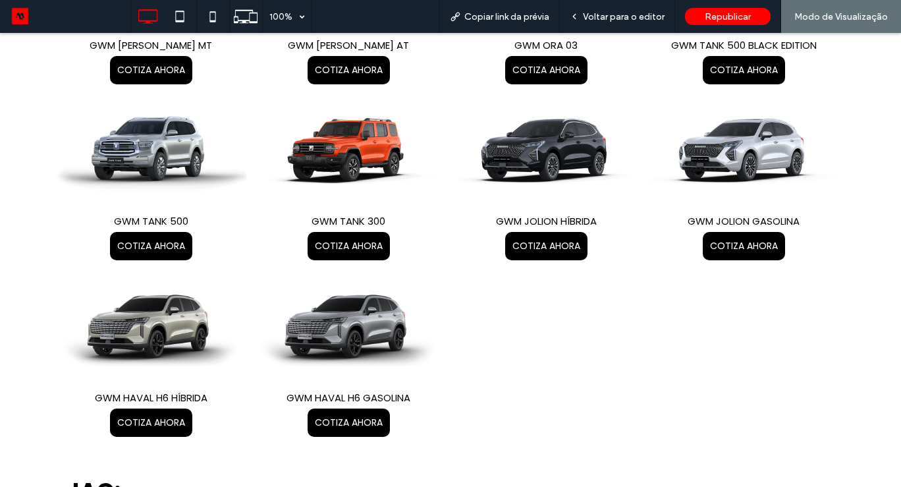
scroll to position [2072, 0]
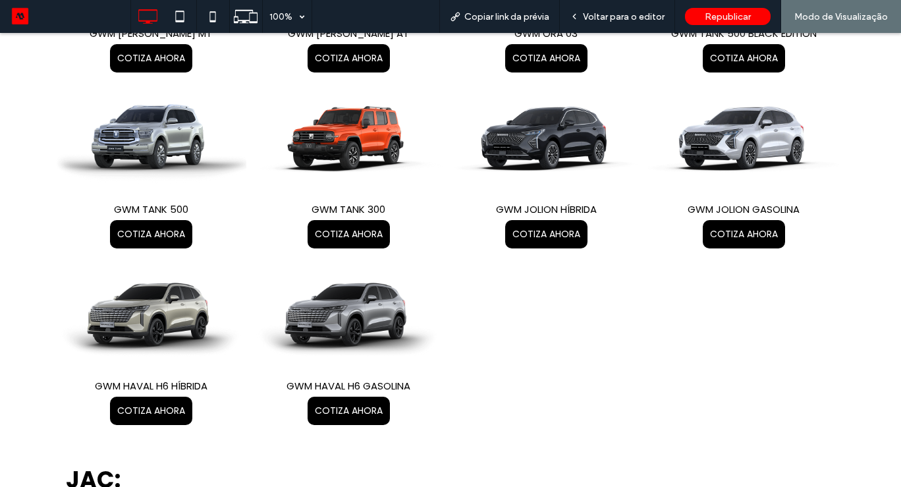
click at [879, 241] on div "GWM POER MT COTIZA AHORA GWM POER AT COTIZA AHORA GWM ORA 03" at bounding box center [450, 177] width 901 height 548
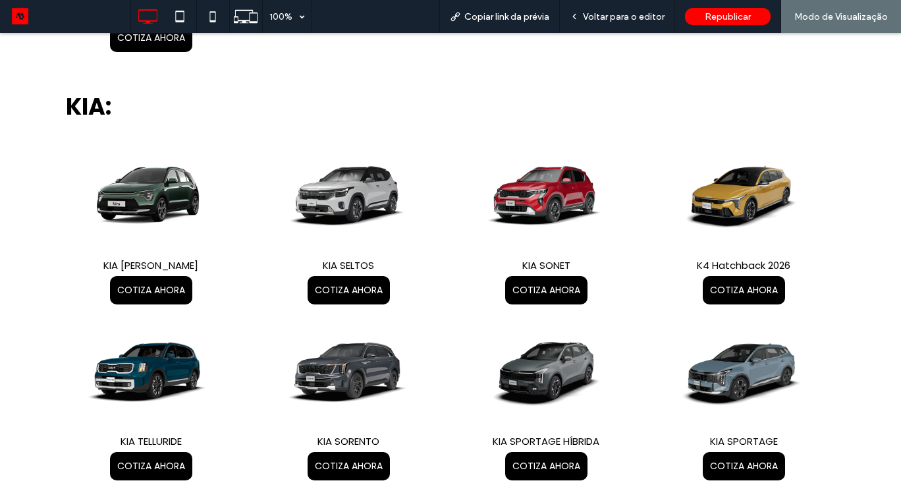
scroll to position [3757, 0]
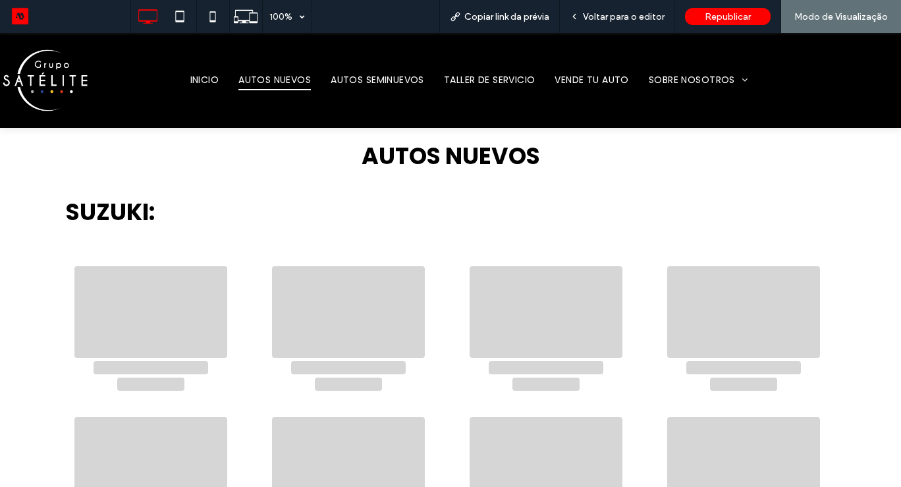
click at [884, 331] on div at bounding box center [450, 480] width 901 height 480
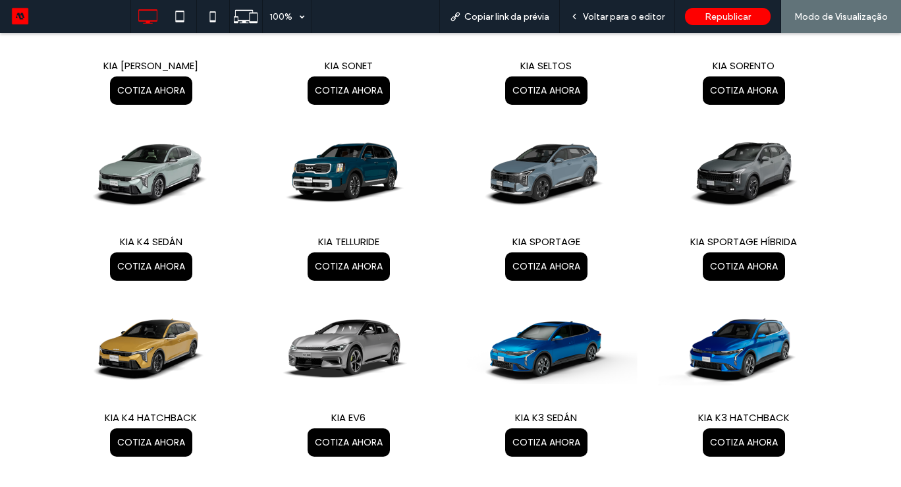
scroll to position [4026, 0]
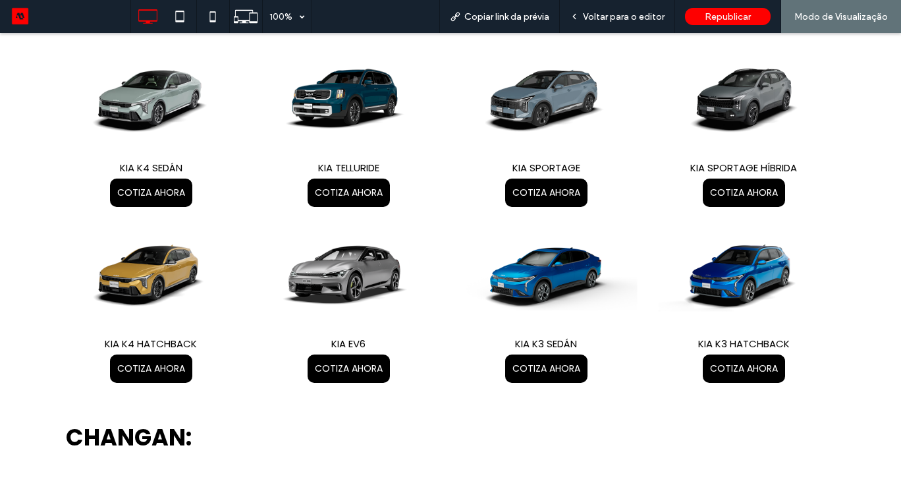
click at [857, 385] on div "KIA [PERSON_NAME] COTIZA AHORA KIA SONET COTIZA AHORA KIA SELTOS" at bounding box center [450, 135] width 901 height 548
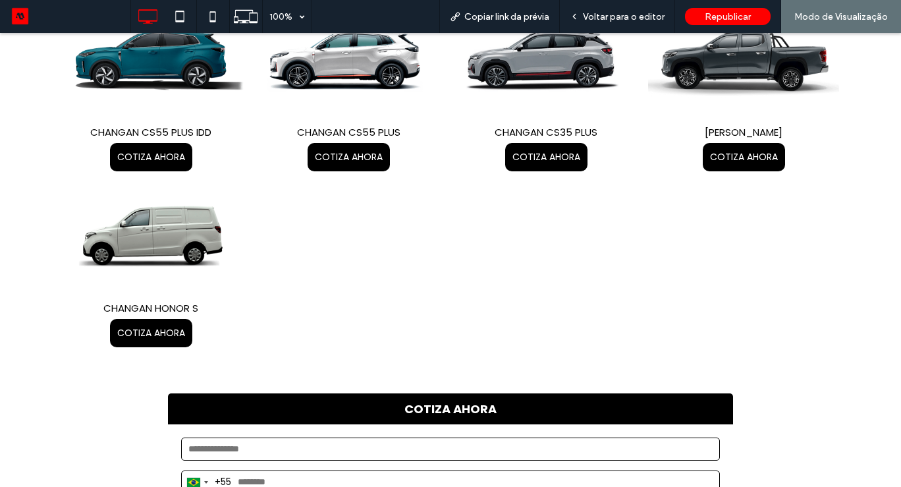
scroll to position [4829, 0]
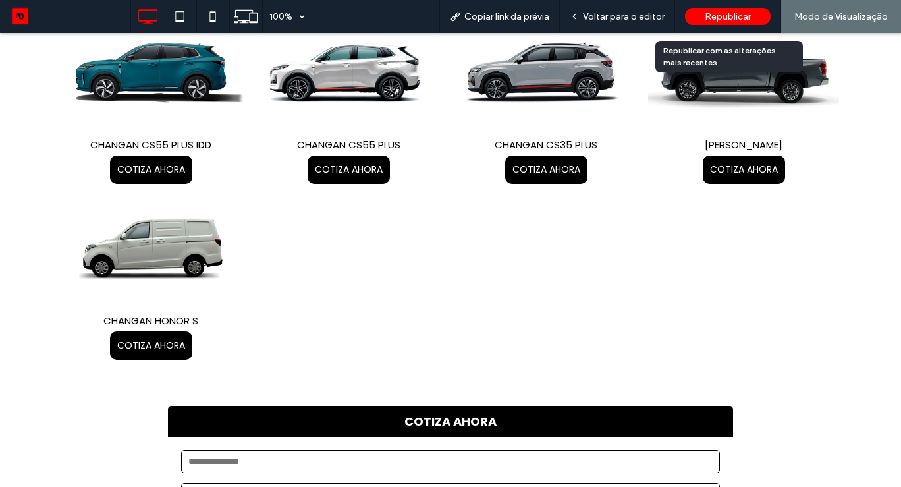
click at [727, 16] on span "Republicar" at bounding box center [728, 16] width 46 height 11
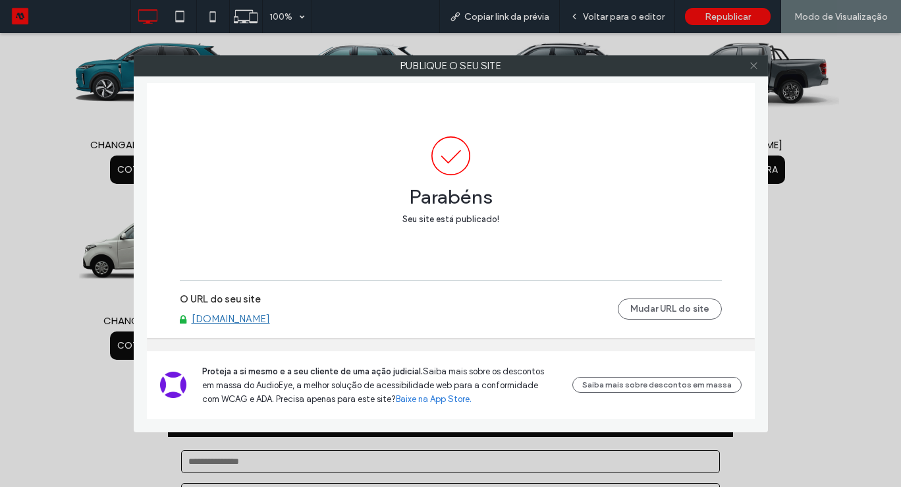
click at [755, 63] on icon at bounding box center [754, 66] width 10 height 10
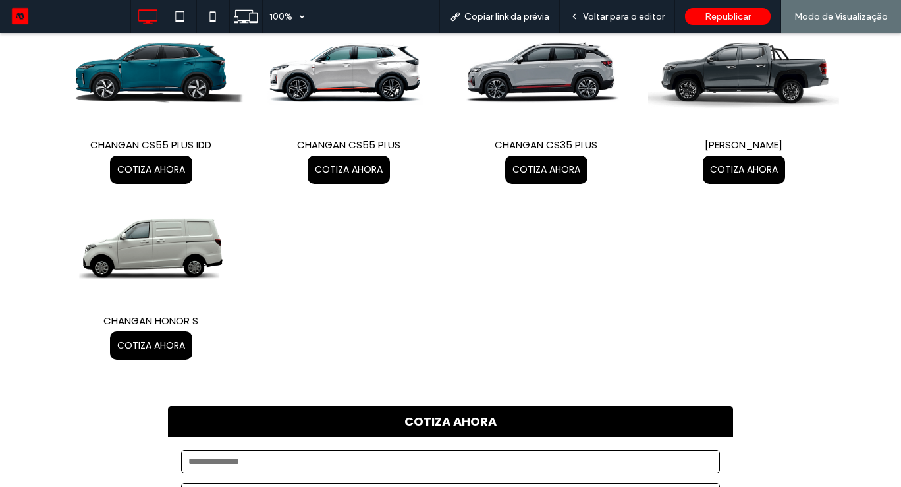
click at [354, 253] on div "[PERSON_NAME] COTIZA AHORA CHANGAN UNI-K COTIZA AHORA CHANGAN STAR TRUCK COTIZA…" at bounding box center [450, 11] width 790 height 698
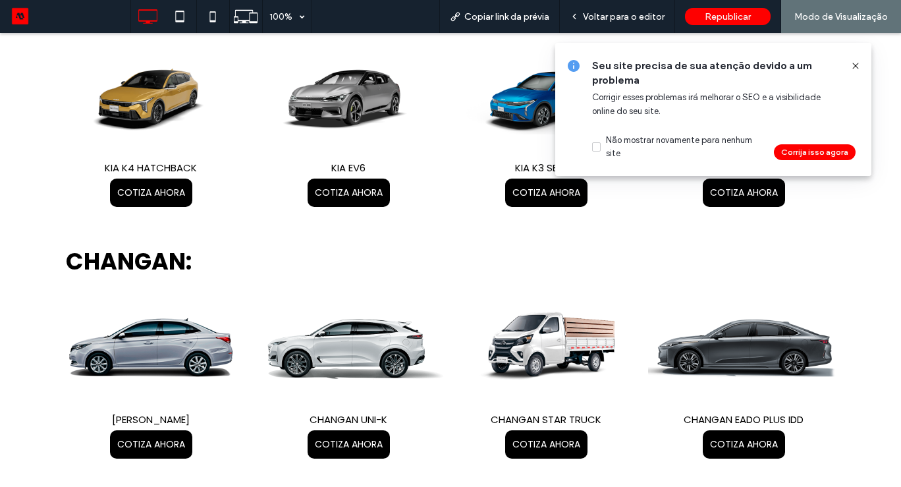
scroll to position [4144, 0]
